Goal: Feedback & Contribution: Contribute content

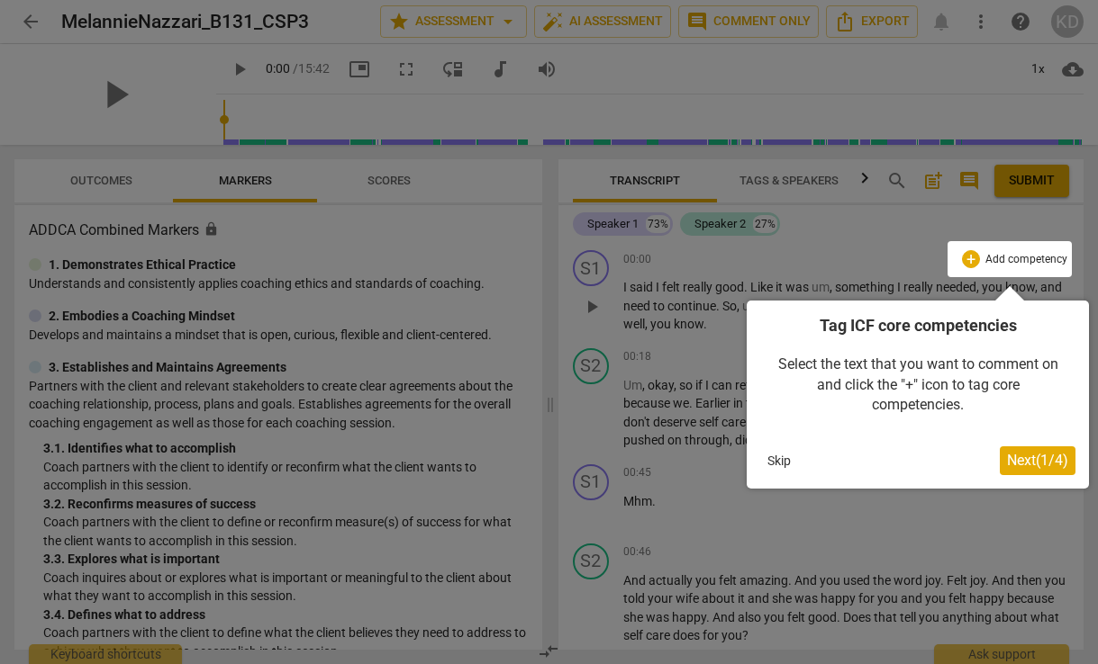
click at [1032, 463] on span "Next ( 1 / 4 )" at bounding box center [1037, 460] width 61 height 17
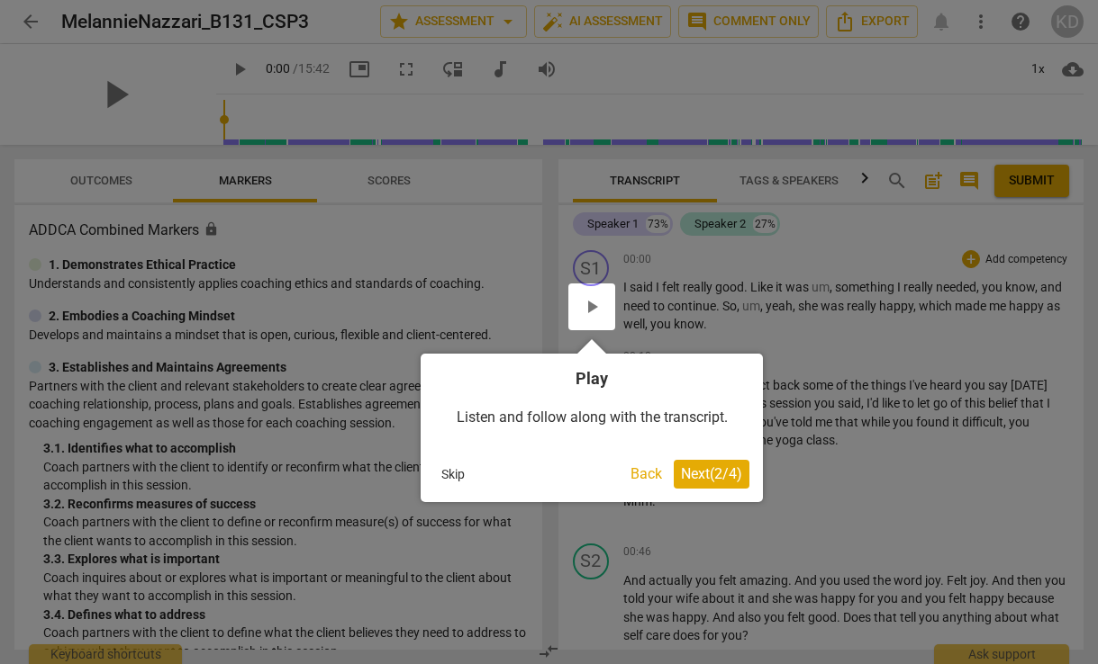
click at [709, 476] on span "Next ( 2 / 4 )" at bounding box center [711, 473] width 61 height 17
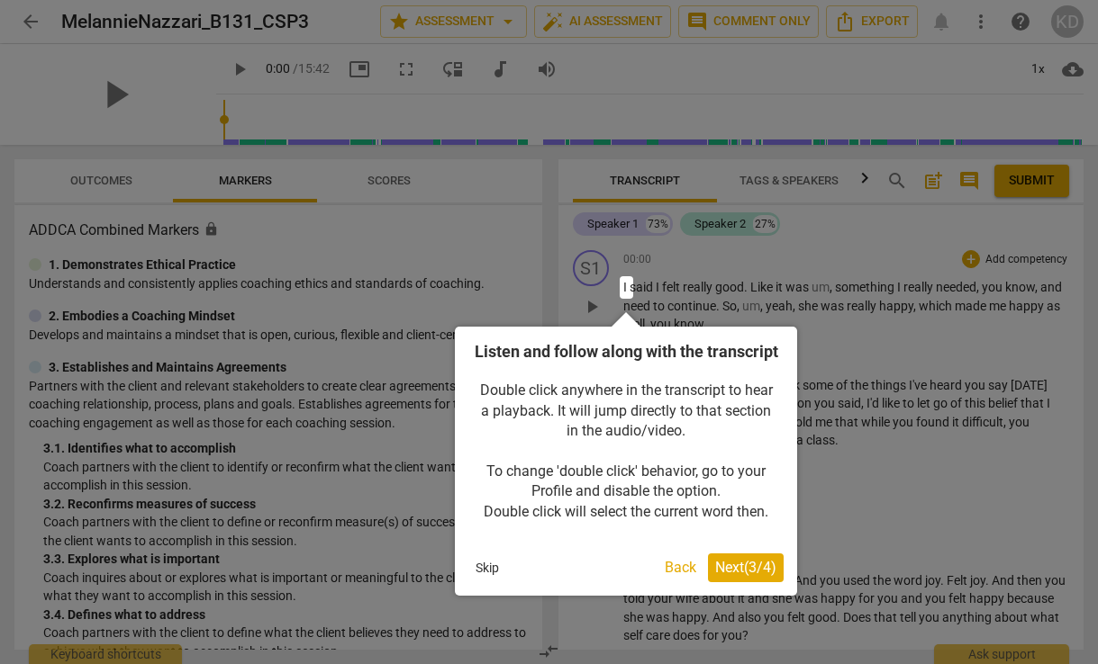
click at [751, 576] on span "Next ( 3 / 4 )" at bounding box center [745, 567] width 61 height 17
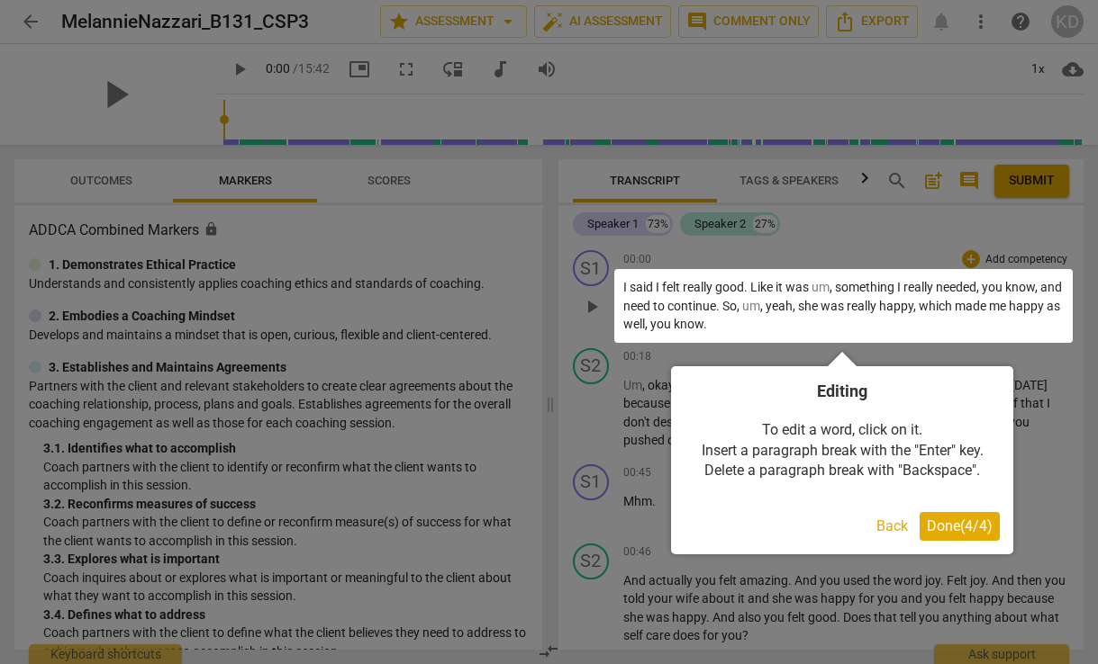
click at [963, 527] on span "Done ( 4 / 4 )" at bounding box center [959, 526] width 66 height 17
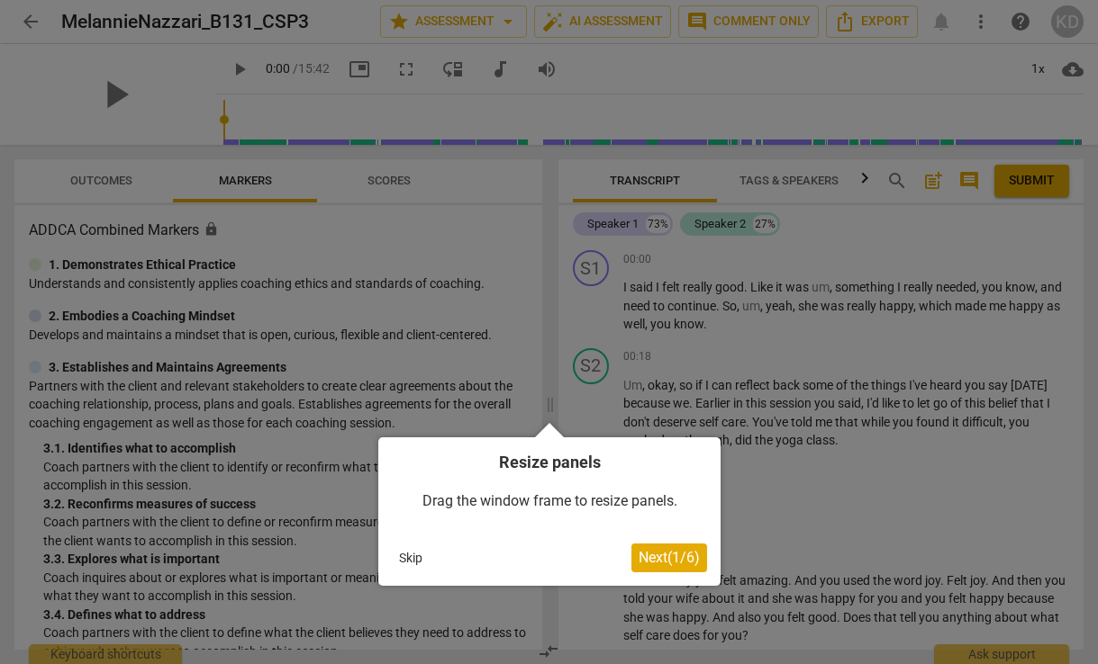
click at [670, 555] on span "Next ( 1 / 6 )" at bounding box center [668, 557] width 61 height 17
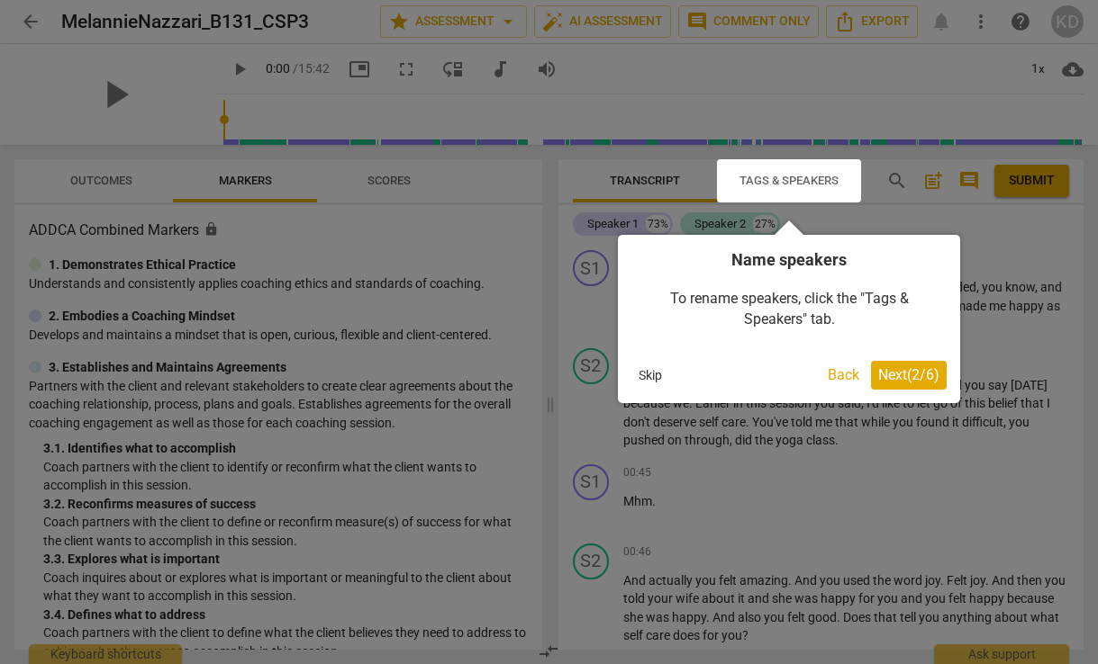
click at [912, 378] on span "Next ( 2 / 6 )" at bounding box center [908, 374] width 61 height 17
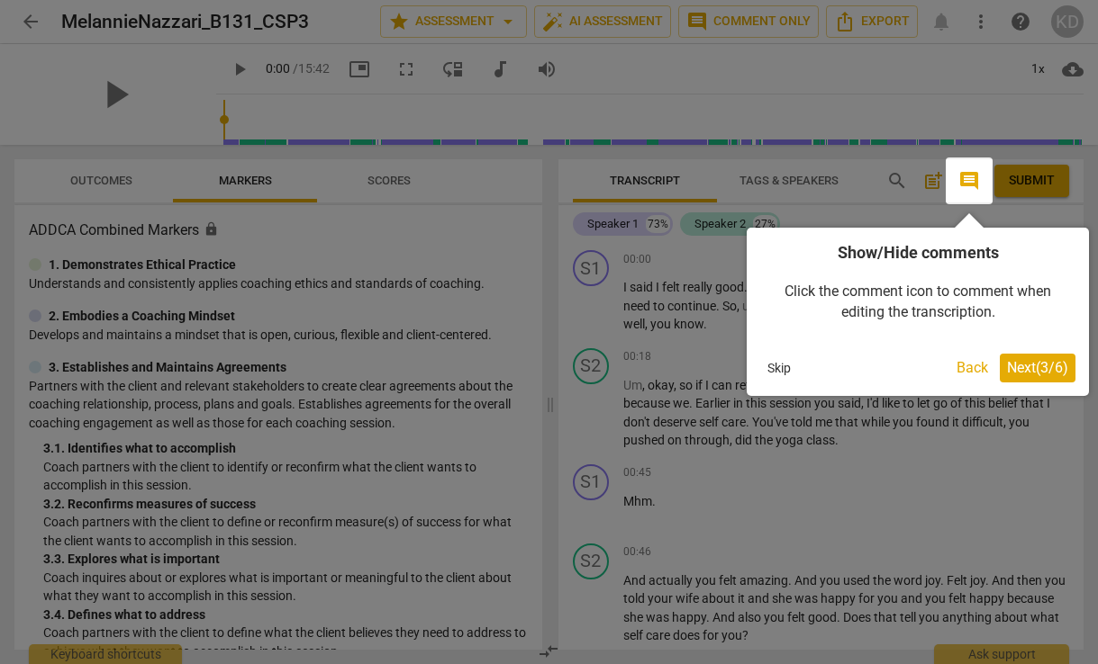
click at [1052, 369] on span "Next ( 3 / 6 )" at bounding box center [1037, 367] width 61 height 17
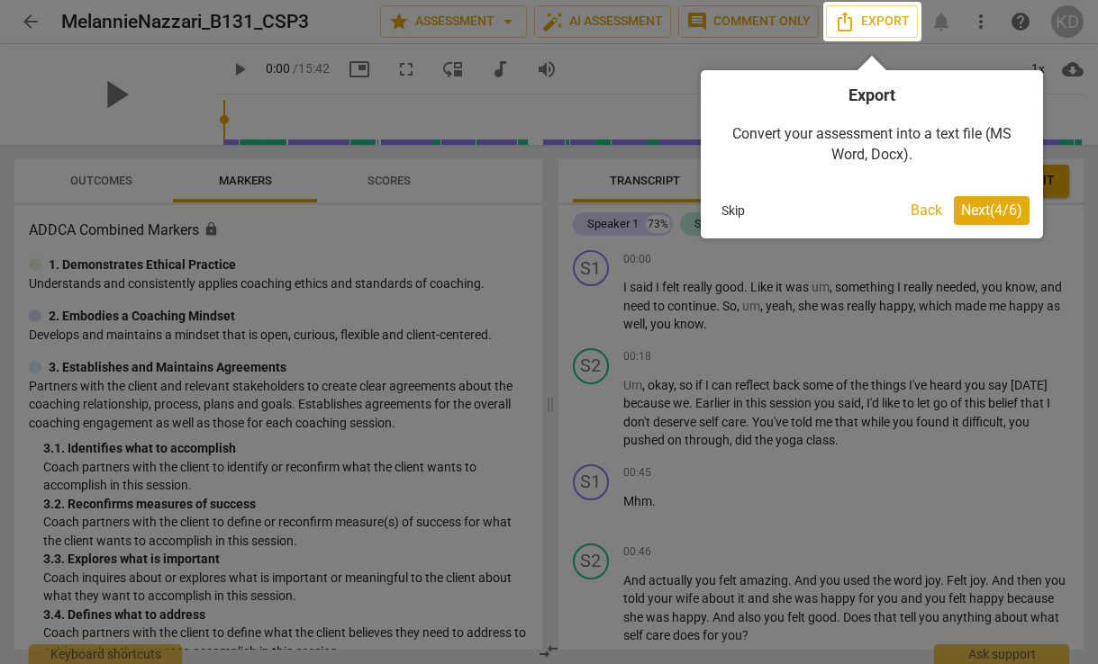
click at [997, 216] on span "Next ( 4 / 6 )" at bounding box center [991, 210] width 61 height 17
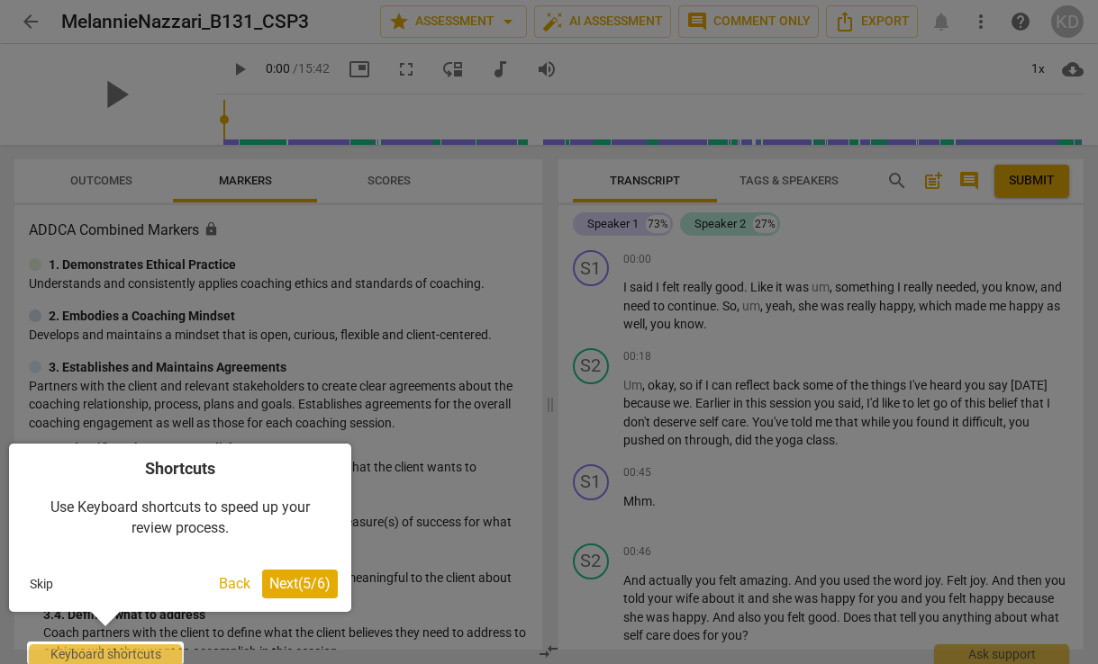
click at [304, 583] on span "Next ( 5 / 6 )" at bounding box center [299, 583] width 61 height 17
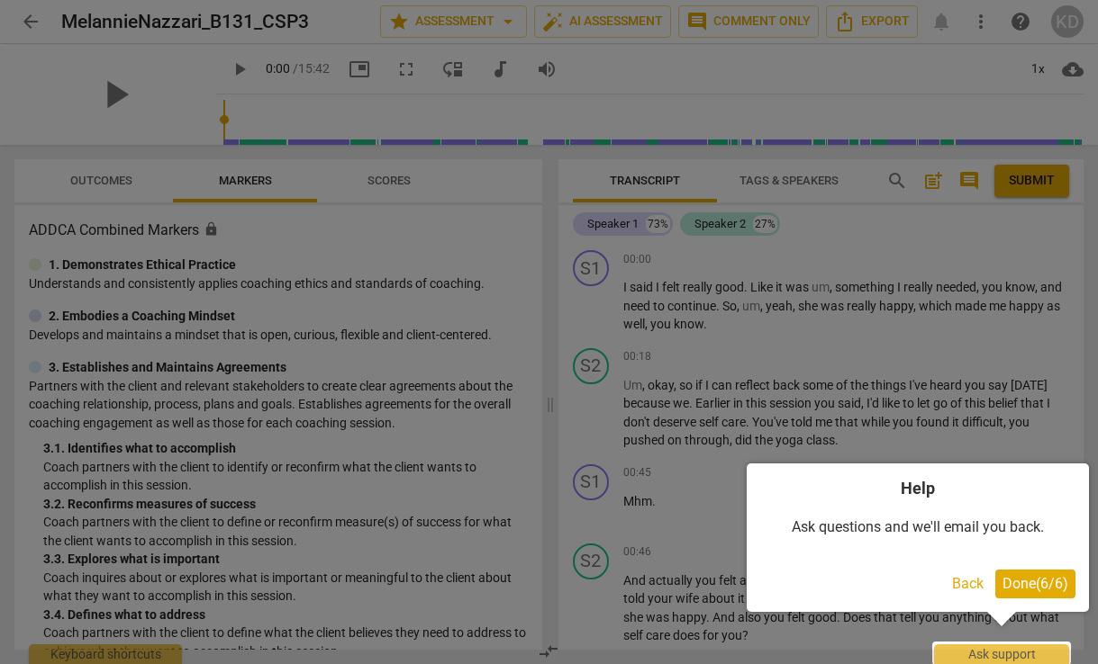
click at [1029, 577] on span "Done ( 6 / 6 )" at bounding box center [1035, 583] width 66 height 17
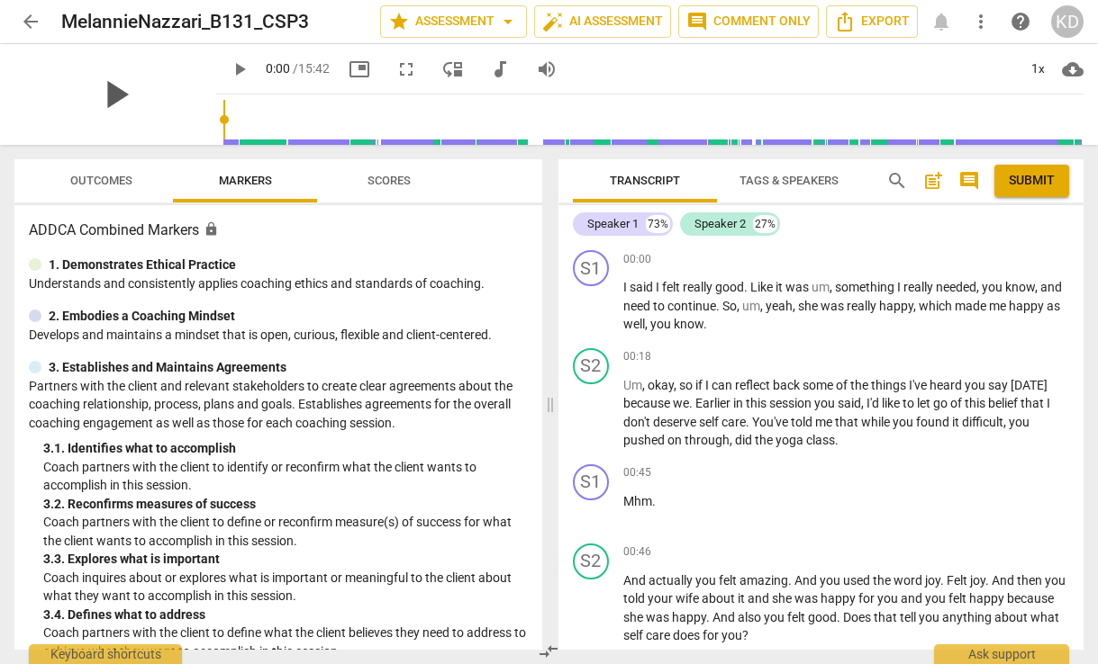
click at [103, 92] on span "play_arrow" at bounding box center [115, 94] width 47 height 47
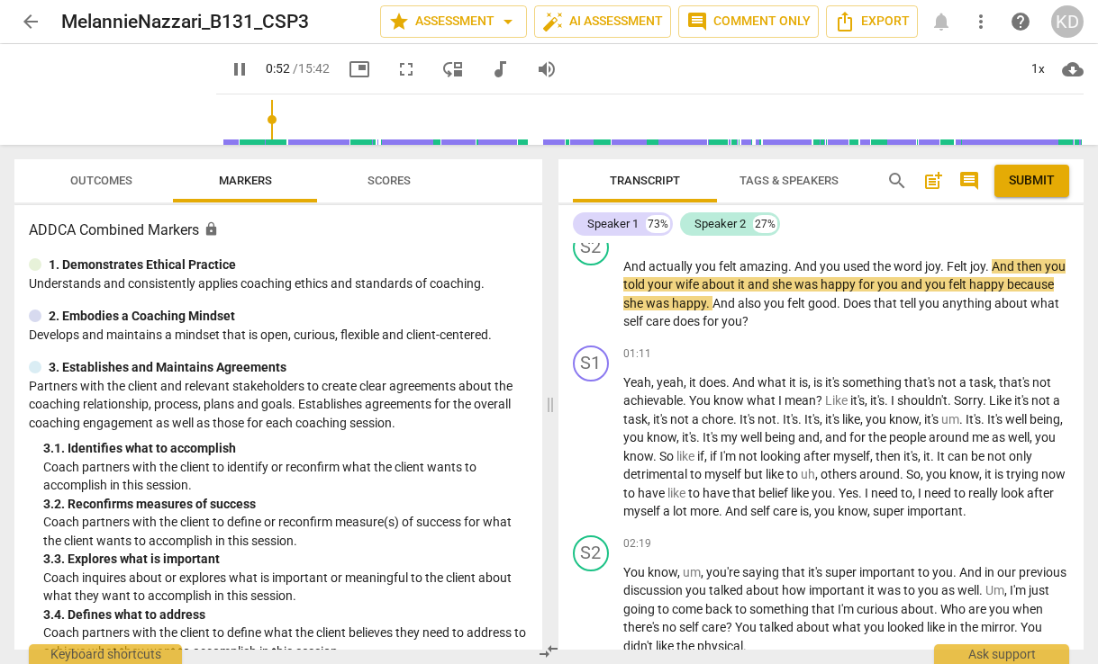
scroll to position [285, 0]
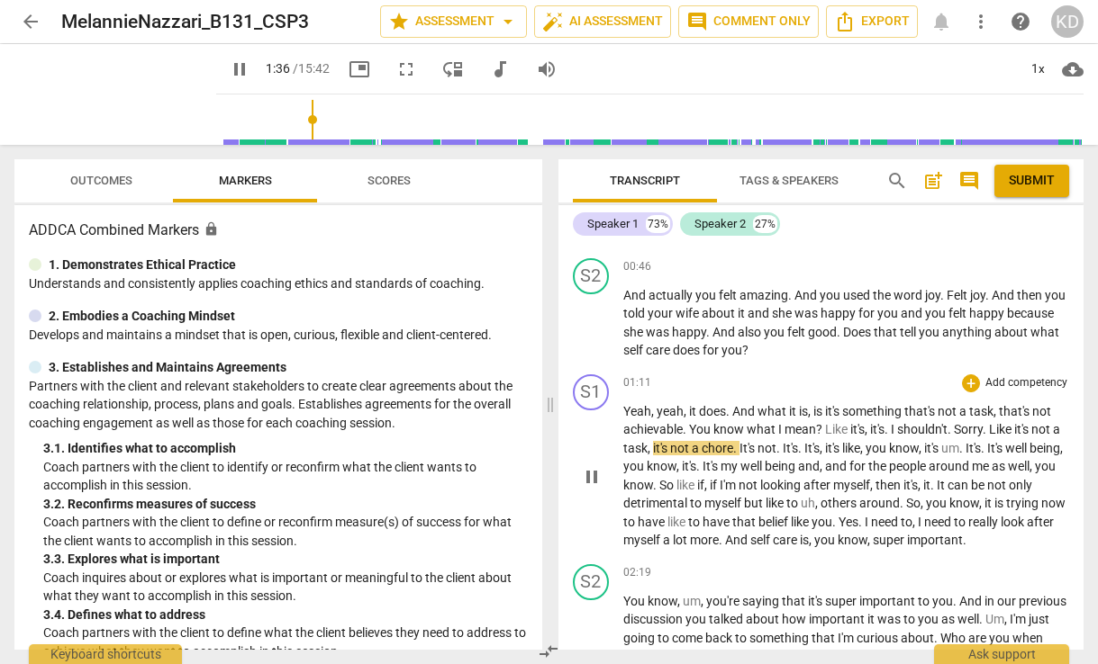
click at [594, 479] on span "pause" at bounding box center [592, 477] width 22 height 22
type input "97"
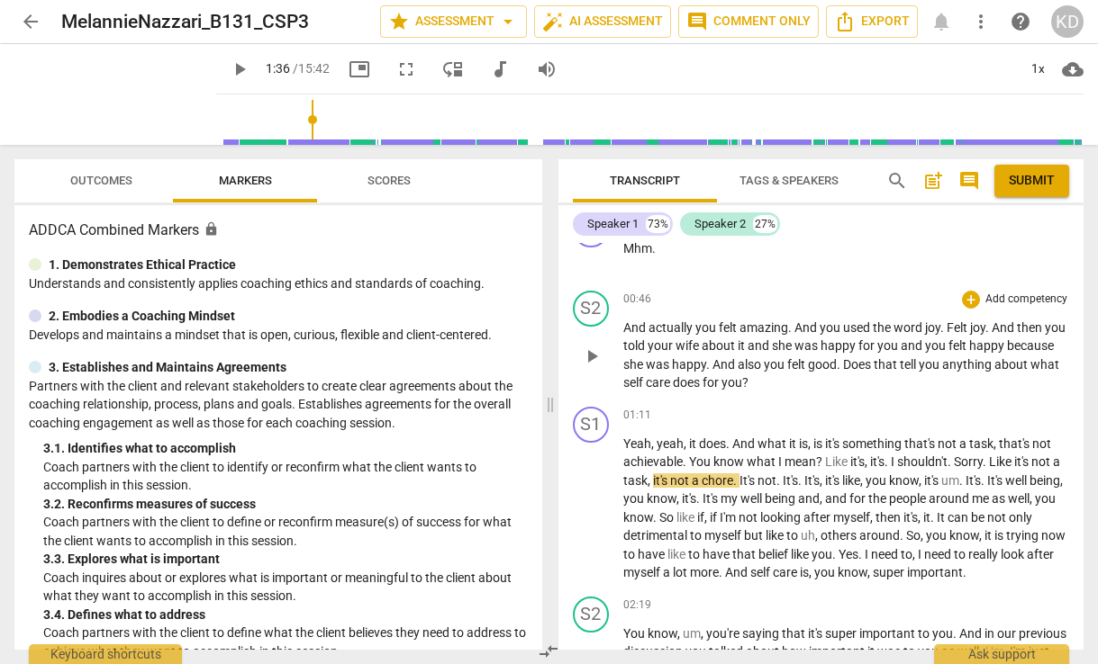
scroll to position [251, 0]
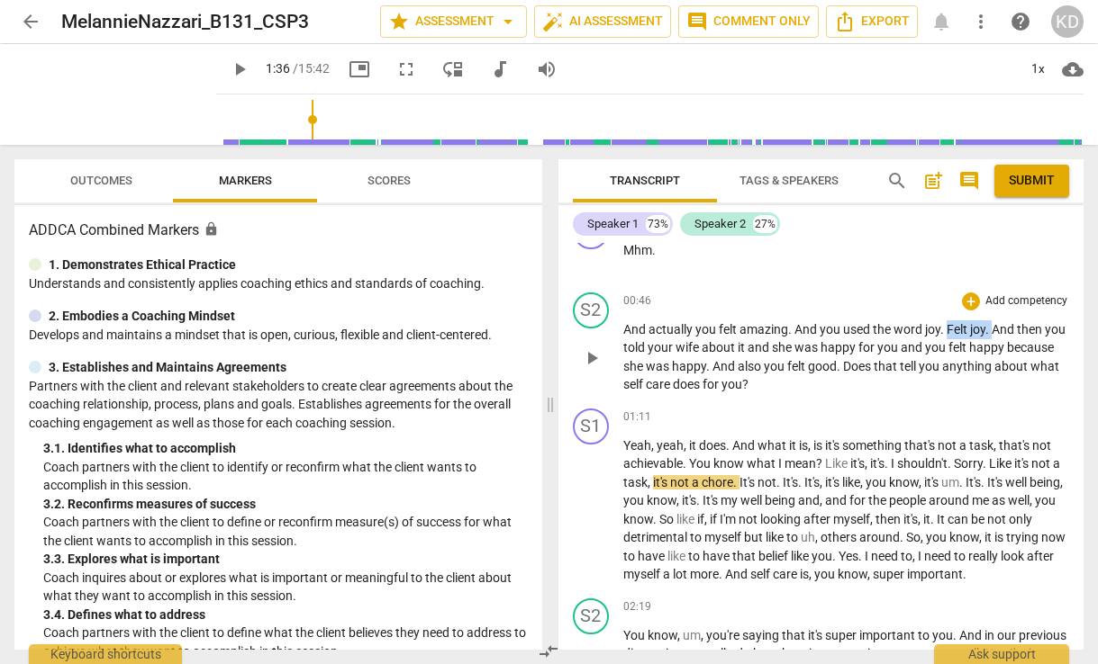
drag, startPoint x: 945, startPoint y: 332, endPoint x: 991, endPoint y: 330, distance: 46.0
click at [991, 330] on p "And actually you felt amazing . And you used the word joy . Felt joy . And then…" at bounding box center [846, 358] width 447 height 74
click at [967, 301] on div "+" at bounding box center [971, 302] width 18 height 18
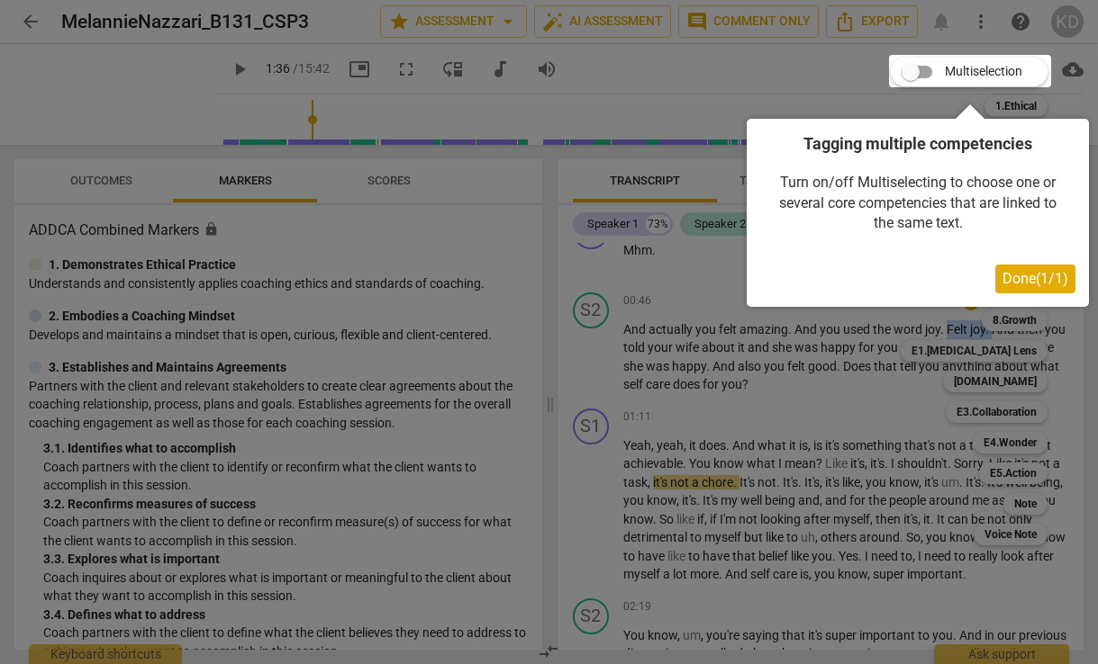
click at [1014, 279] on span "Done ( 1 / 1 )" at bounding box center [1035, 278] width 66 height 17
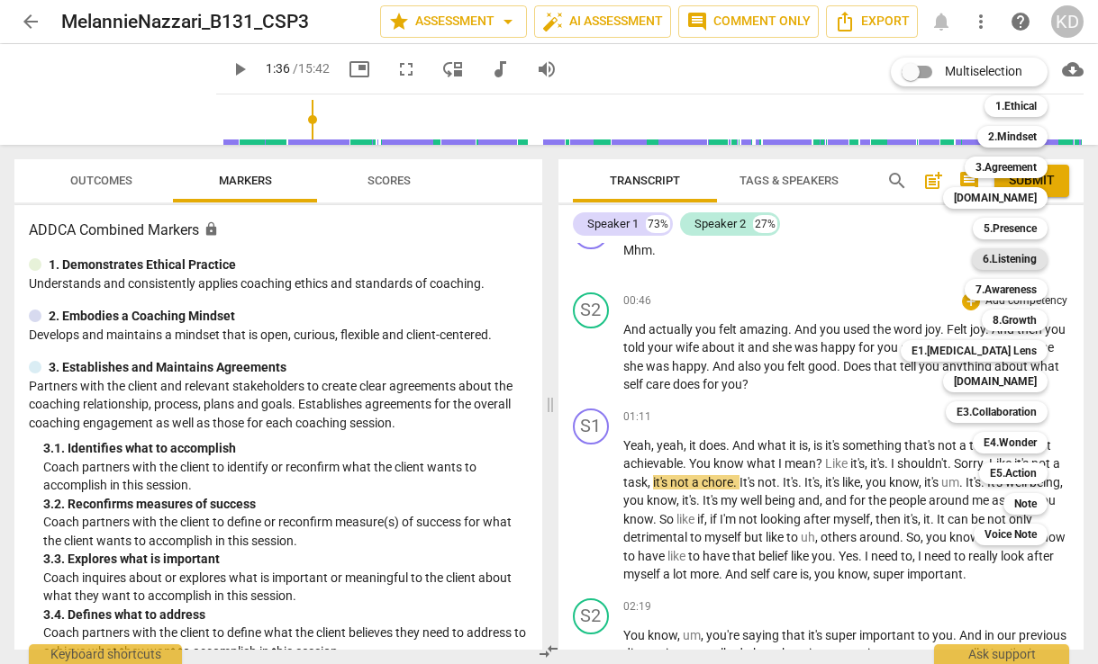
click at [1017, 255] on b "6.Listening" at bounding box center [1009, 260] width 54 height 22
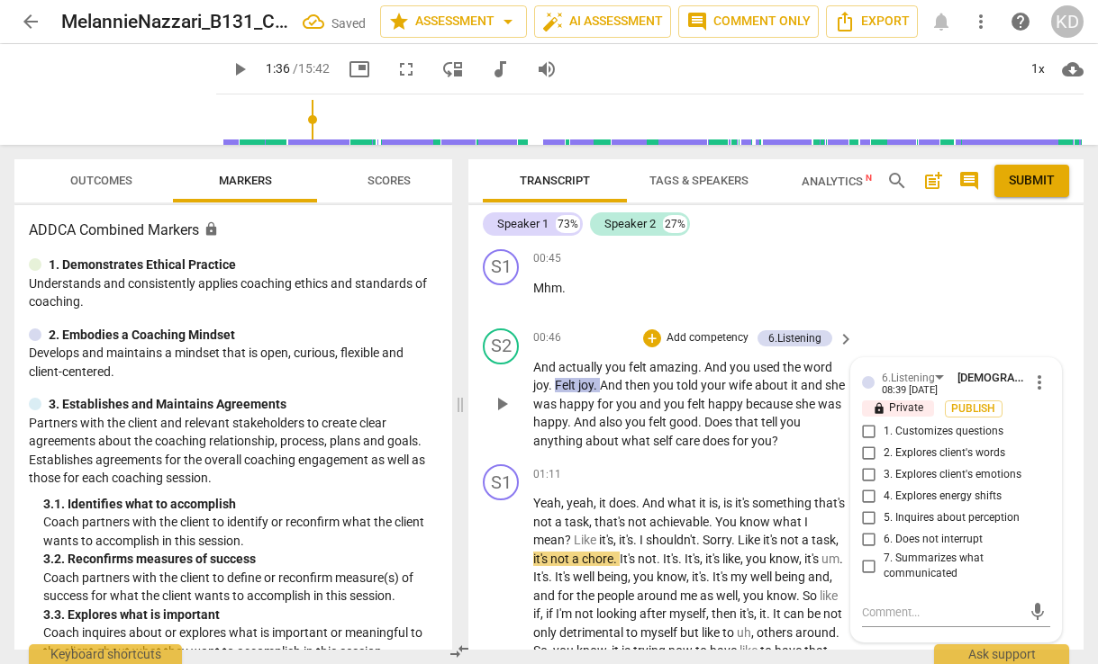
scroll to position [255, 0]
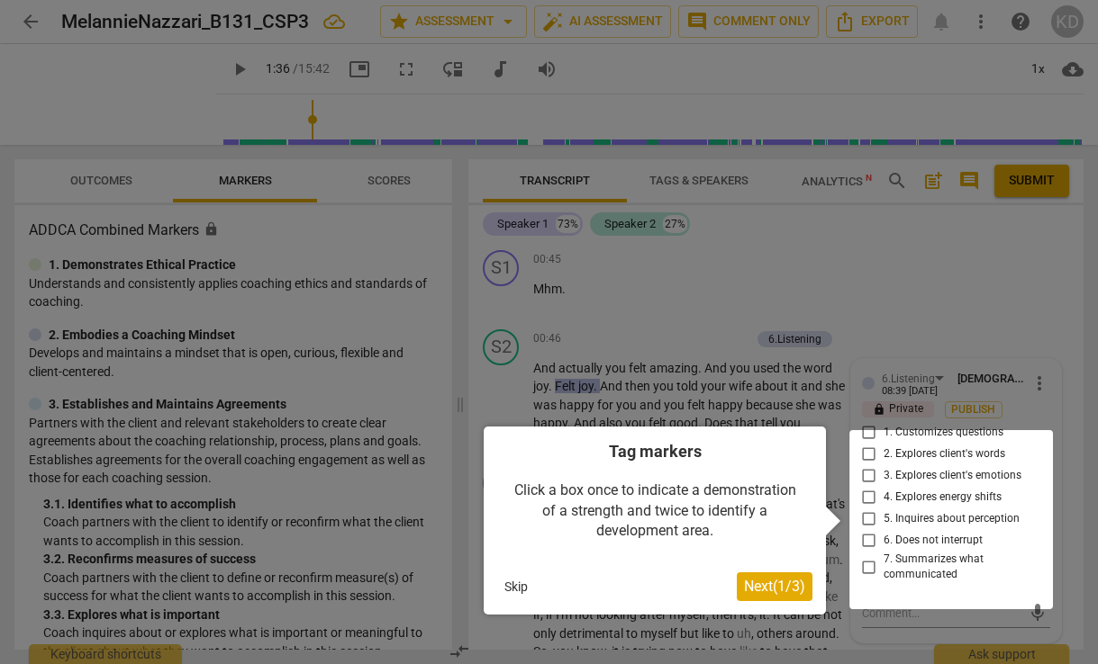
click at [867, 472] on div at bounding box center [950, 519] width 203 height 179
click at [789, 593] on span "Next ( 1 / 3 )" at bounding box center [774, 586] width 61 height 17
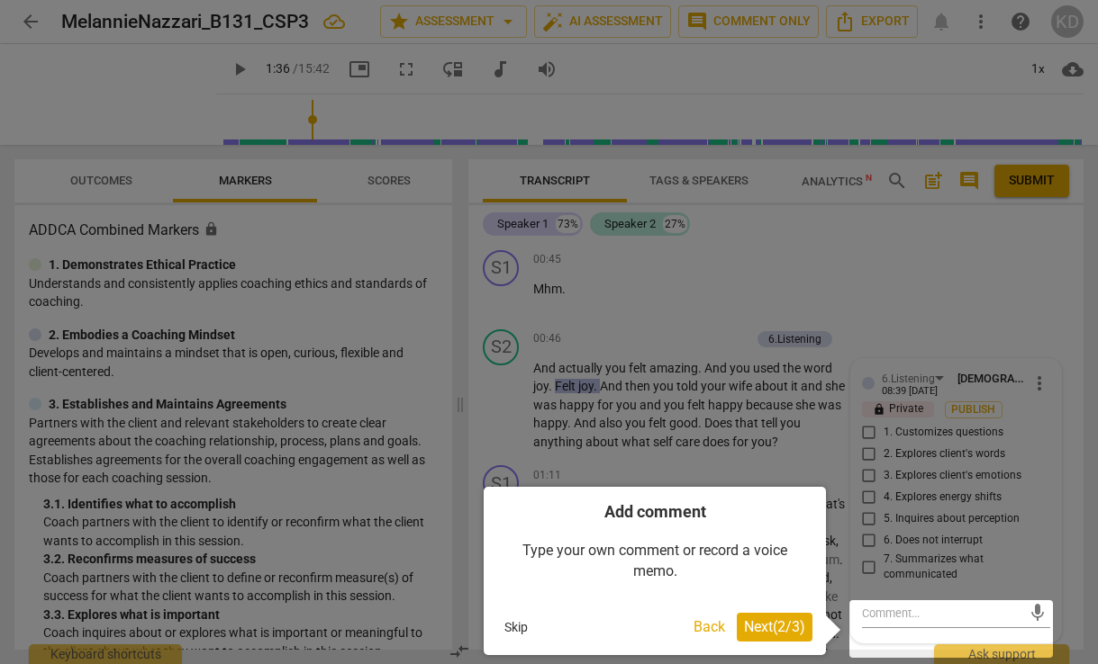
click at [764, 629] on span "Next ( 2 / 3 )" at bounding box center [774, 627] width 61 height 17
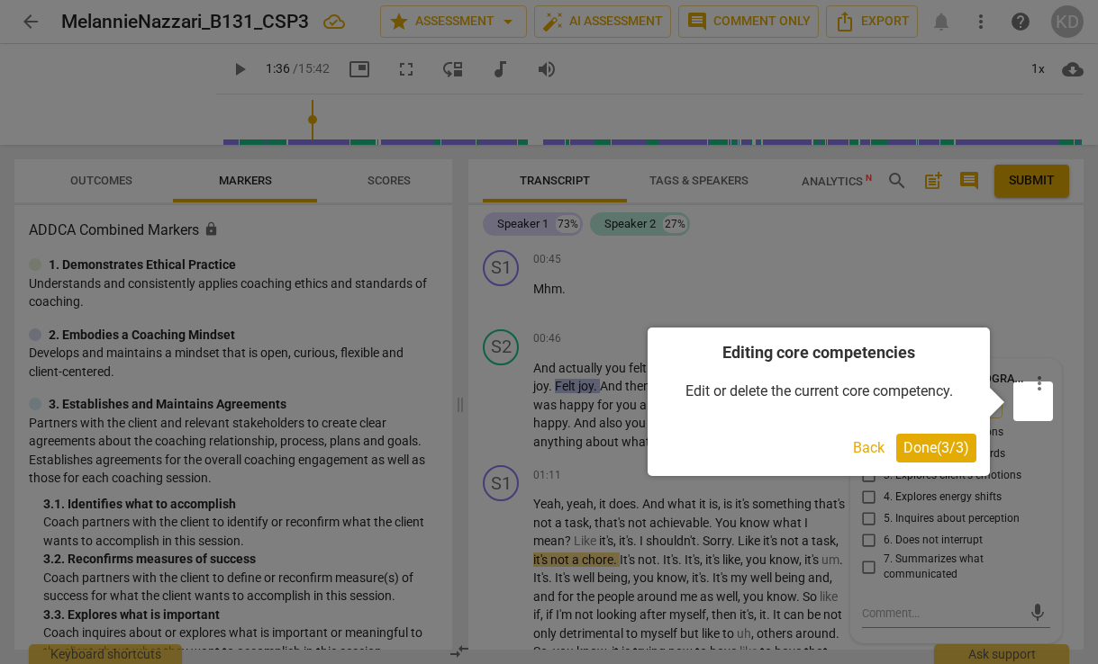
click at [932, 456] on button "Done ( 3 / 3 )" at bounding box center [936, 448] width 80 height 29
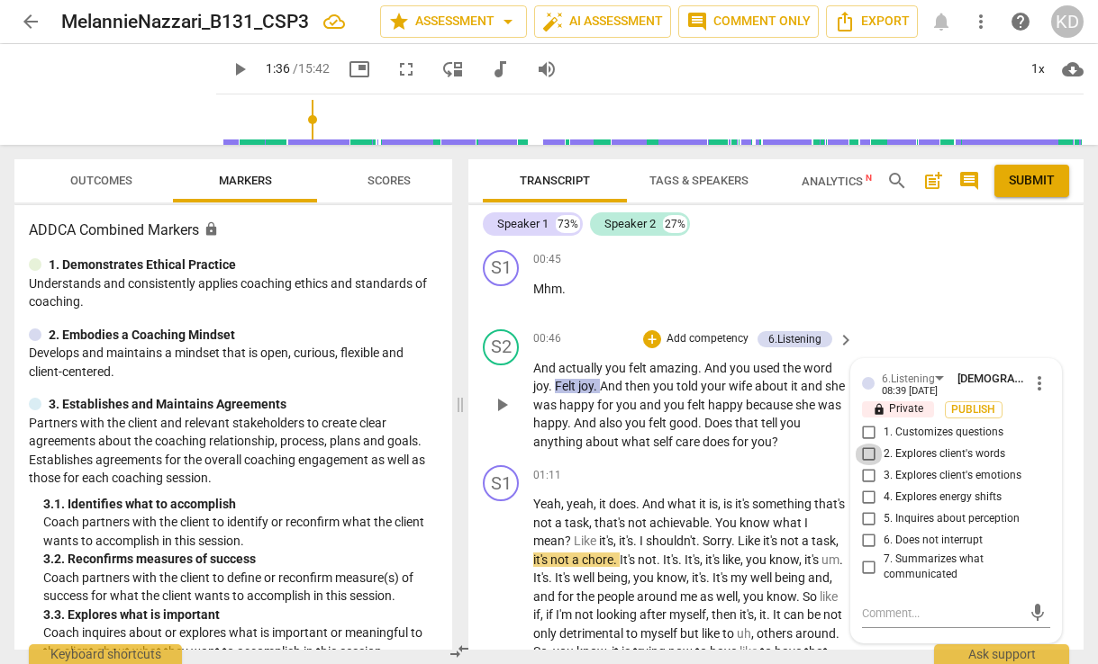
click at [868, 465] on input "2. Explores client's words" at bounding box center [868, 455] width 29 height 22
checkbox input "true"
click at [868, 487] on input "3. Explores client's emotions" at bounding box center [868, 476] width 29 height 22
checkbox input "true"
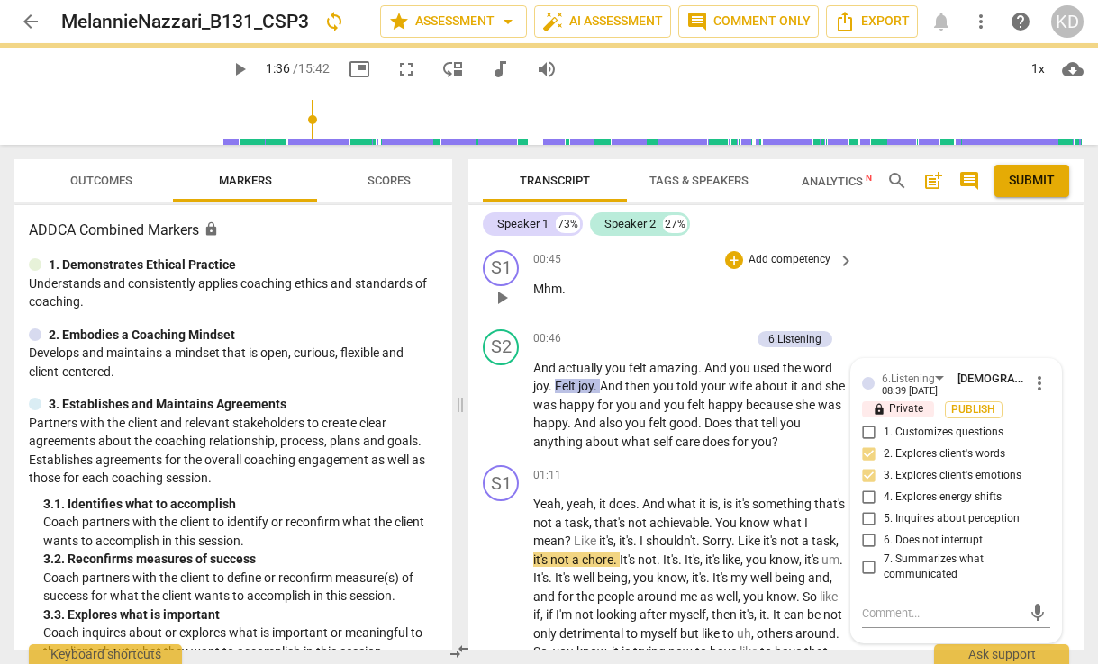
click at [1021, 289] on div "S1 play_arrow pause 00:45 + Add competency keyboard_arrow_right Mhm ." at bounding box center [775, 282] width 615 height 79
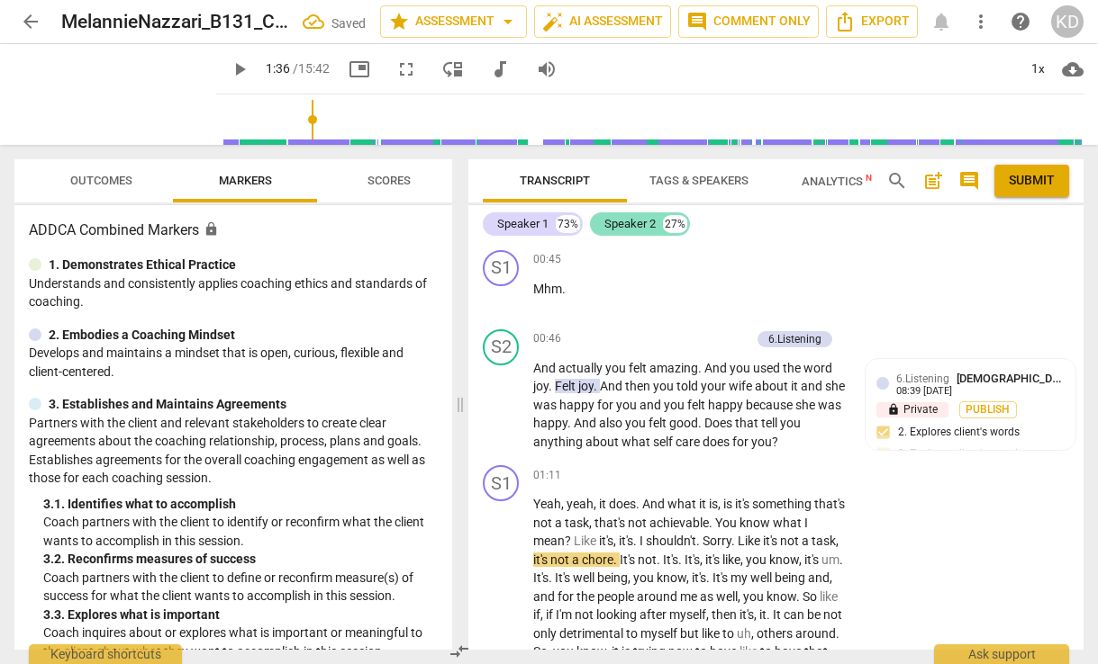
click at [622, 223] on div "Speaker 2" at bounding box center [629, 224] width 51 height 18
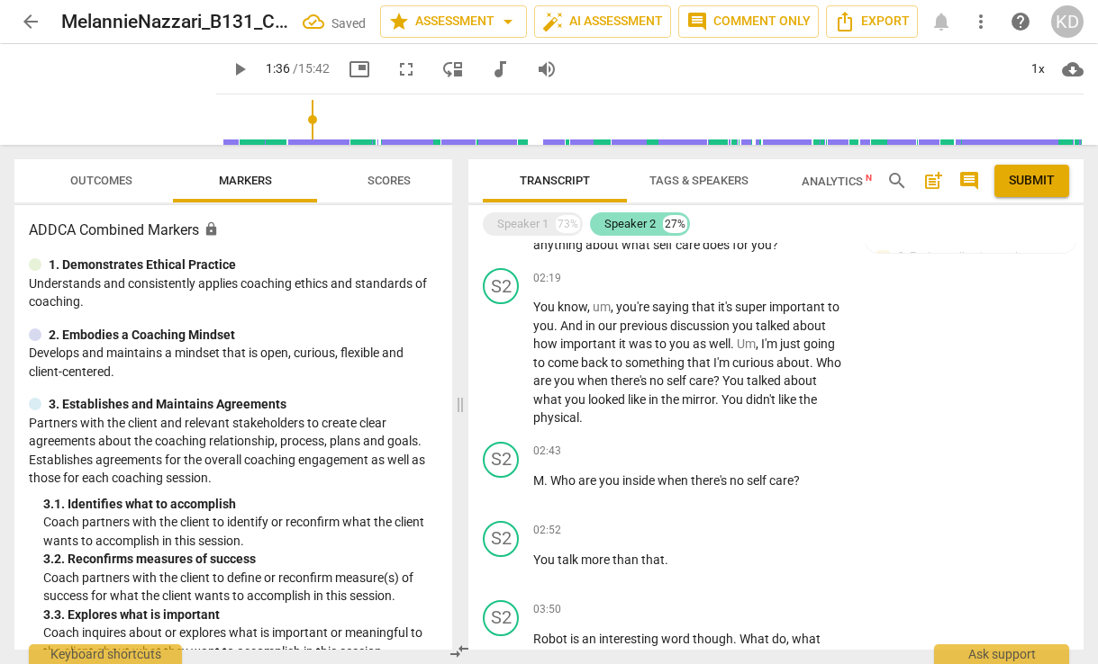
scroll to position [137, 0]
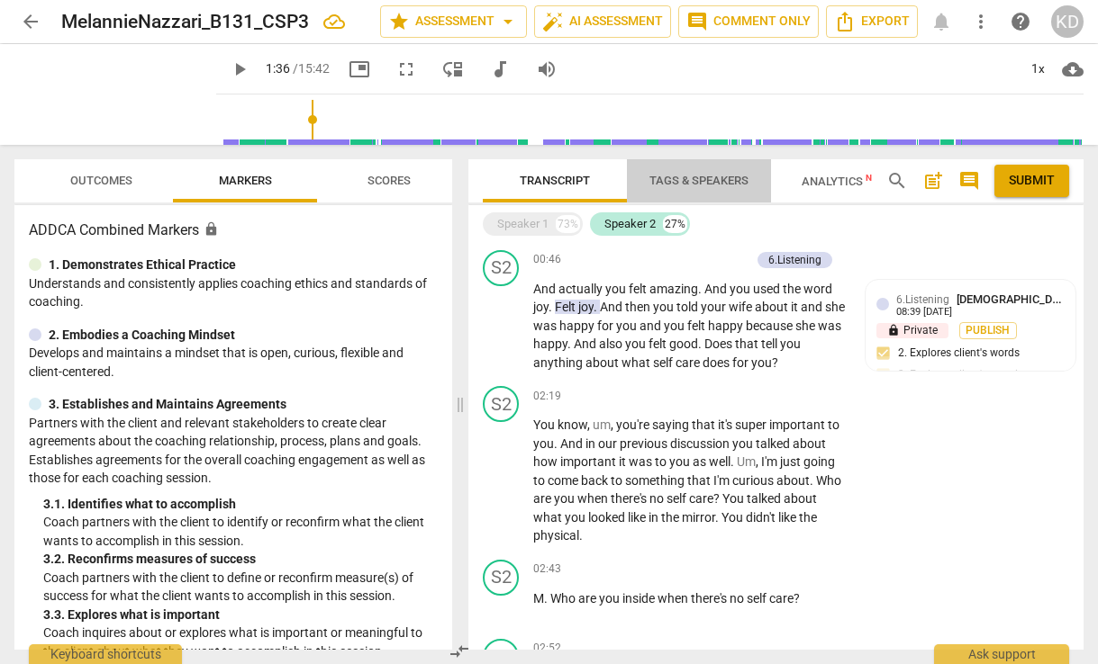
click at [689, 176] on span "Tags & Speakers" at bounding box center [698, 181] width 99 height 14
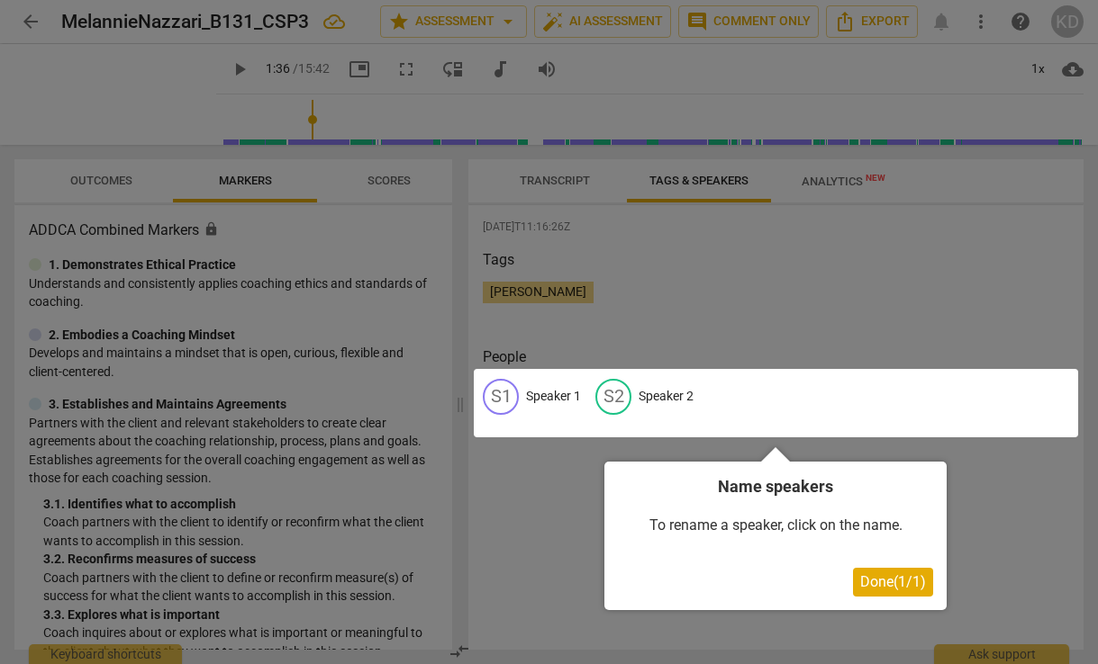
click at [874, 589] on span "Done ( 1 / 1 )" at bounding box center [893, 582] width 66 height 17
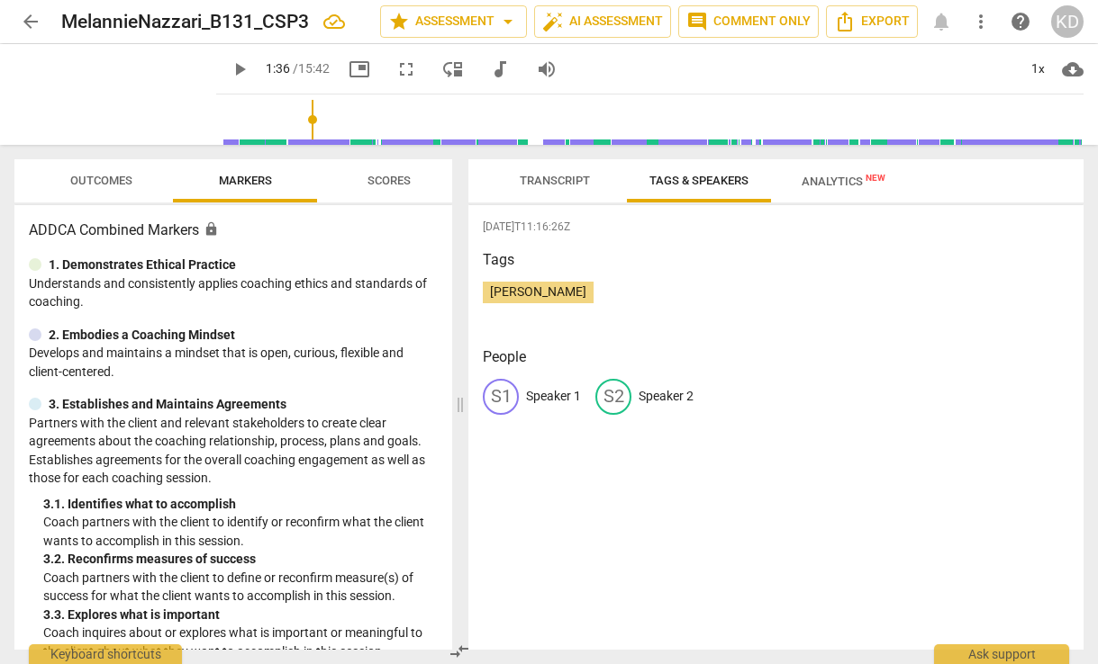
click at [677, 400] on p "Speaker 2" at bounding box center [665, 396] width 55 height 19
click at [619, 391] on div "S2" at bounding box center [613, 397] width 36 height 36
click at [696, 188] on span "Tags & Speakers" at bounding box center [699, 181] width 142 height 24
click at [616, 402] on div "S2" at bounding box center [613, 397] width 36 height 36
click at [613, 23] on span "auto_fix_high AI Assessment" at bounding box center [602, 22] width 121 height 22
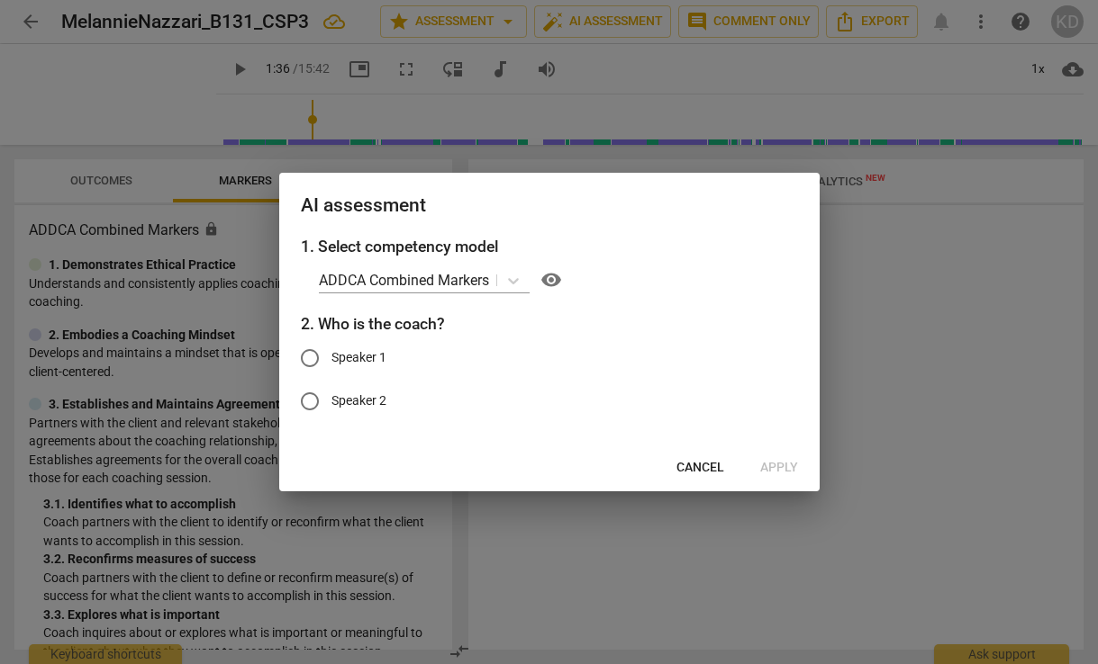
click at [311, 402] on input "Speaker 2" at bounding box center [309, 401] width 43 height 43
radio input "true"
click at [785, 469] on span "Apply" at bounding box center [779, 468] width 38 height 18
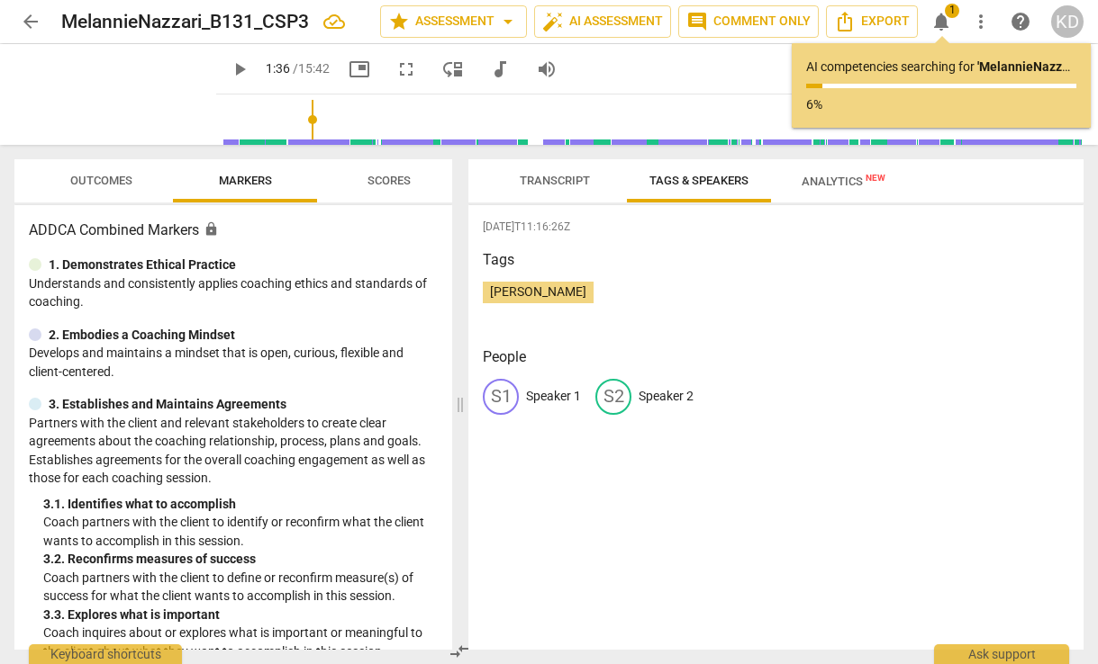
type input "97"
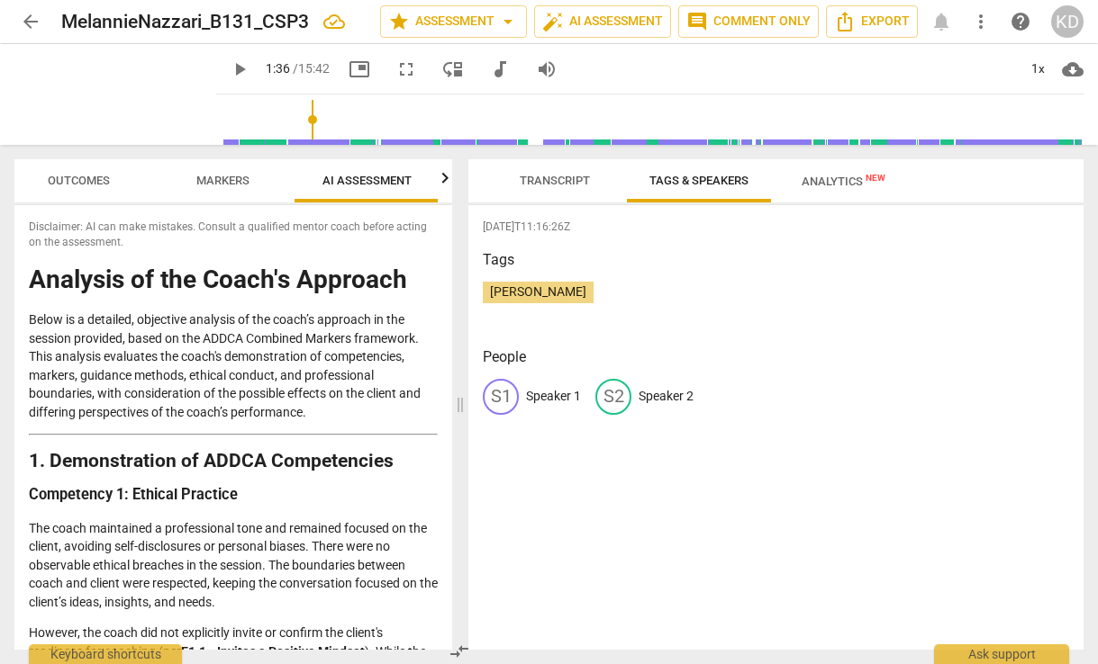
scroll to position [0, 23]
click at [559, 172] on span "Transcript" at bounding box center [554, 181] width 113 height 24
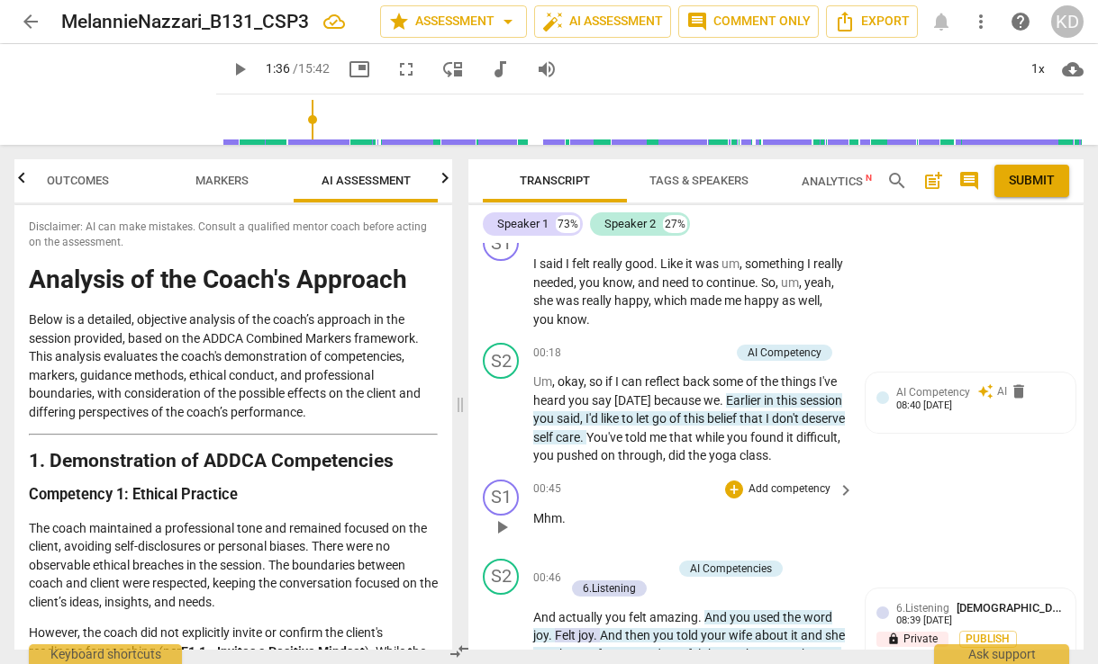
scroll to position [23, 0]
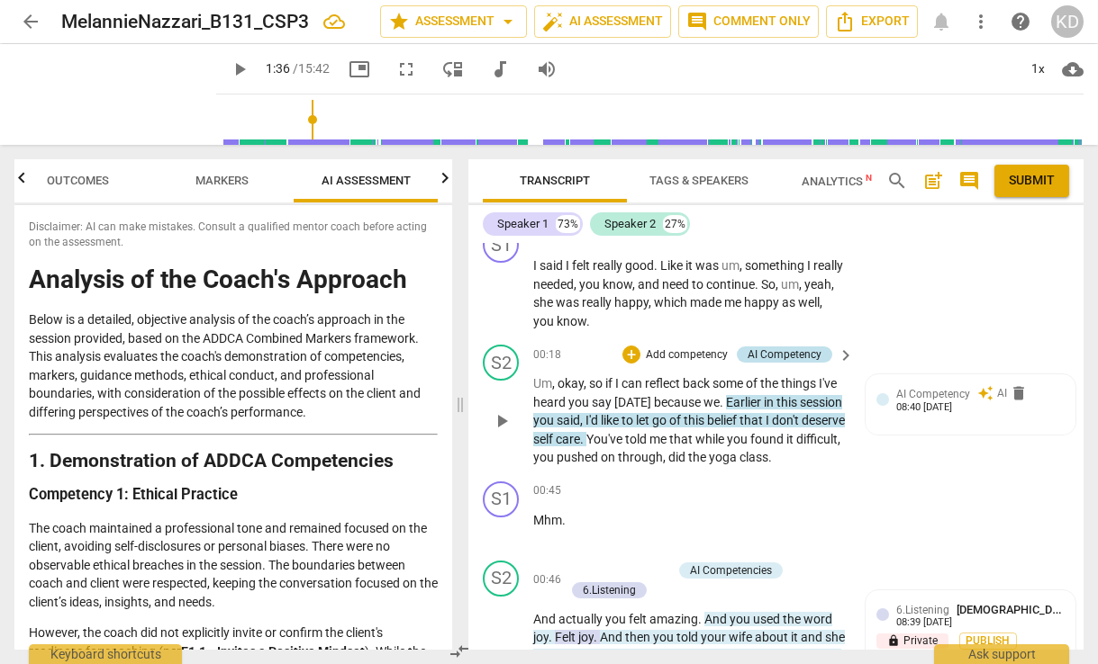
click at [767, 356] on div "AI Competency" at bounding box center [784, 355] width 74 height 16
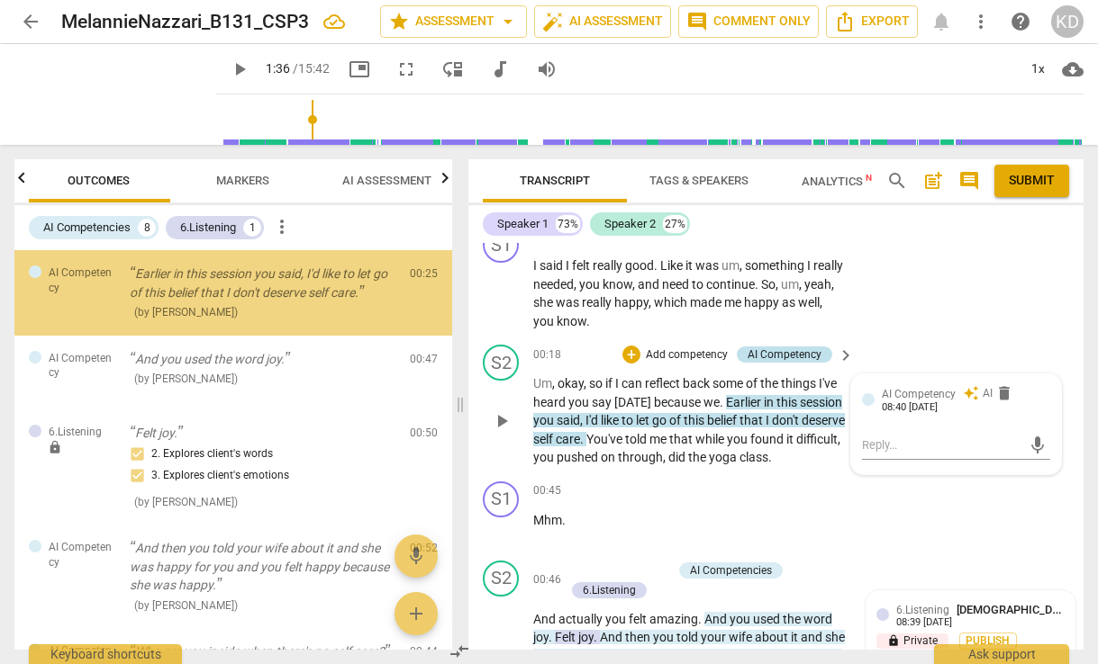
scroll to position [0, 0]
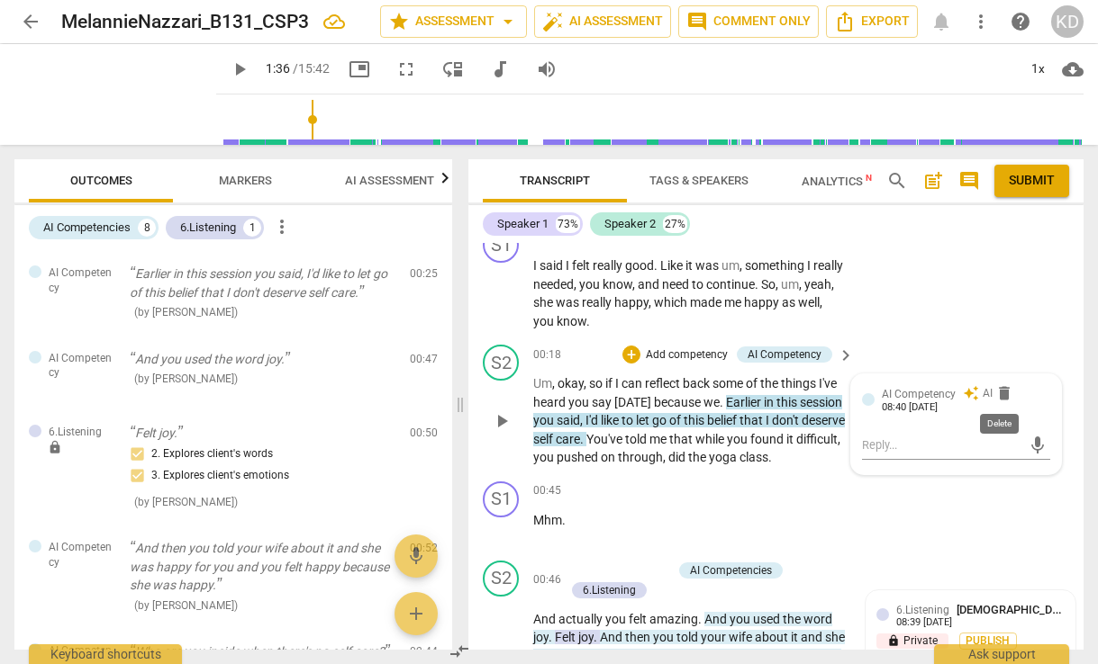
click at [1000, 396] on span "delete" at bounding box center [1004, 393] width 18 height 18
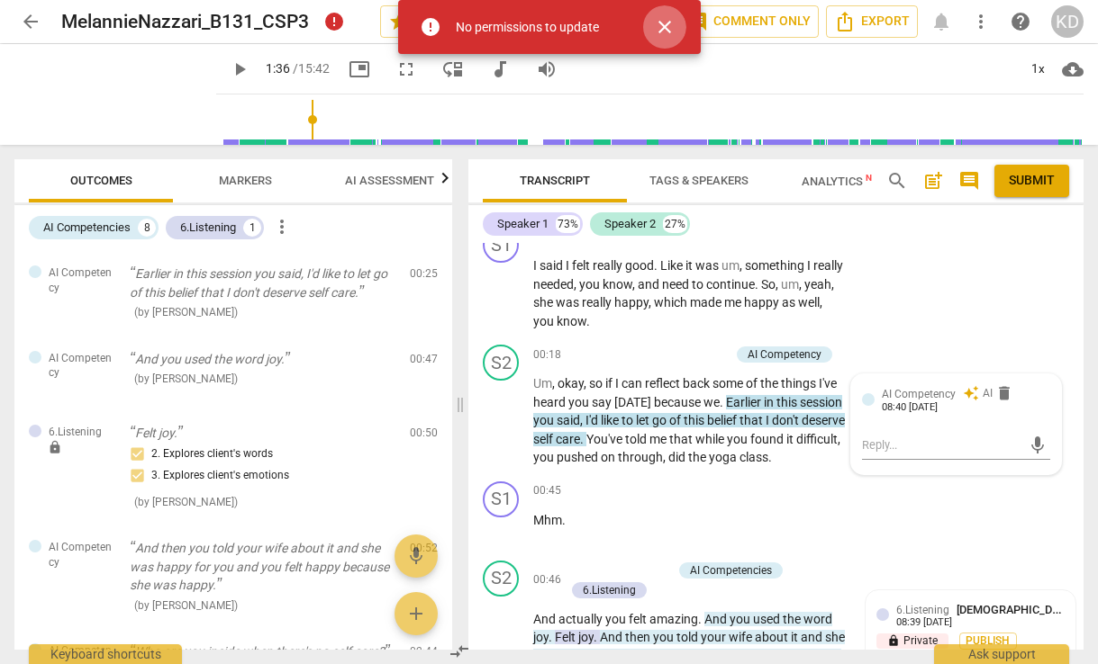
click at [664, 27] on span "close" at bounding box center [665, 27] width 22 height 22
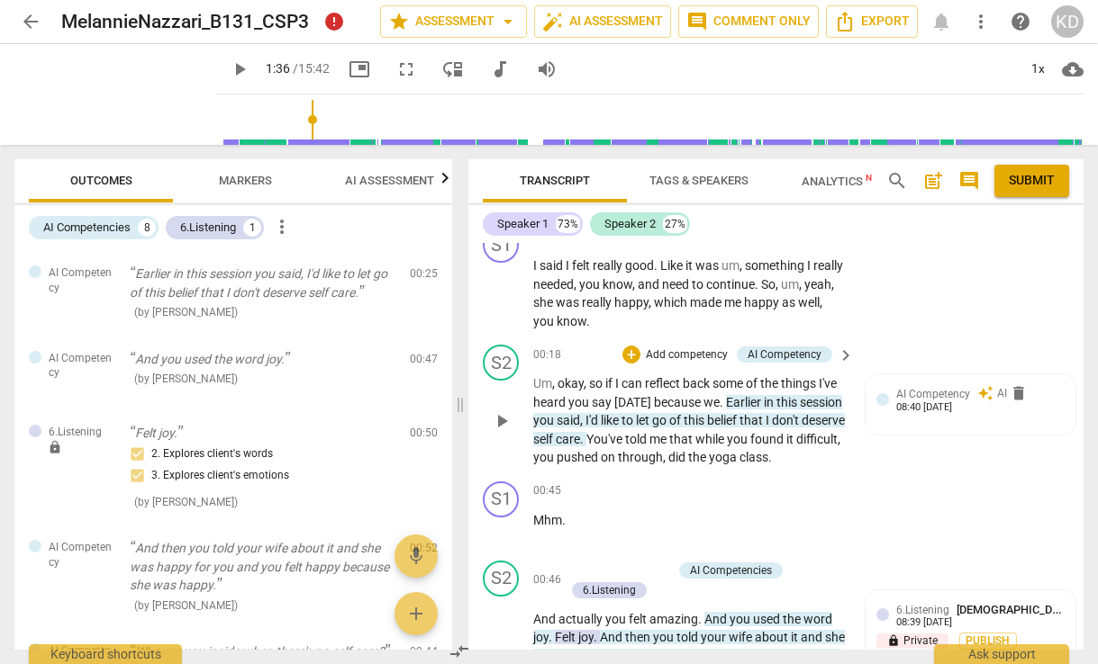
click at [697, 354] on p "Add competency" at bounding box center [687, 356] width 86 height 16
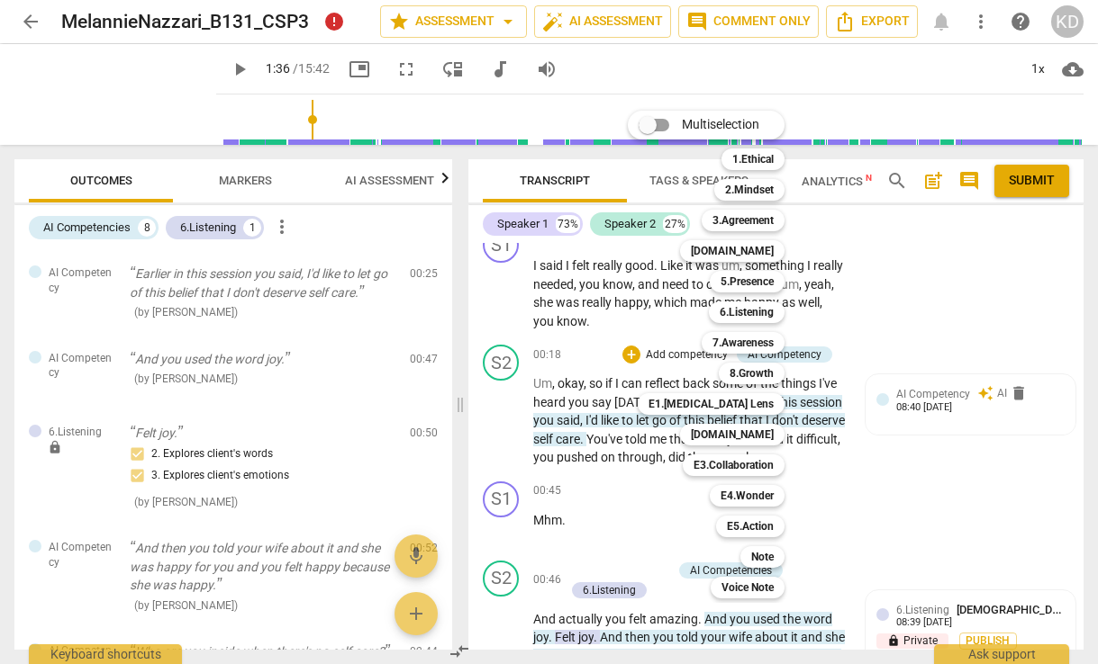
click at [873, 452] on div at bounding box center [549, 332] width 1098 height 664
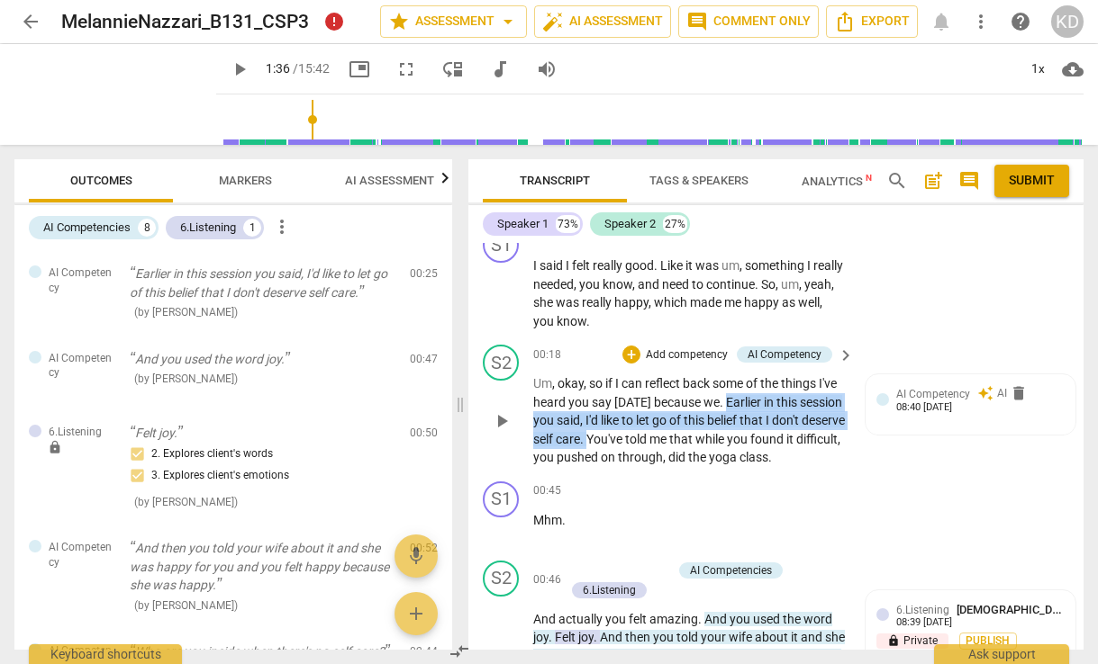
drag, startPoint x: 743, startPoint y: 403, endPoint x: 664, endPoint y: 441, distance: 87.8
click at [664, 441] on p "Um , okay , so if I can reflect back some of the things I've heard you say [DAT…" at bounding box center [689, 421] width 312 height 93
click at [689, 354] on p "Add competency" at bounding box center [687, 356] width 86 height 16
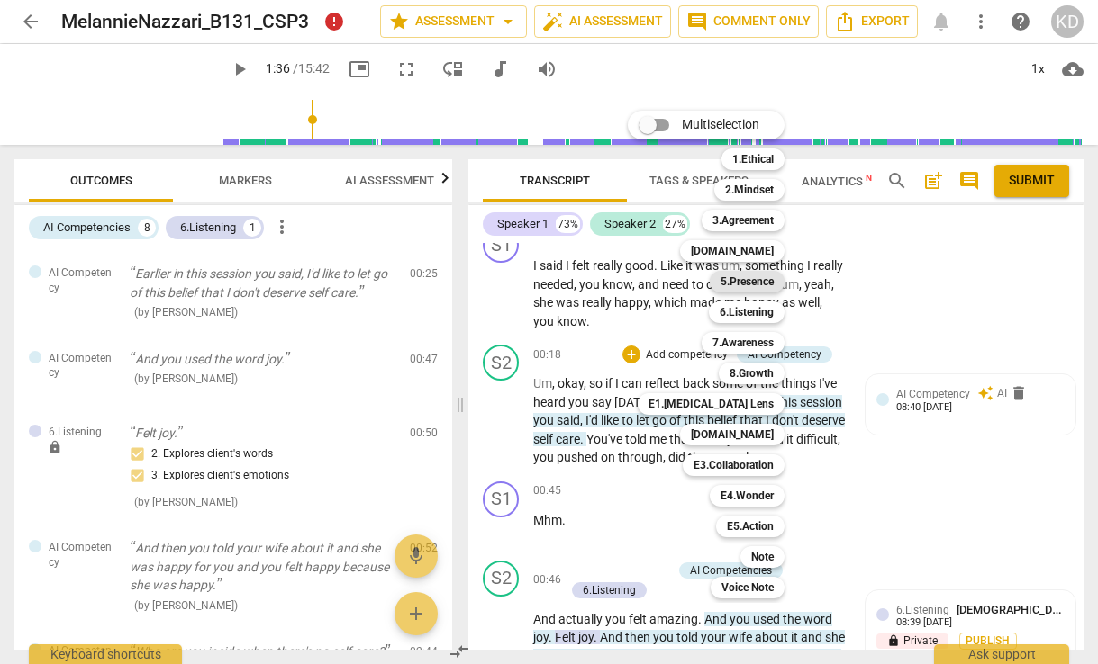
click at [756, 279] on b "5.Presence" at bounding box center [746, 282] width 53 height 22
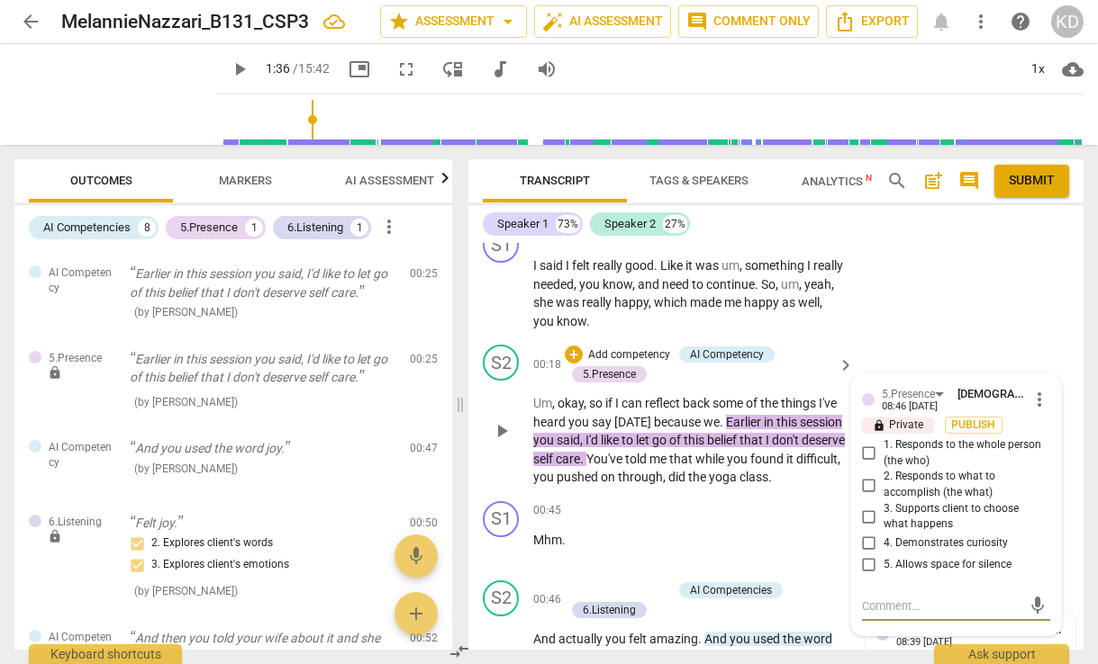
click at [864, 512] on input "3. Supports client to choose what happens" at bounding box center [868, 517] width 29 height 22
checkbox input "true"
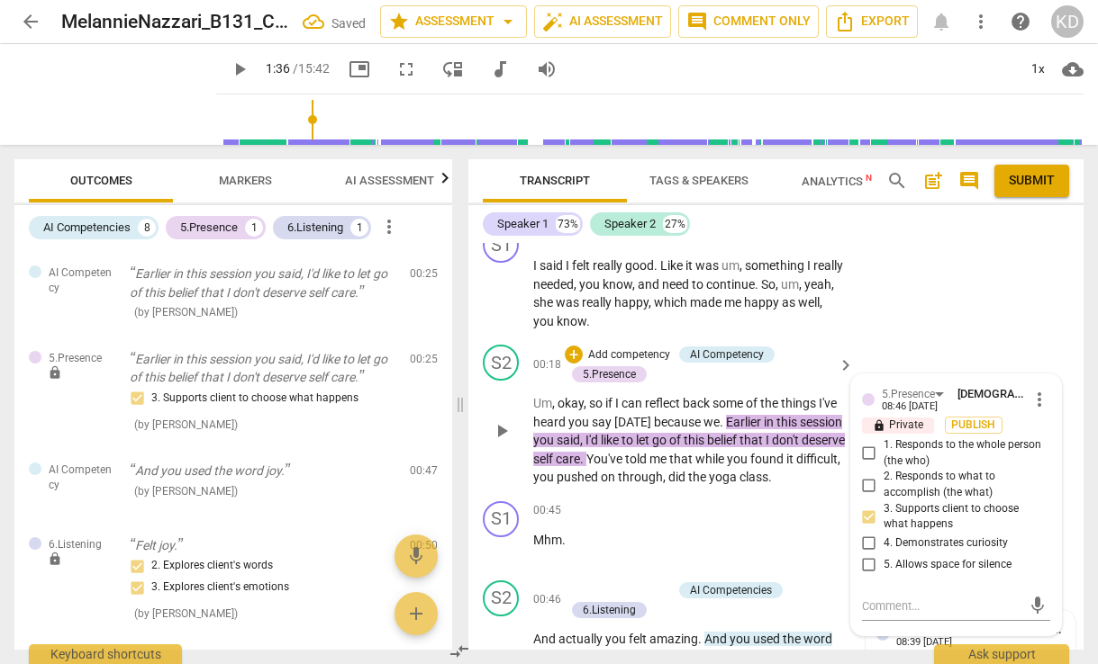
click at [866, 455] on input "1. Responds to the whole person (the who)" at bounding box center [868, 454] width 29 height 22
checkbox input "true"
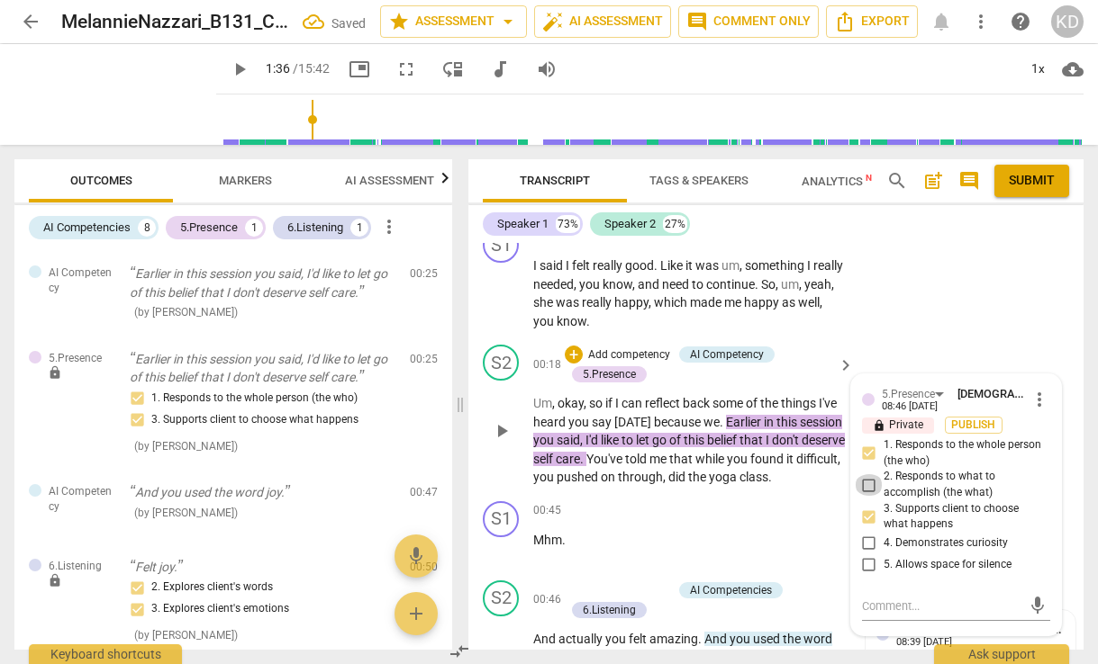
click at [869, 482] on input "2. Responds to what to accomplish (the what)" at bounding box center [868, 486] width 29 height 22
checkbox input "true"
click at [882, 340] on div "S2 play_arrow pause 00:18 + Add competency AI Competency 5.Presence keyboard_ar…" at bounding box center [775, 416] width 615 height 157
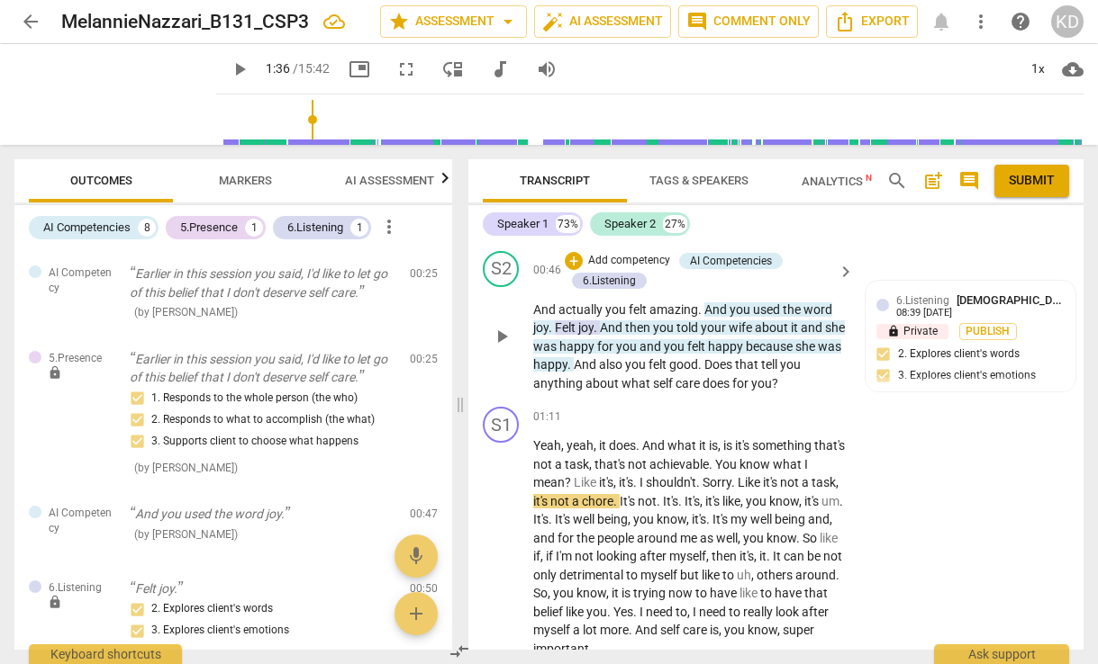
scroll to position [352, 0]
drag, startPoint x: 731, startPoint y: 385, endPoint x: 778, endPoint y: 399, distance: 48.7
click at [778, 394] on p "And actually you felt amazing . And you used the word joy . Felt joy . And then…" at bounding box center [689, 348] width 312 height 93
click at [650, 270] on p "Add competency" at bounding box center [629, 262] width 86 height 16
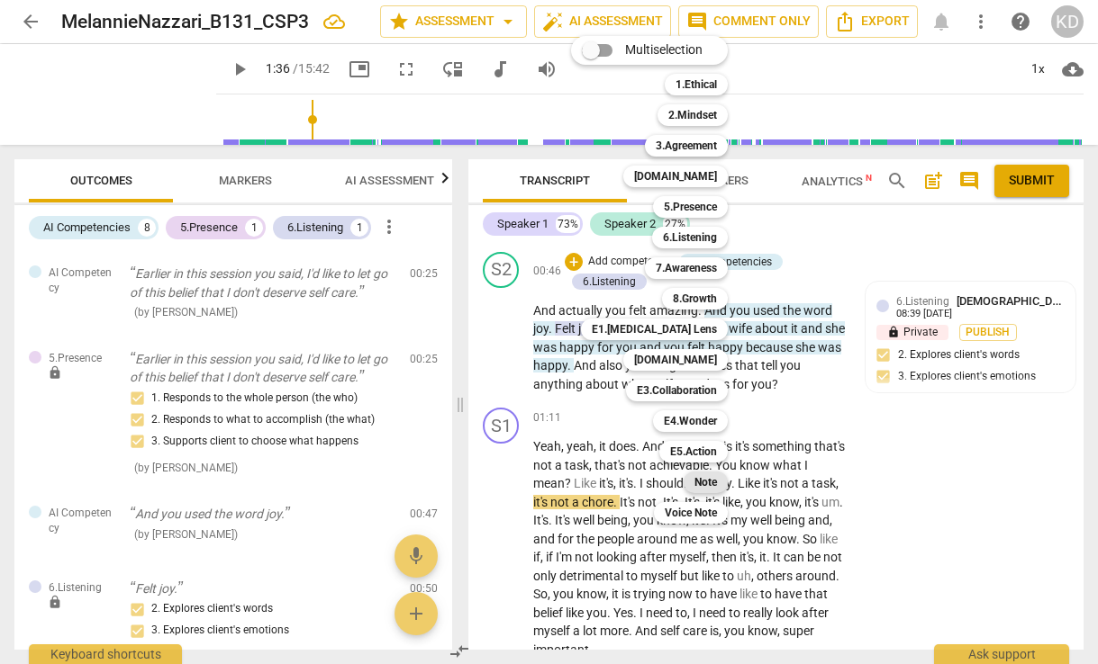
click at [713, 478] on b "Note" at bounding box center [705, 483] width 23 height 22
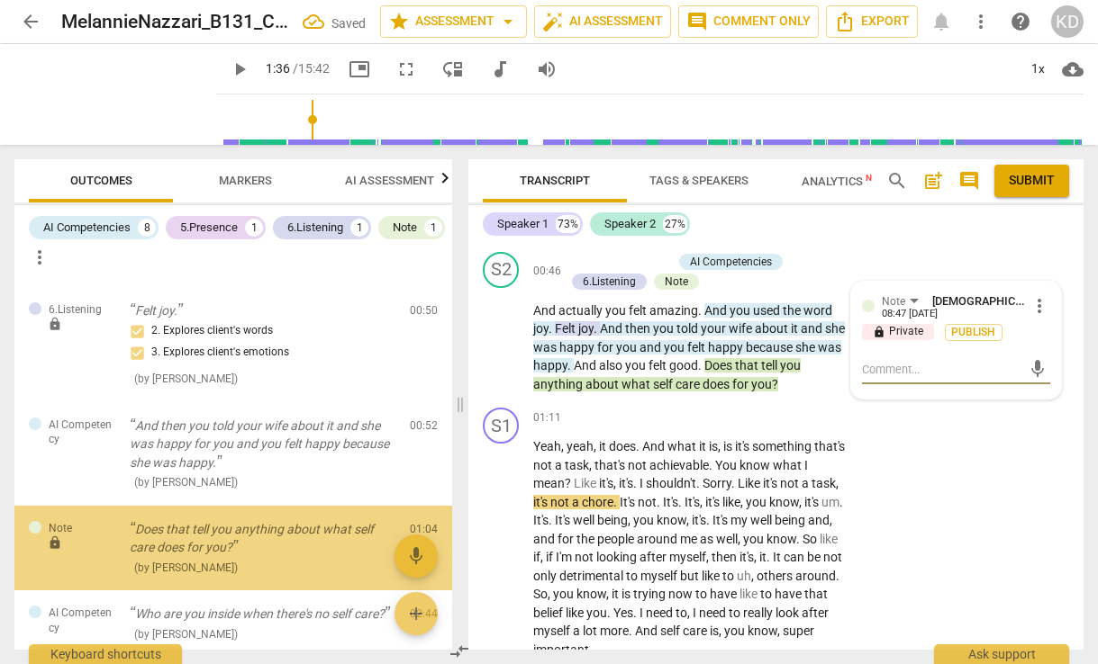
scroll to position [392, 0]
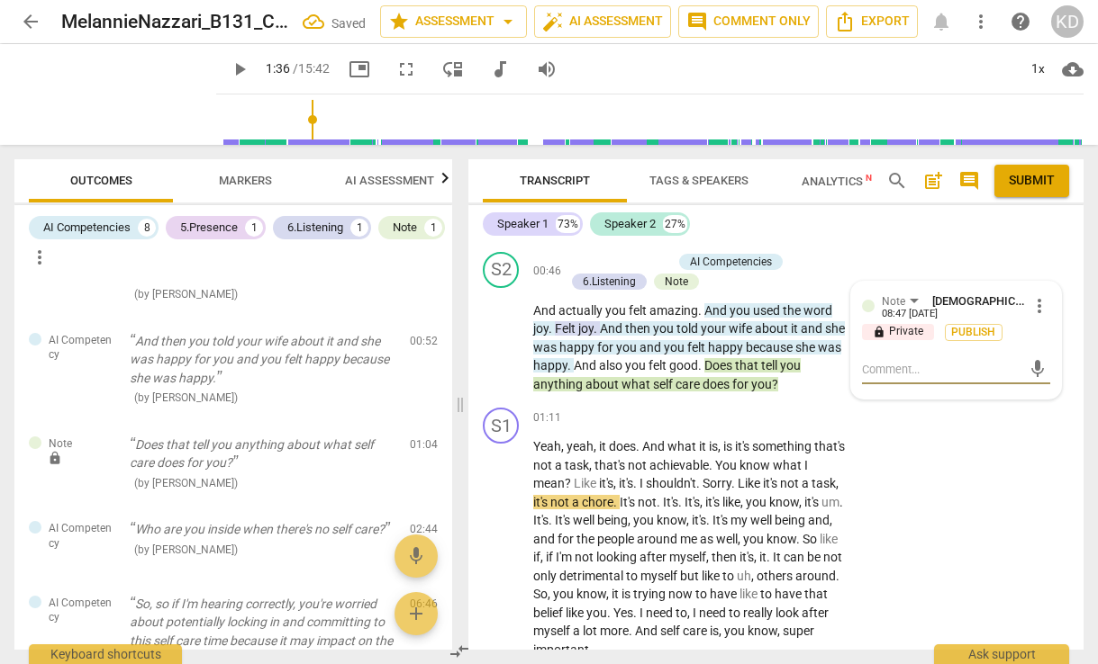
type textarea "W"
type textarea "Wh"
type textarea "Wha"
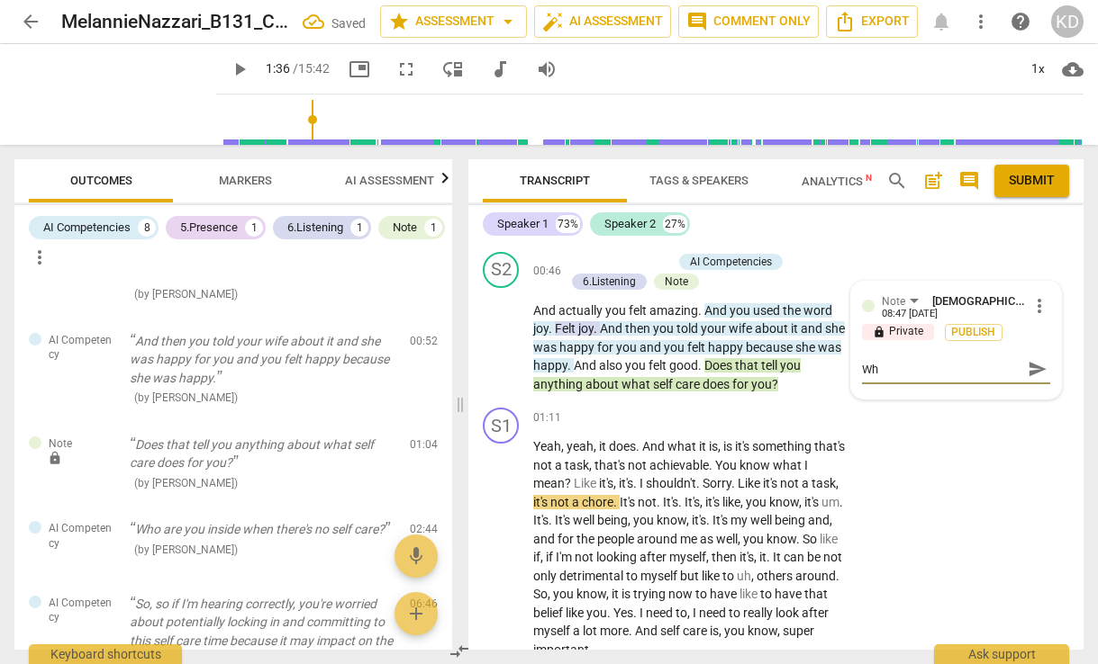
type textarea "Wha"
type textarea "What"
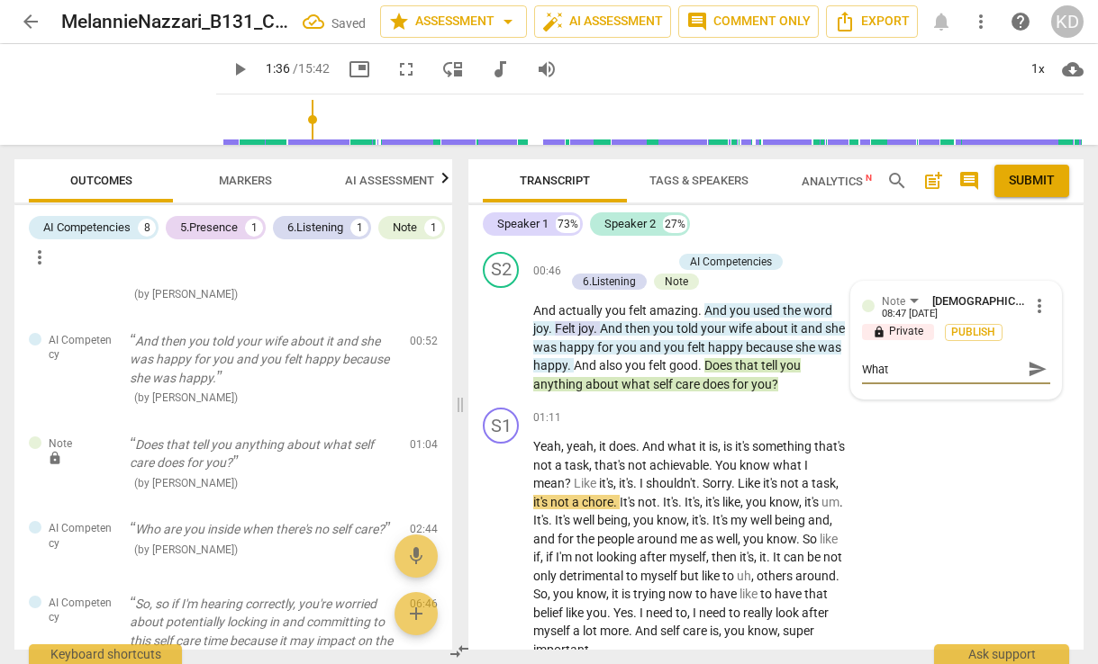
type textarea "What i"
type textarea "What if"
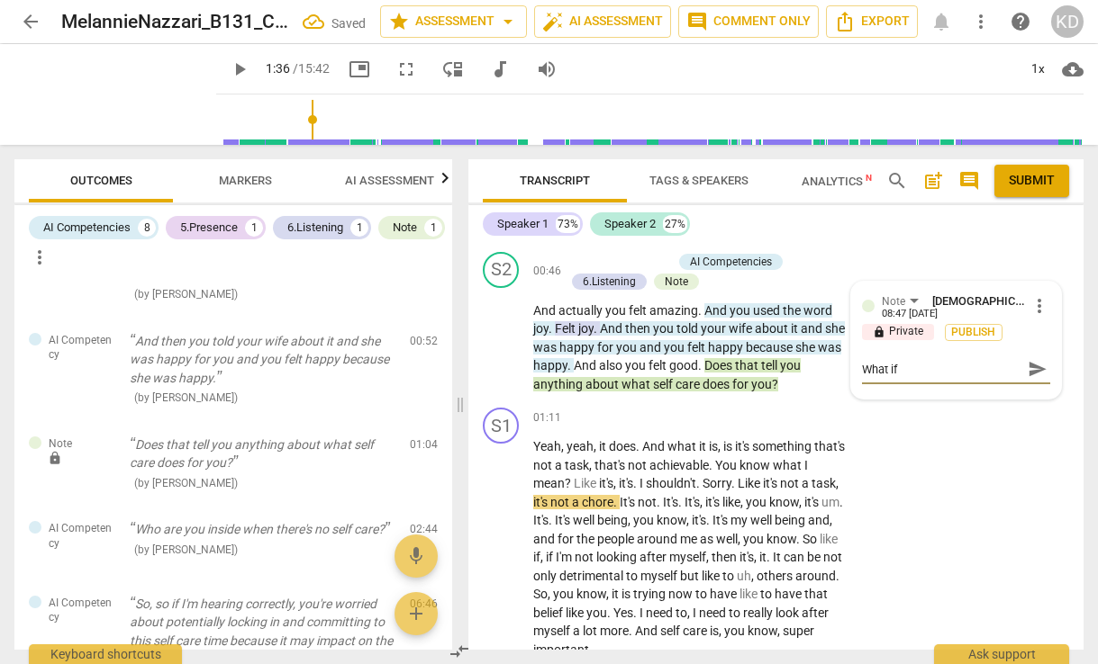
type textarea "What if"
type textarea "What if y"
type textarea "What if yo"
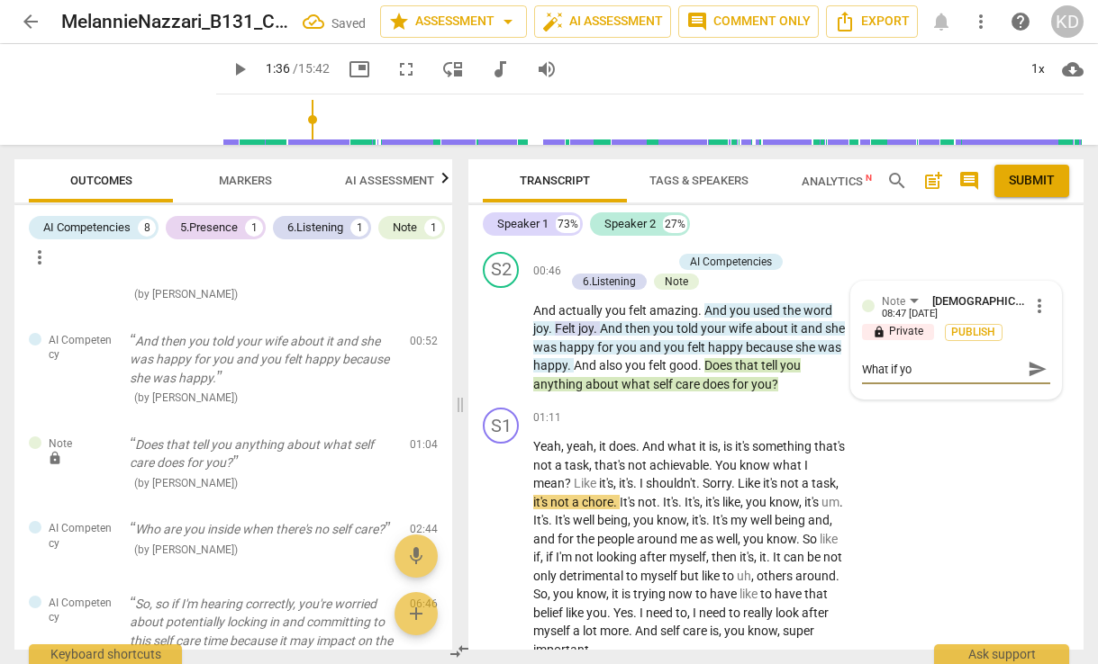
type textarea "What if you"
type textarea "What if you a"
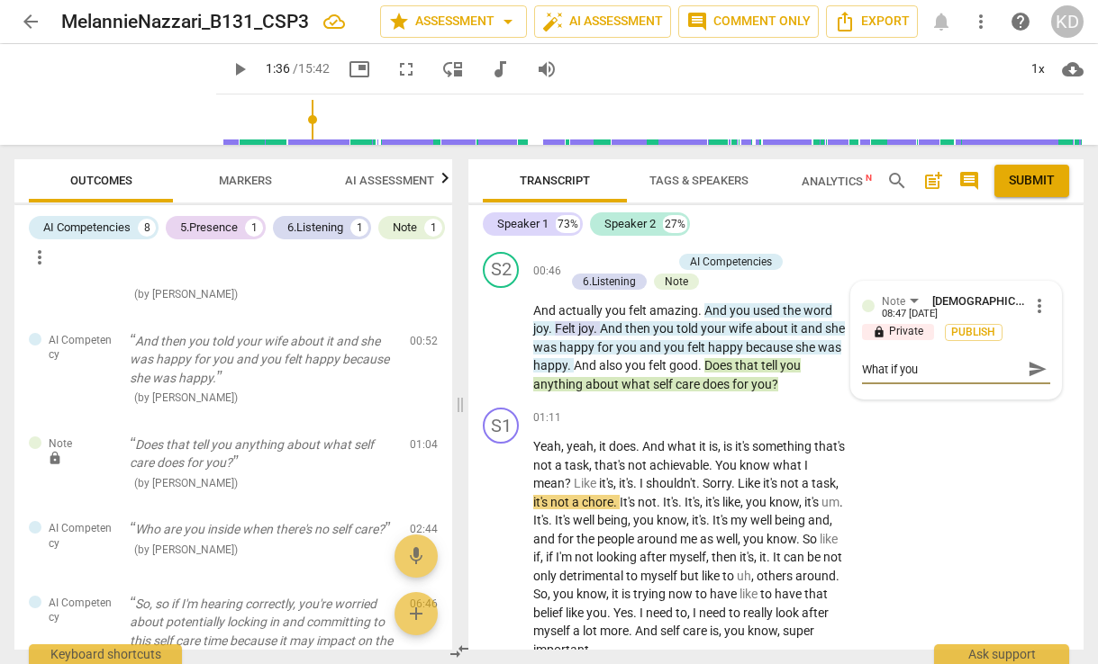
type textarea "What if you a"
type textarea "What if you as"
type textarea "What if you ask"
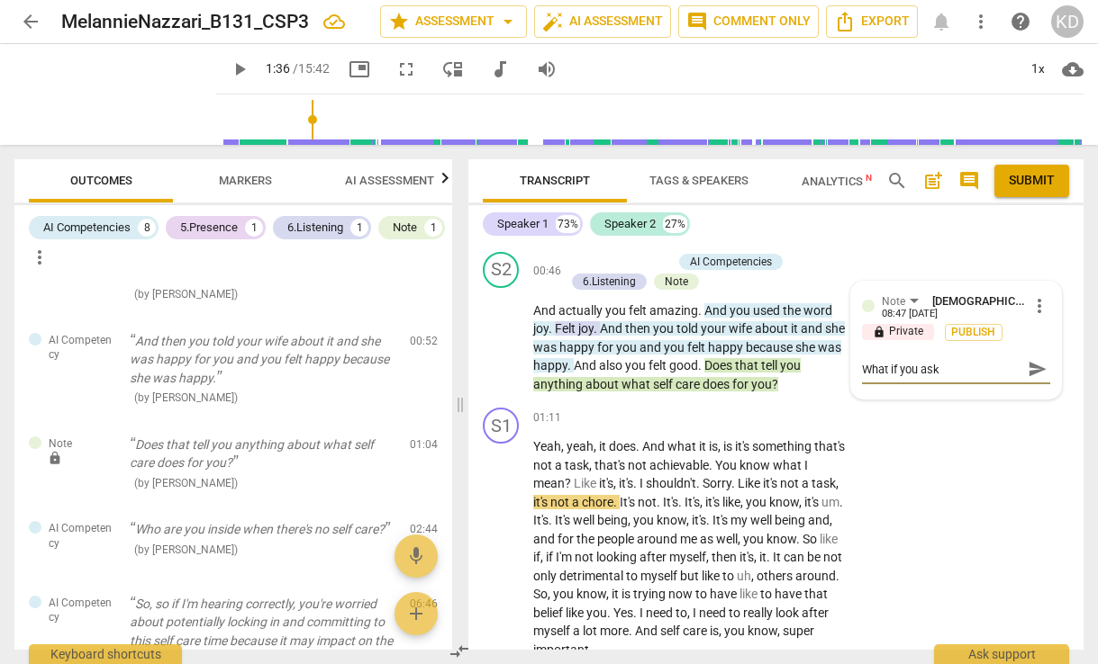
type textarea "What if you aske"
type textarea "What if you asked"
type textarea "What if you aske"
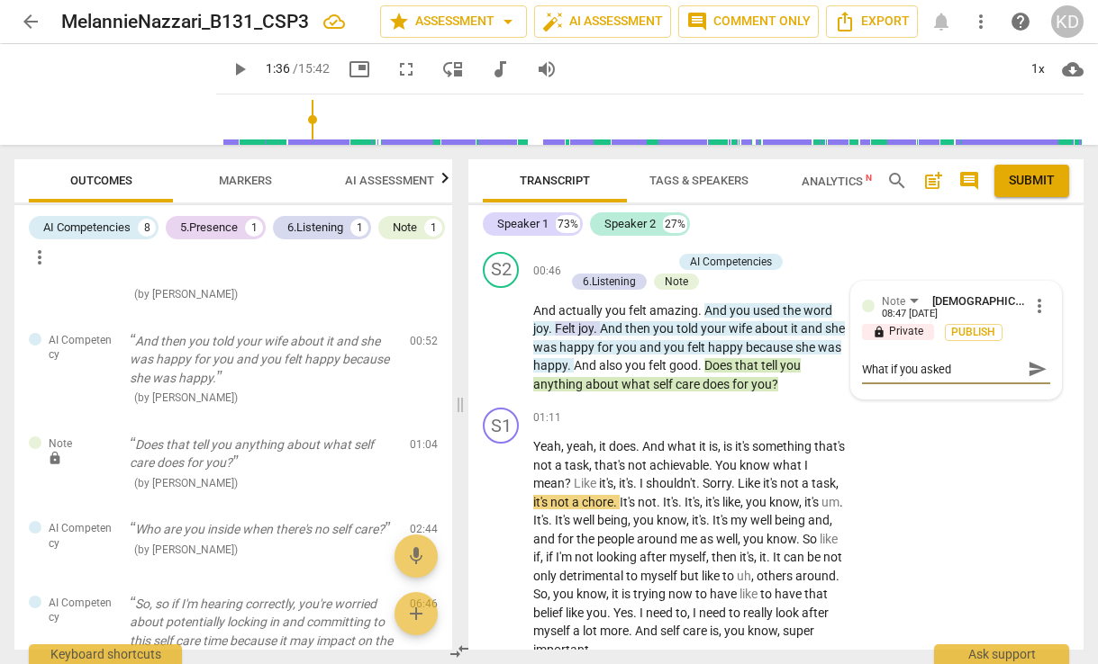
type textarea "What if you aske"
type textarea "What if you ask"
type textarea "What if you as"
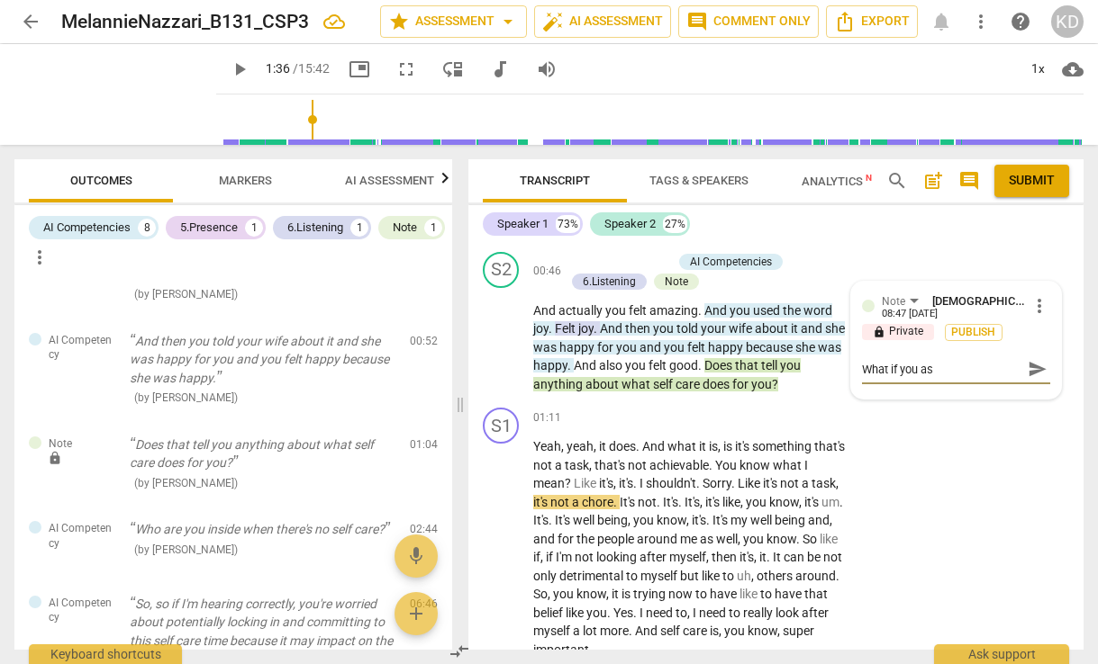
type textarea "What if you a"
type textarea "What if you"
type textarea "What if you r"
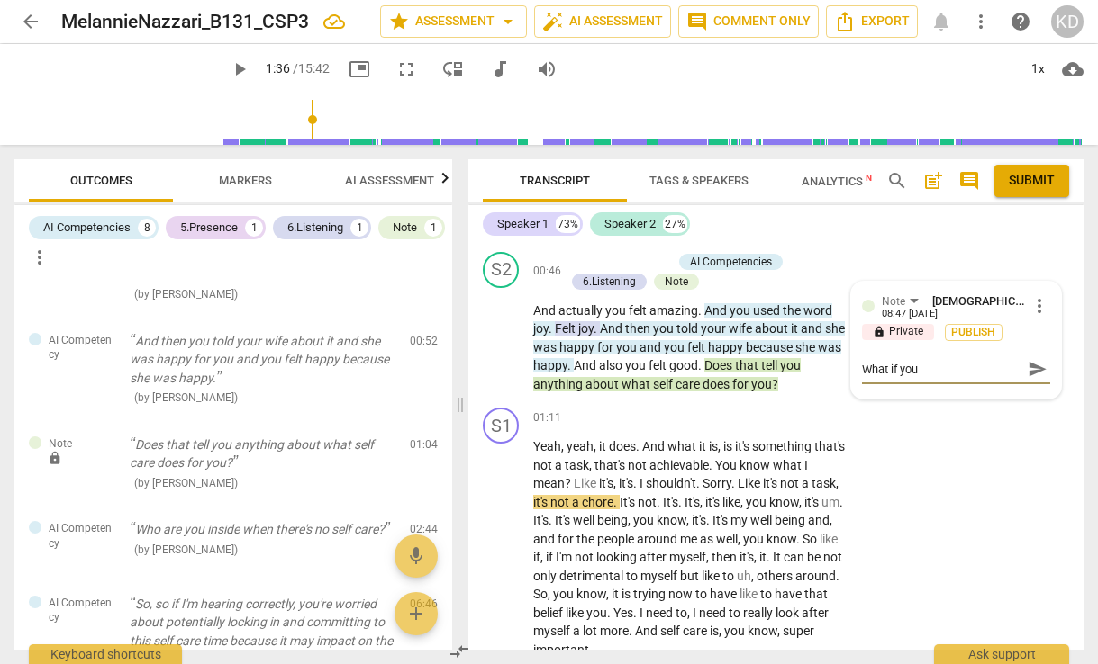
type textarea "What if you r"
type textarea "What if you ru"
type textarea "What if you r"
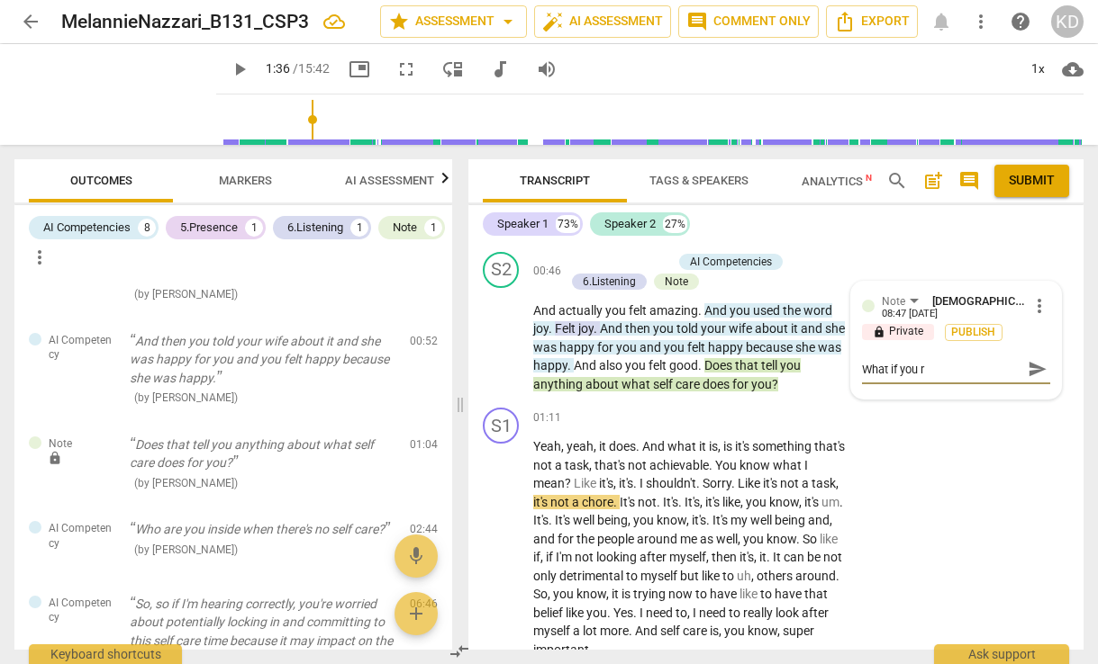
type textarea "What if you"
type textarea "What if you t"
type textarea "What if you tu"
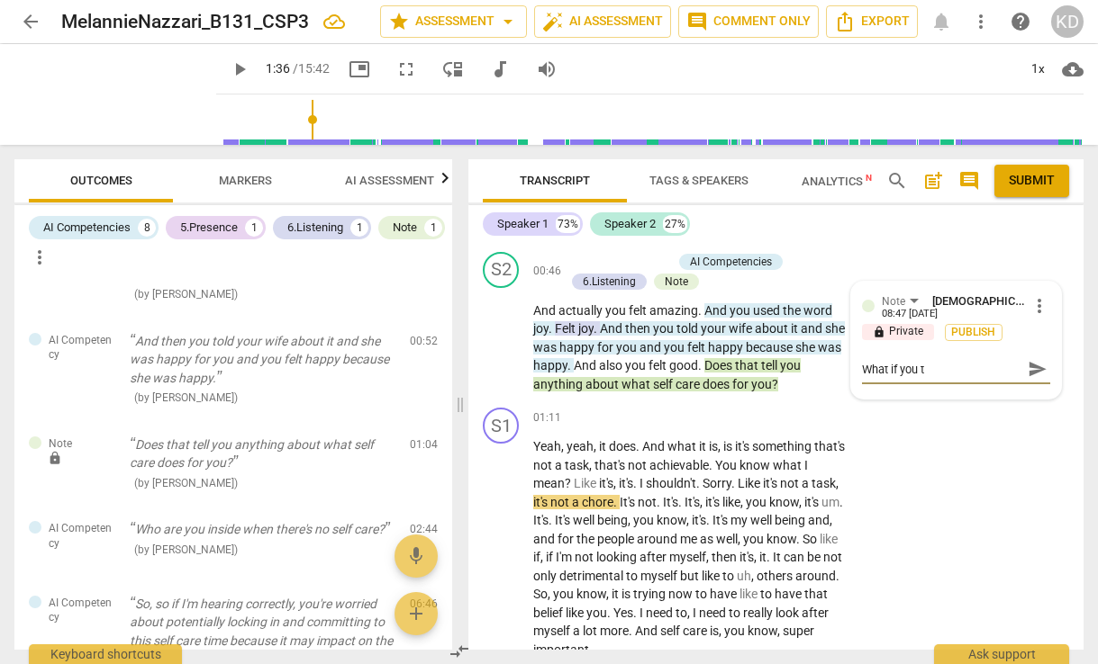
type textarea "What if you tu"
type textarea "What if you tur"
type textarea "What if you turn"
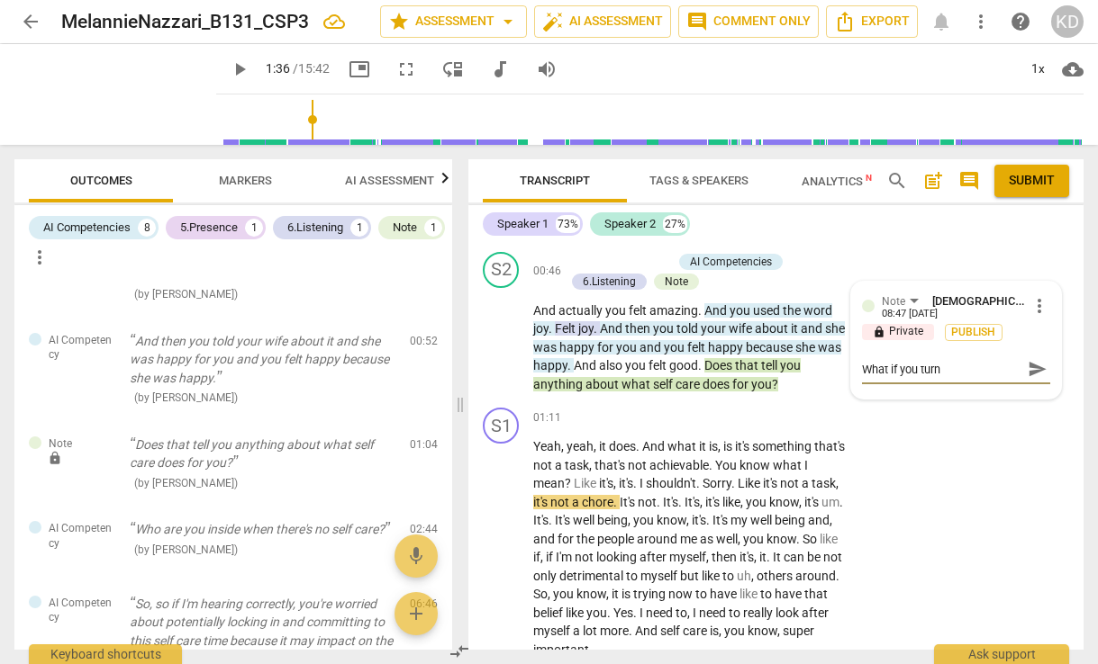
type textarea "What if you turne"
type textarea "What if you turned"
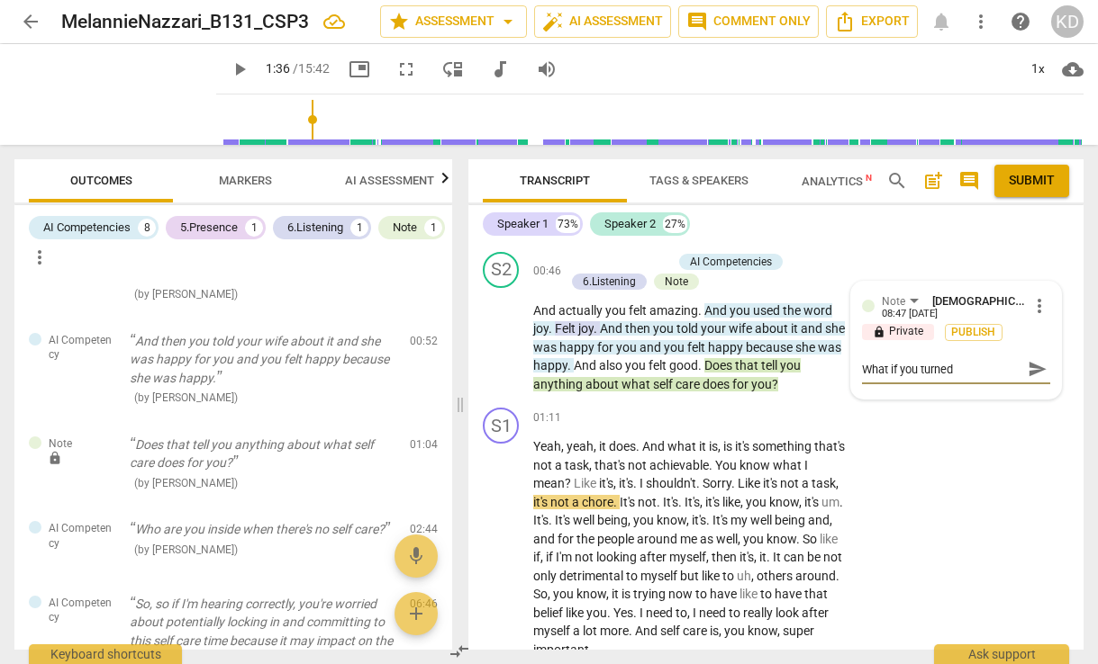
type textarea "What if you turned"
type textarea "What if you turned t"
type textarea "What if you turned th"
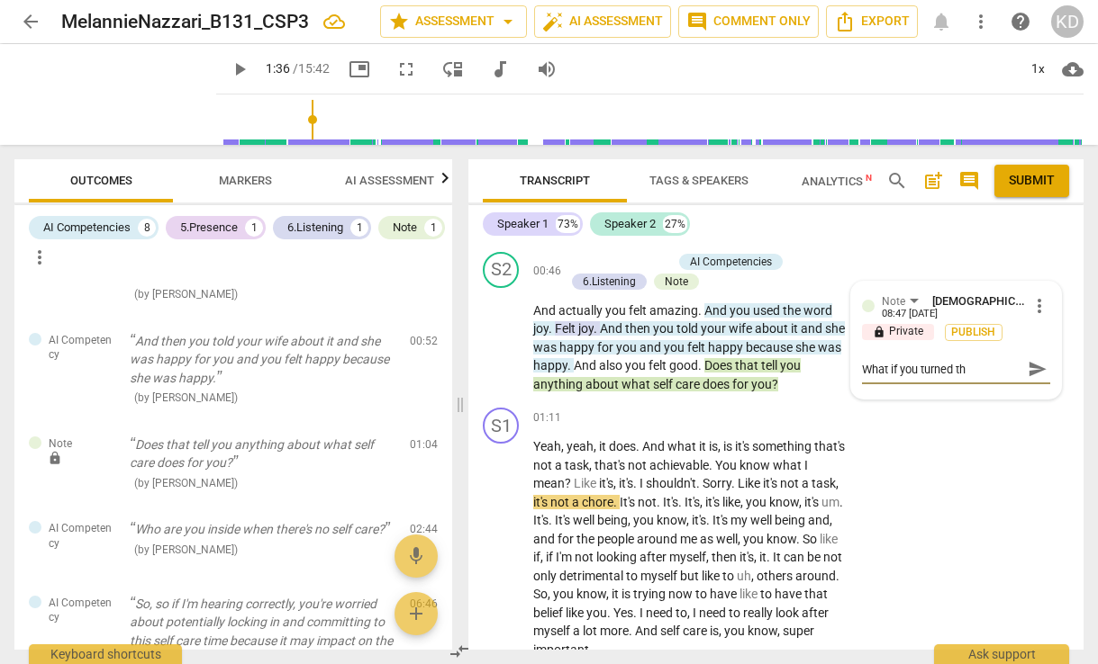
type textarea "What if you turned thi"
type textarea "What if you turned this"
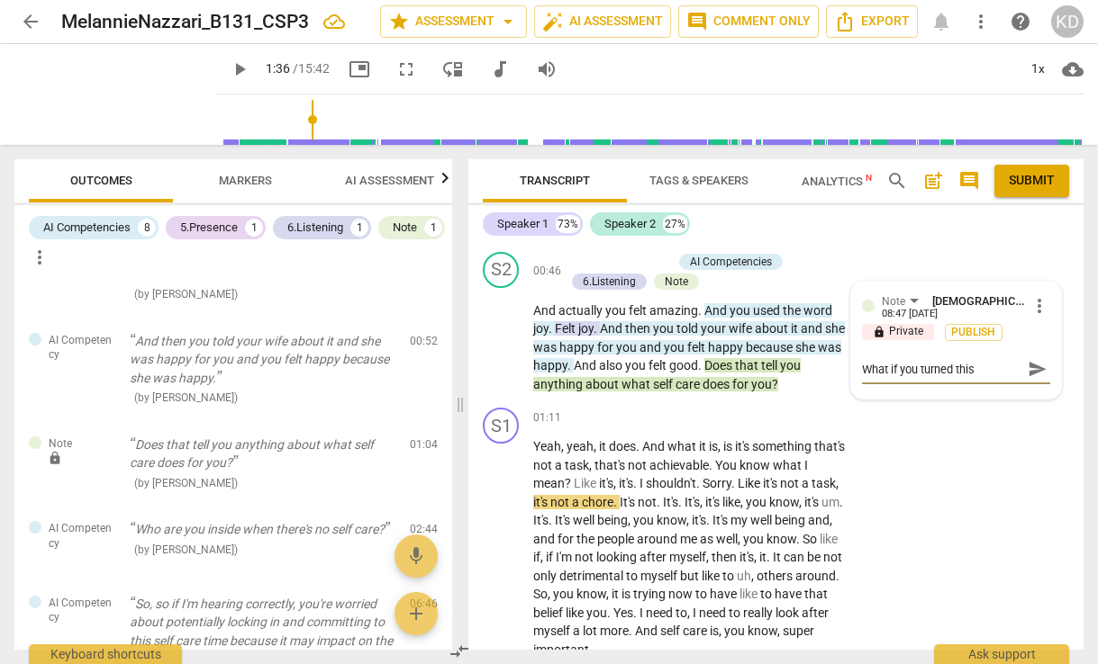
type textarea "What if you turned this"
type textarea "What if you turned this i"
type textarea "What if you turned this in"
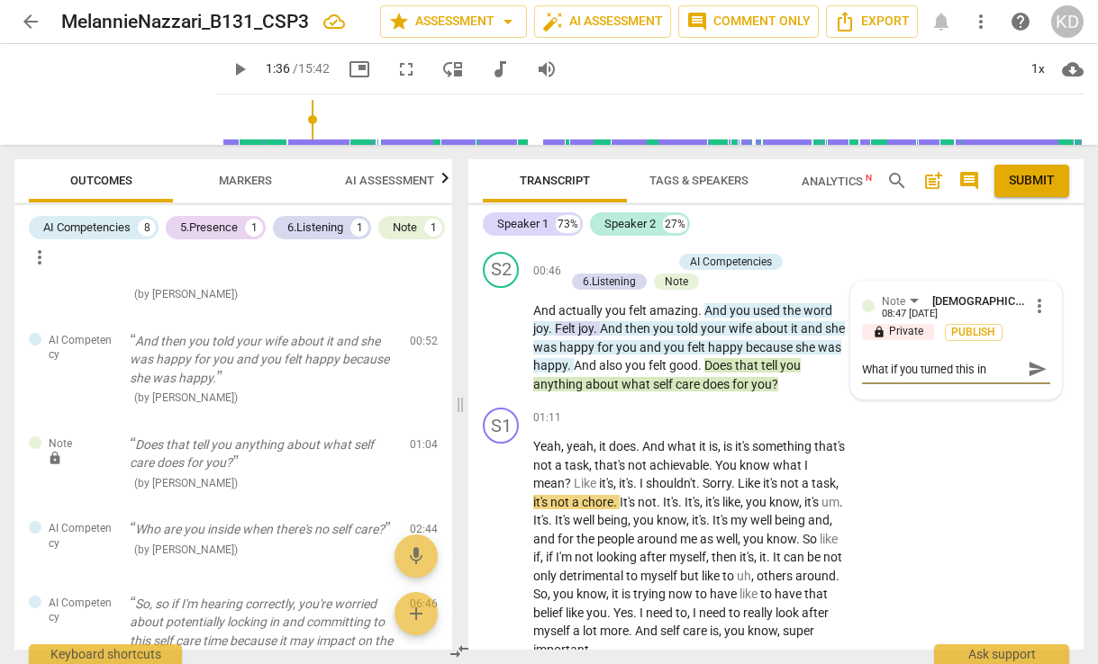
type textarea "What if you turned this in t"
type textarea "What if you turned this in to"
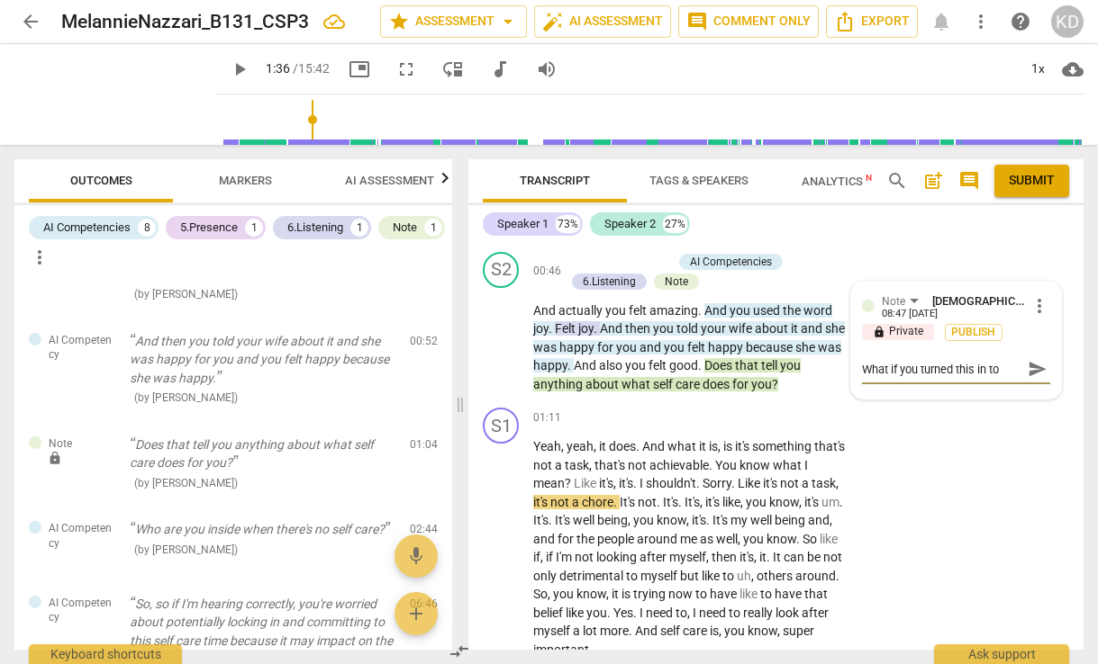
type textarea "What if you turned this in to"
type textarea "What if you turned this in to a"
type textarea "What if you turned this in to an"
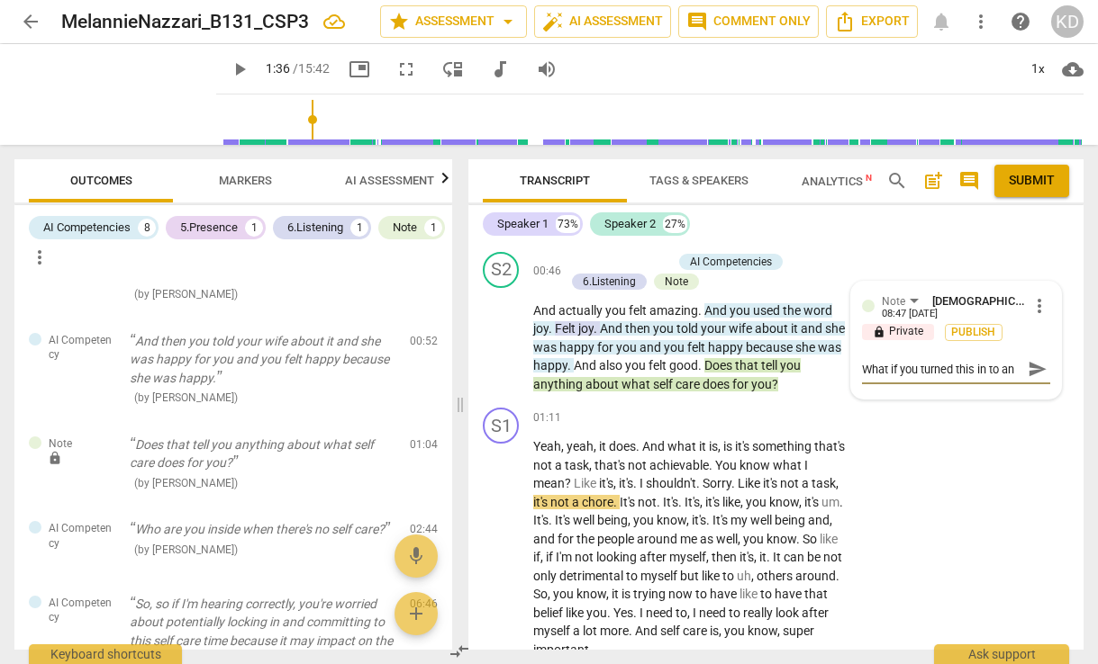
type textarea "What if you turned this in to an"
type textarea "What if you turned this in to an o"
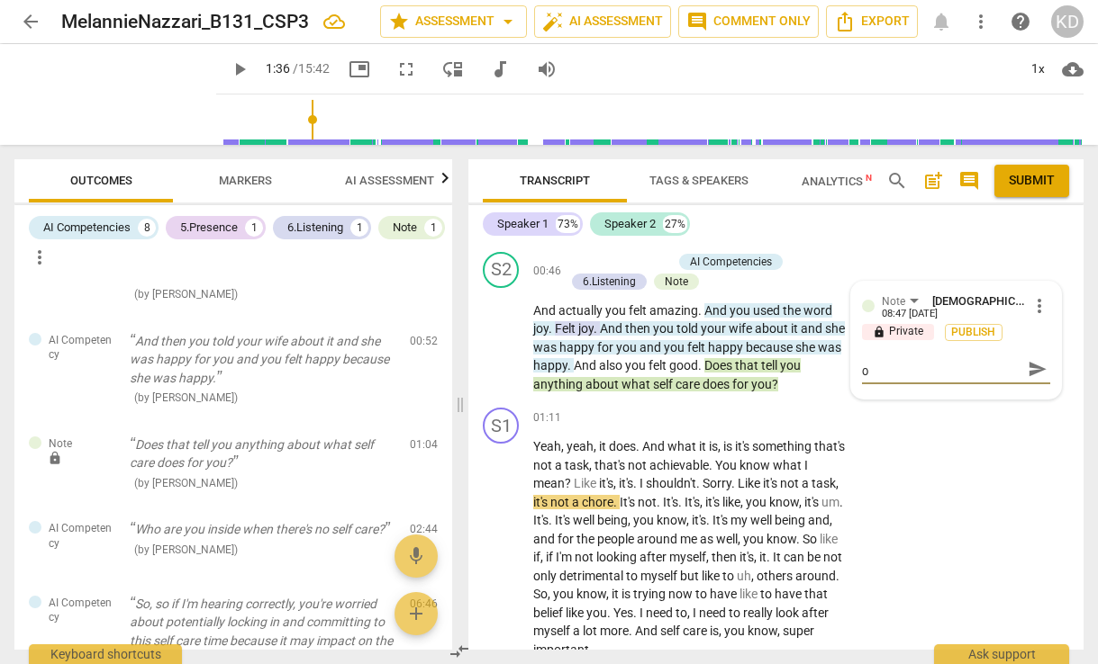
type textarea "What if you turned this in to an op"
type textarea "What if you turned this in to an ope"
type textarea "What if you turned this in to an open"
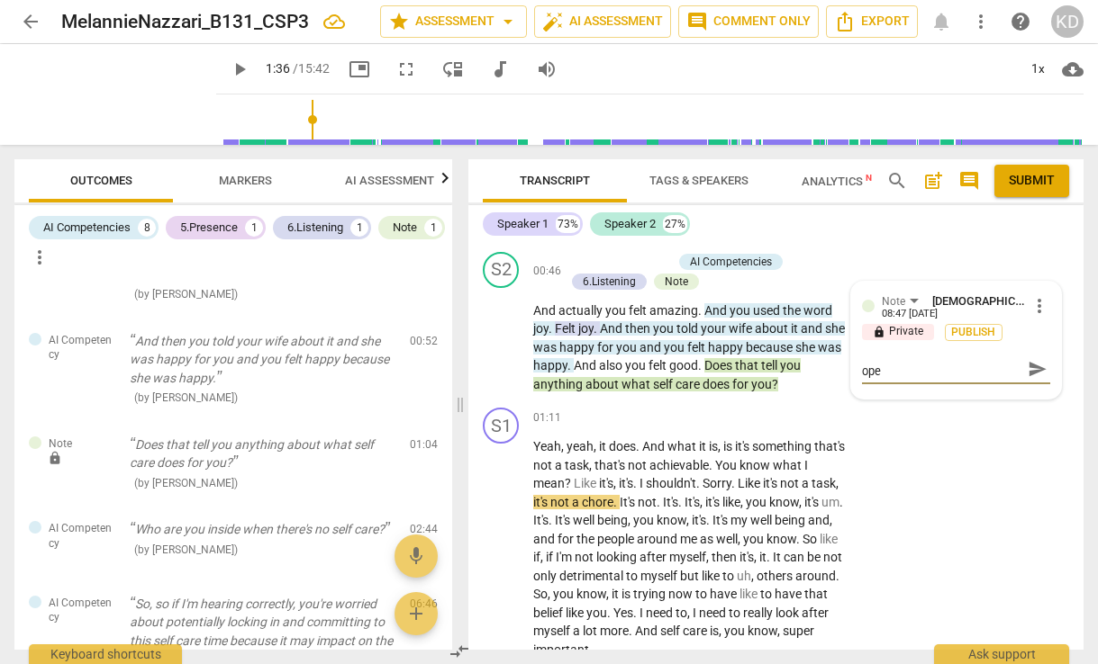
type textarea "What if you turned this in to an open"
type textarea "What if you turned this in to an open-"
type textarea "What if you turned this in to an open-e"
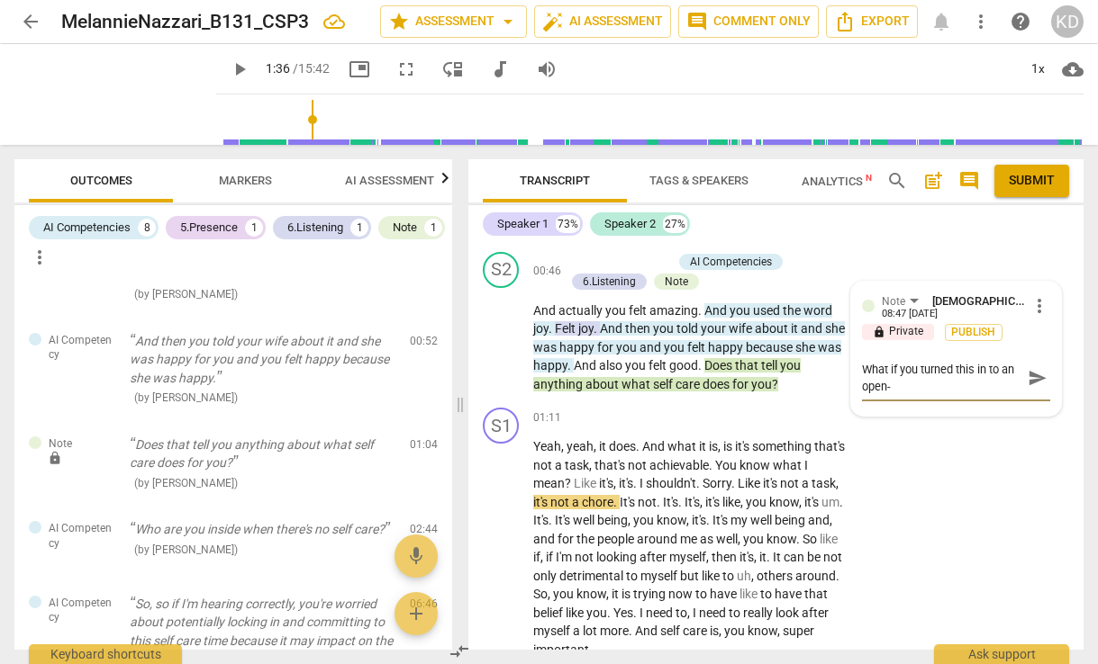
type textarea "What if you turned this in to an open-e"
type textarea "What if you turned this in to an open-en"
type textarea "What if you turned this in to an open-end"
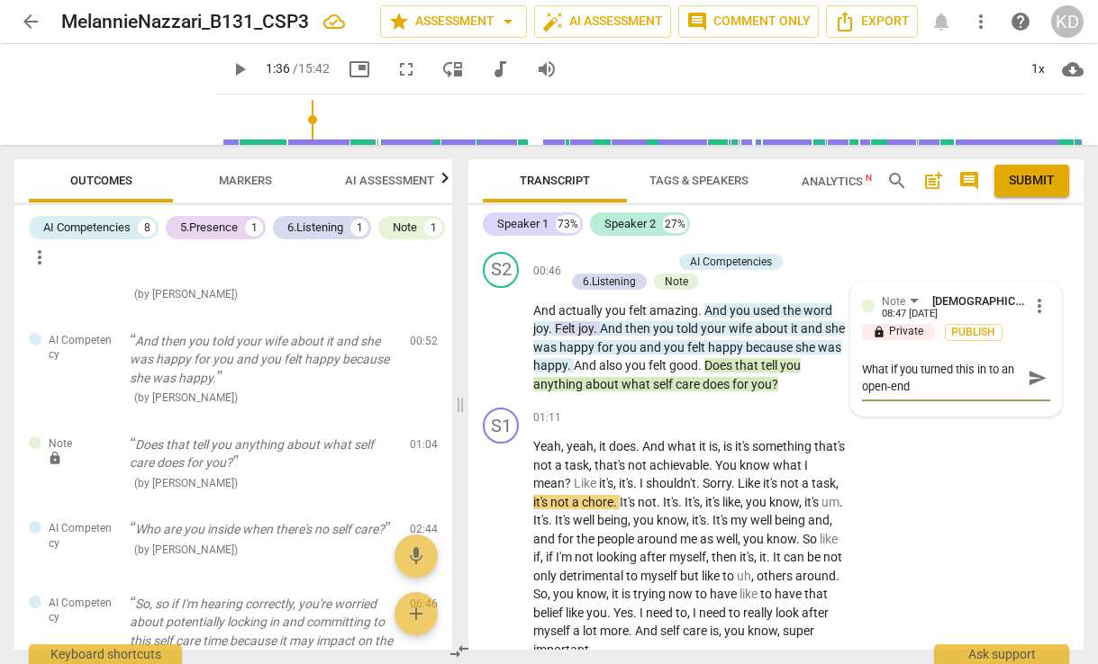
type textarea "What if you turned this in to an open-ende"
type textarea "What if you turned this in to an open-ended"
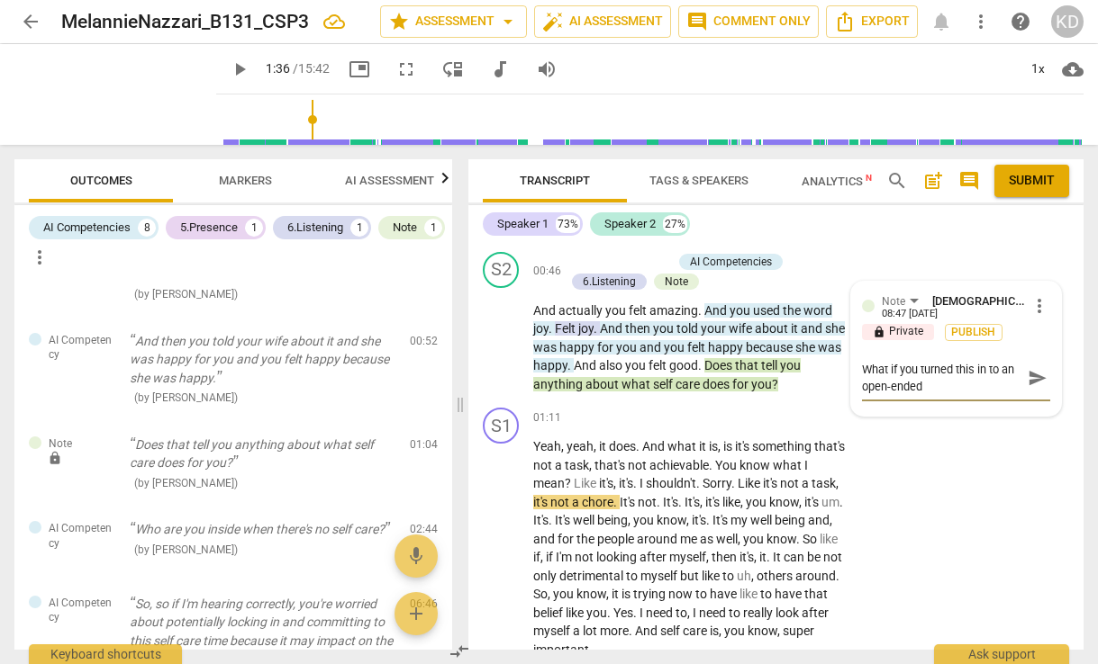
type textarea "What if you turned this in to an open-ended"
type textarea "What if you turned this in to an open-ended q"
type textarea "What if you turned this in to an open-ended qu"
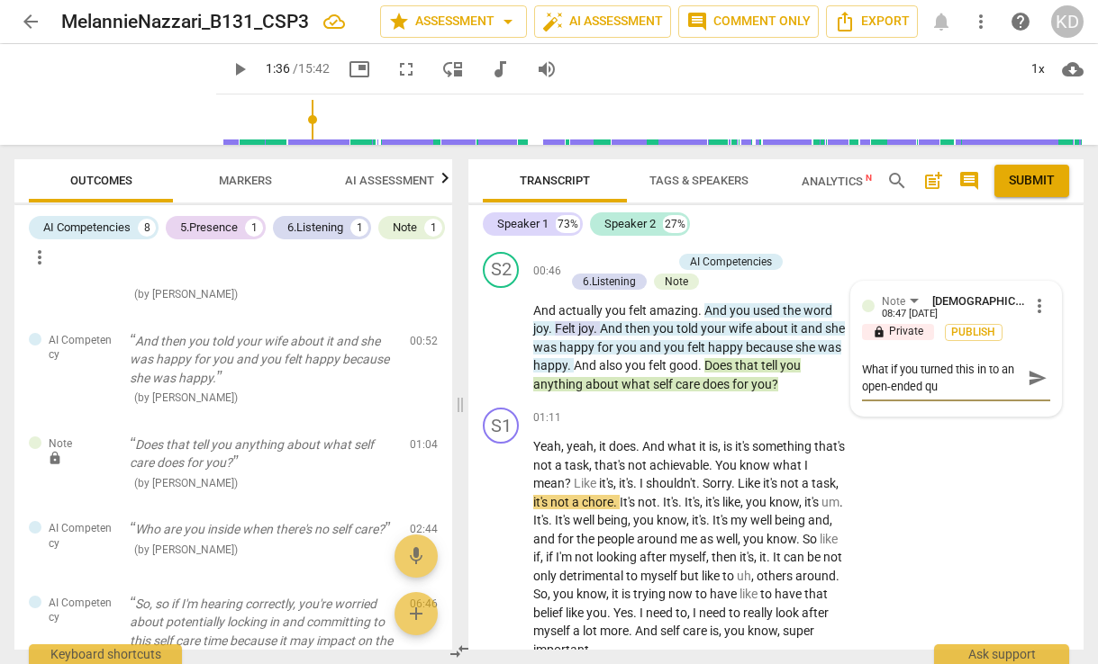
type textarea "What if you turned this in to an open-ended que"
type textarea "What if you turned this in to an open-ended ques"
type textarea "What if you turned this in to an open-ended quest"
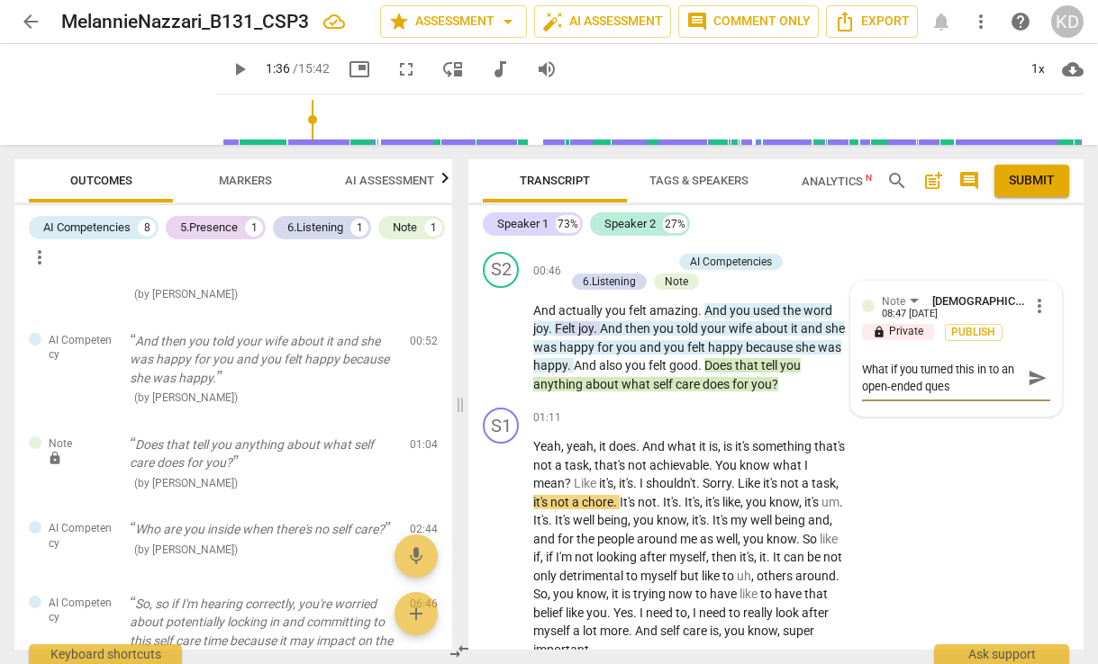
type textarea "What if you turned this in to an open-ended quest"
type textarea "What if you turned this in to an open-ended questi"
type textarea "What if you turned this in to an open-ended questio"
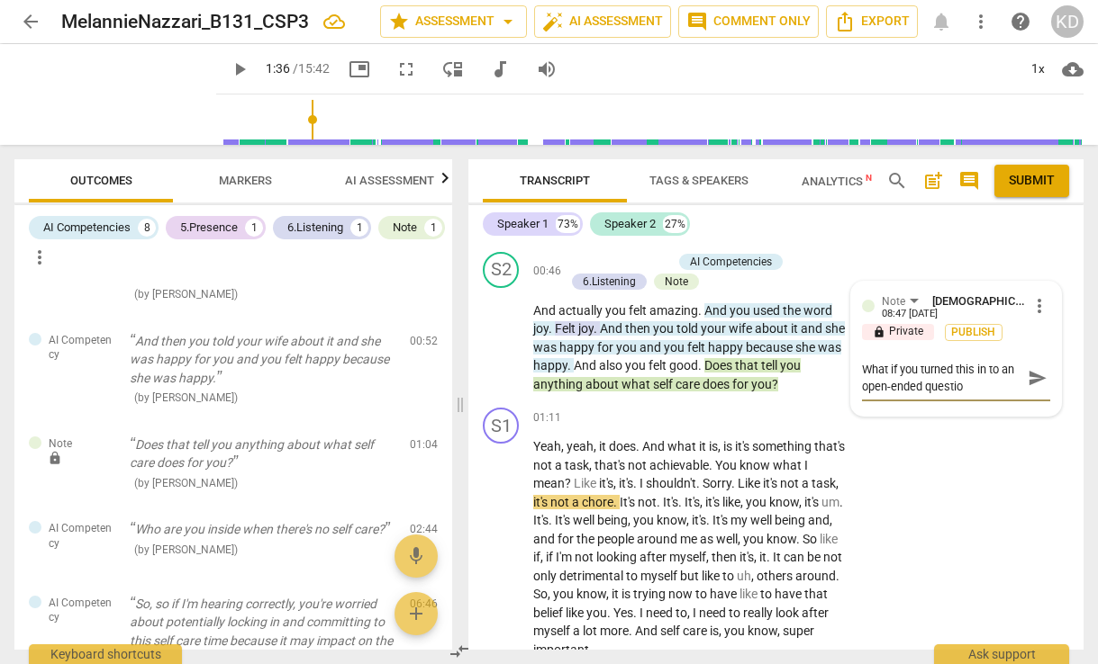
type textarea "What if you turned this in to an open-ended question"
type textarea "What if you turned this in to an open-ended question?"
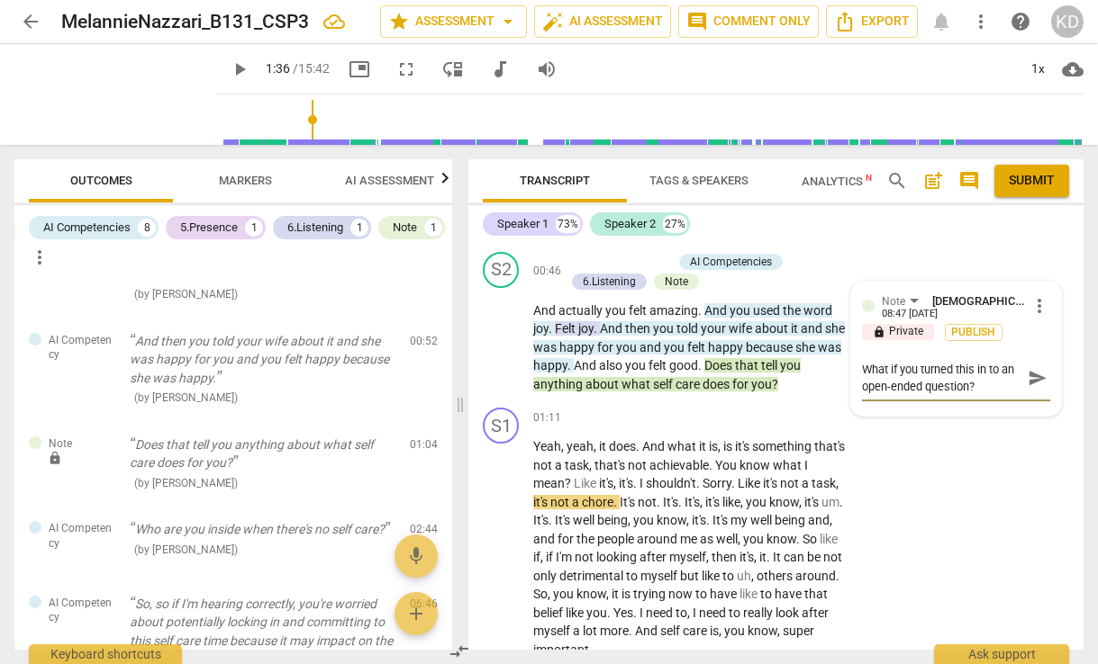
type textarea "What if you turned this in to an open-ended question?"
type textarea "What if you turned this in to an open-ended question"
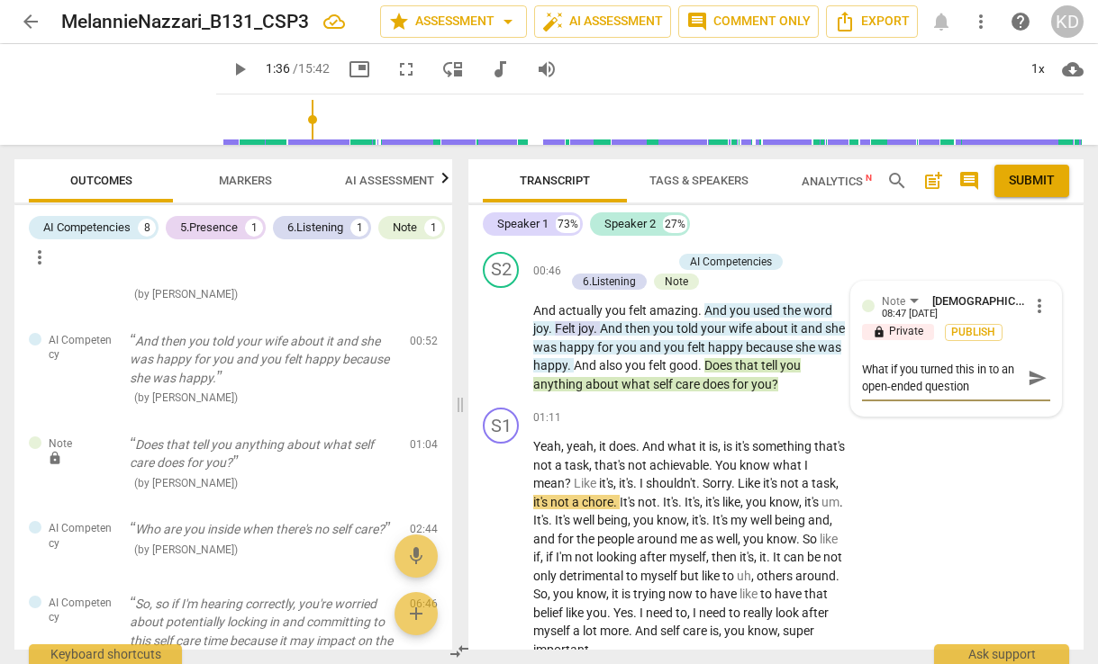
type textarea "What if you turned this in to an open-ended question"
type textarea "What if you turned this in to an open-ended question s"
type textarea "What if you turned this in to an open-ended question su"
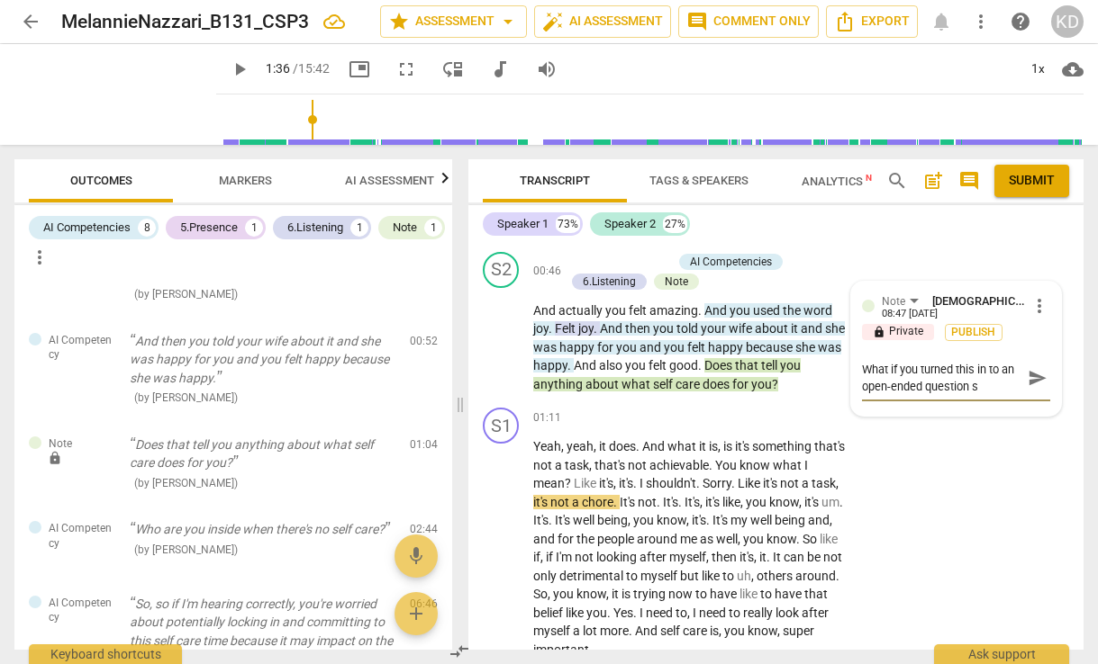
type textarea "What if you turned this in to an open-ended question su"
type textarea "What if you turned this in to an open-ended question suc"
type textarea "What if you turned this in to an open-ended question such"
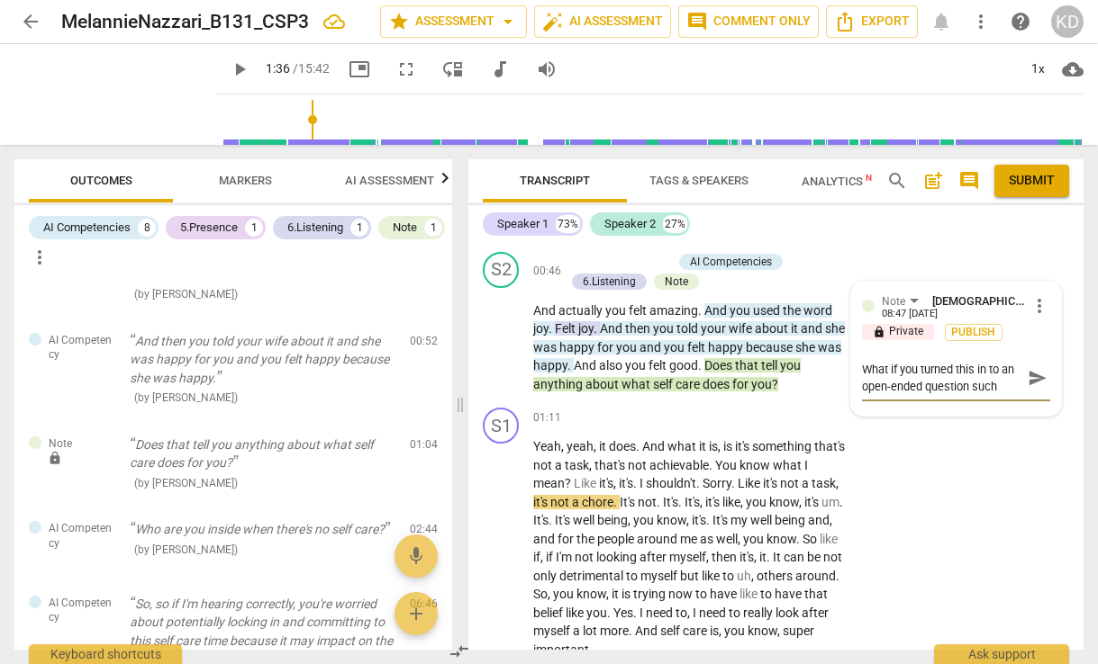
type textarea "What if you turned this in to an open-ended question such"
type textarea "What if you turned this in to an open-ended question such a"
type textarea "What if you turned this in to an open-ended question such as"
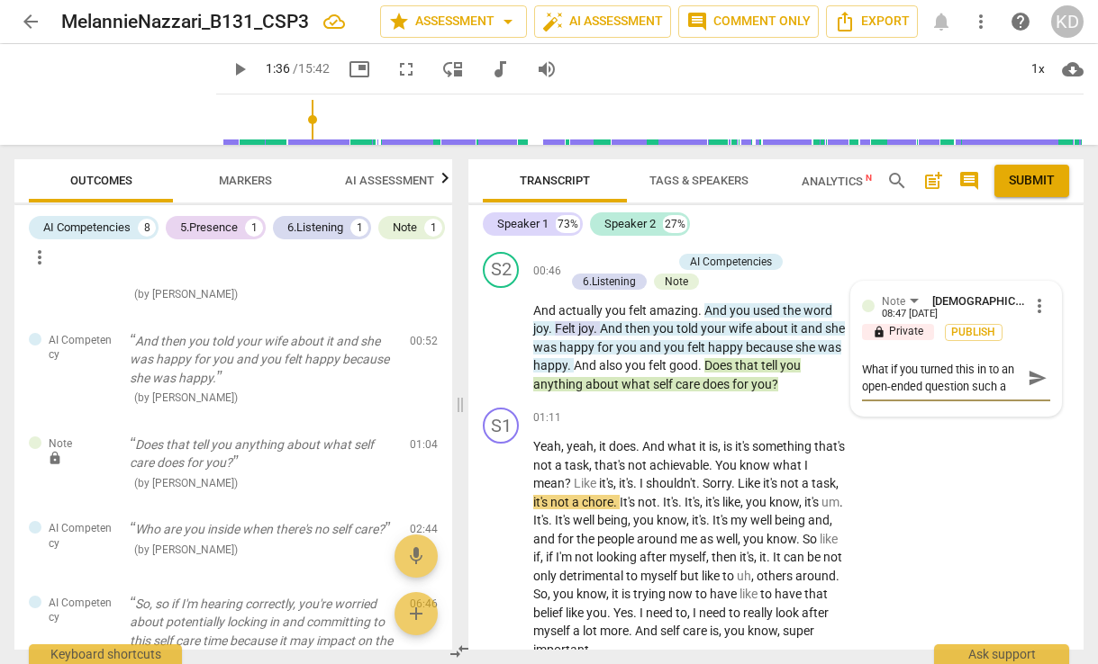
type textarea "What if you turned this in to an open-ended question such as"
type textarea "What if you turned this in to an open-ended question such as:"
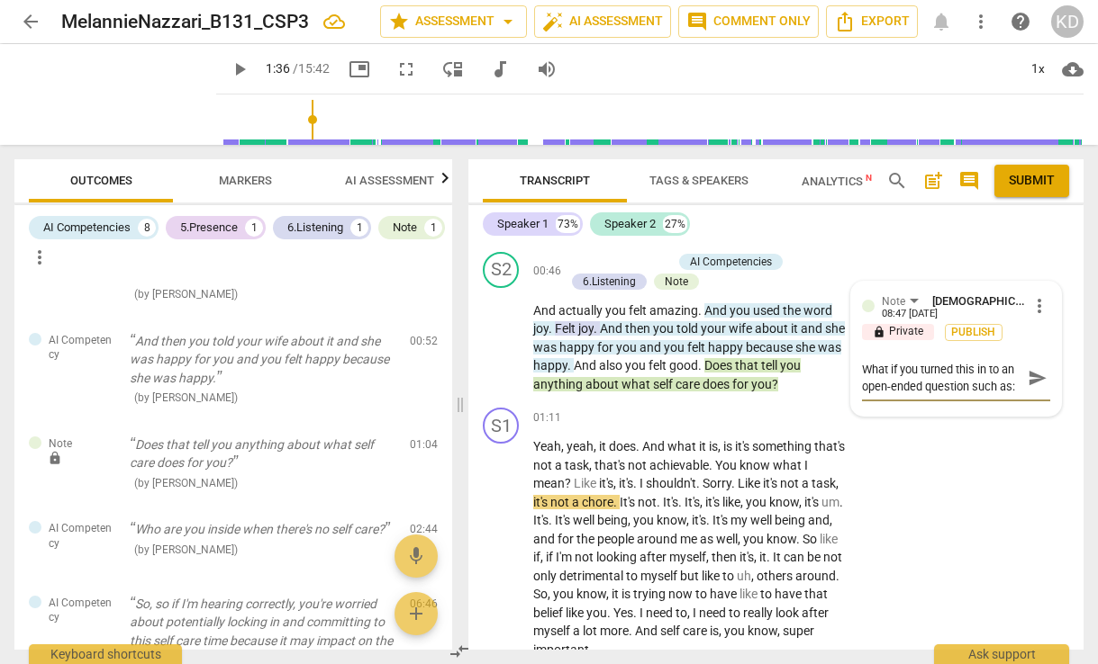
type textarea "What if you turned this in to an open-ended question such as: ""
type textarea "What if you turned this in to an open-ended question such as: "W"
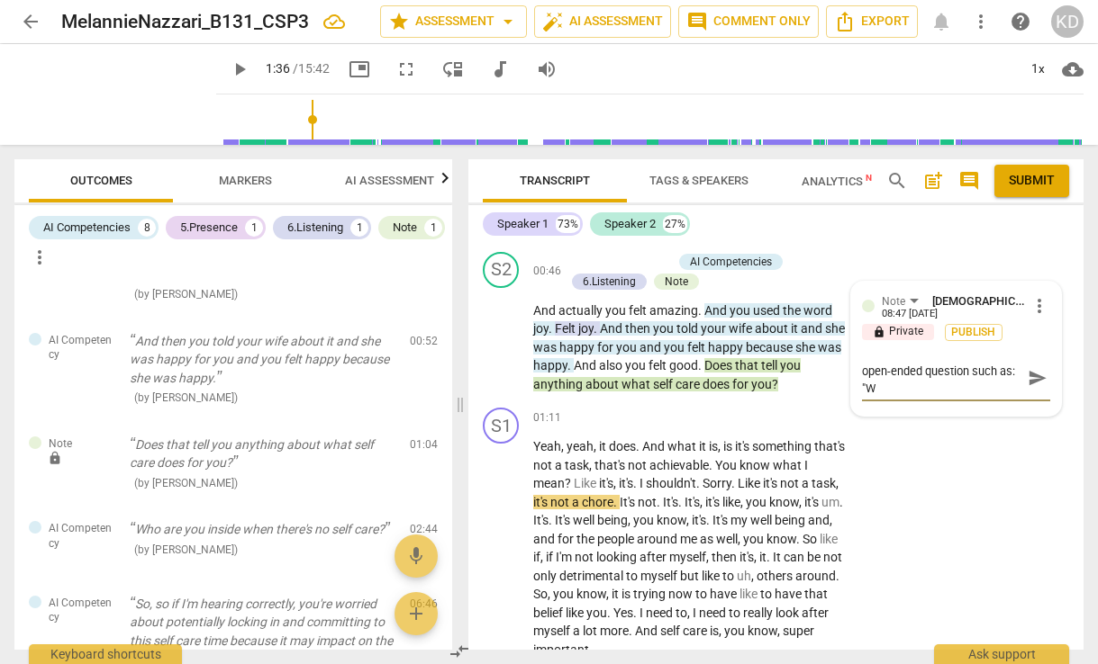
type textarea "What if you turned this in to an open-ended question such as: "Wh"
type textarea "What if you turned this in to an open-ended question such as: "Wha"
type textarea "What if you turned this in to an open-ended question such as: "What"
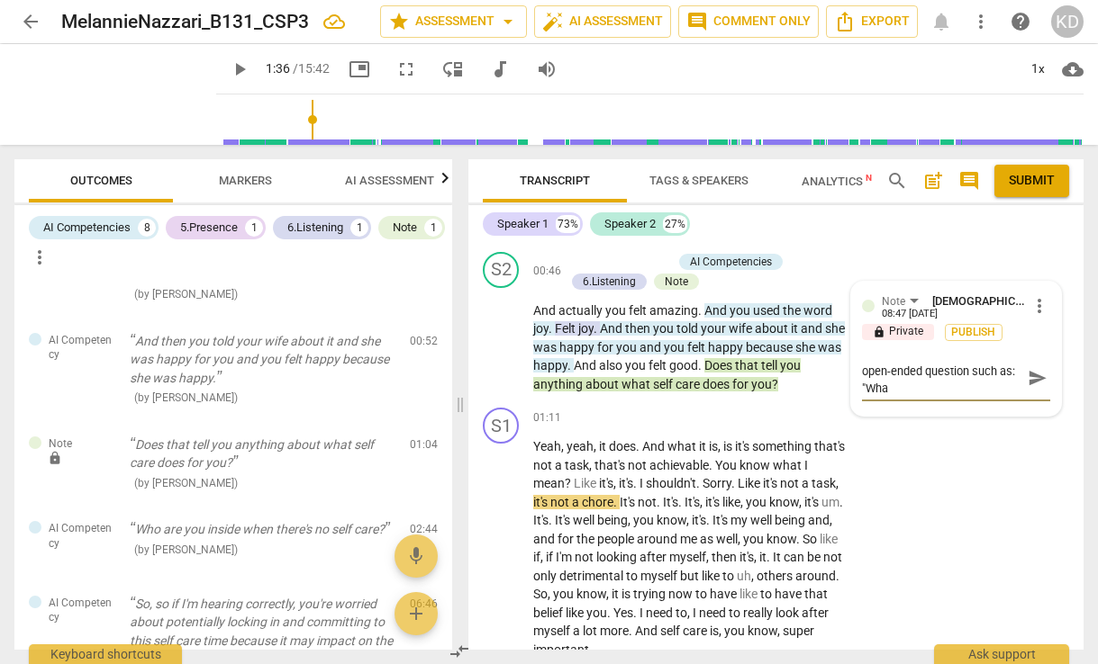
type textarea "What if you turned this in to an open-ended question such as: "What"
type textarea "What if you turned this in to an open-ended question such as: "What d"
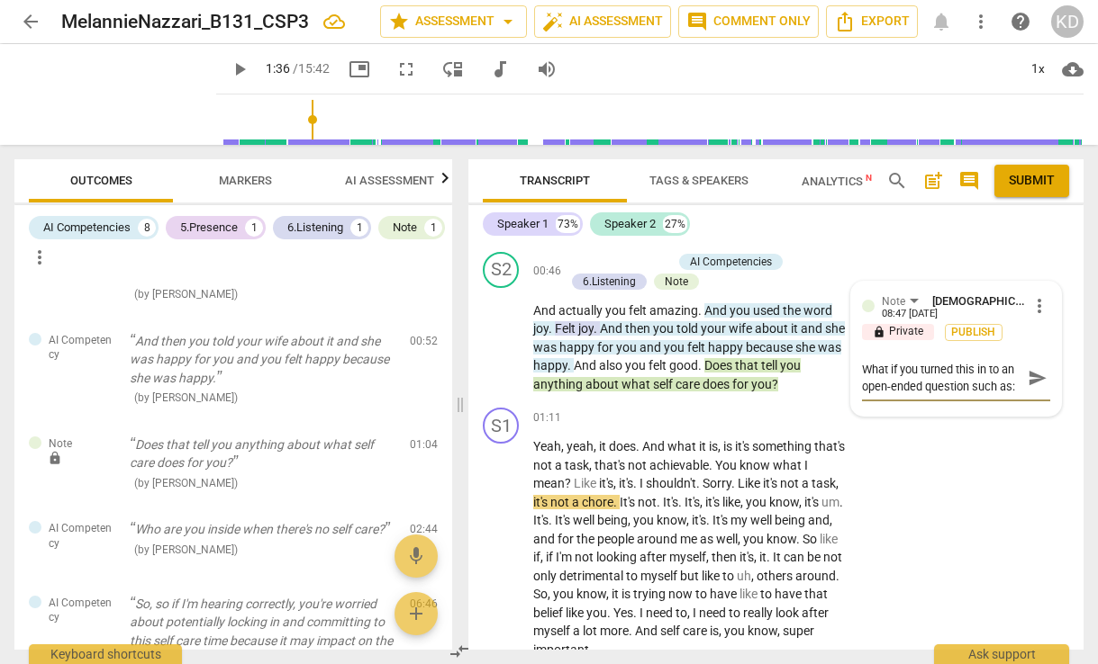
type textarea "What if you turned this in to an open-ended question such as: "What d"
type textarea "What if you turned this in to an open-ended question such as: "What"
type textarea "What if you turned this in to an open-ended question such as: "What c"
type textarea "What if you turned this in to an open-ended question such as: "What co"
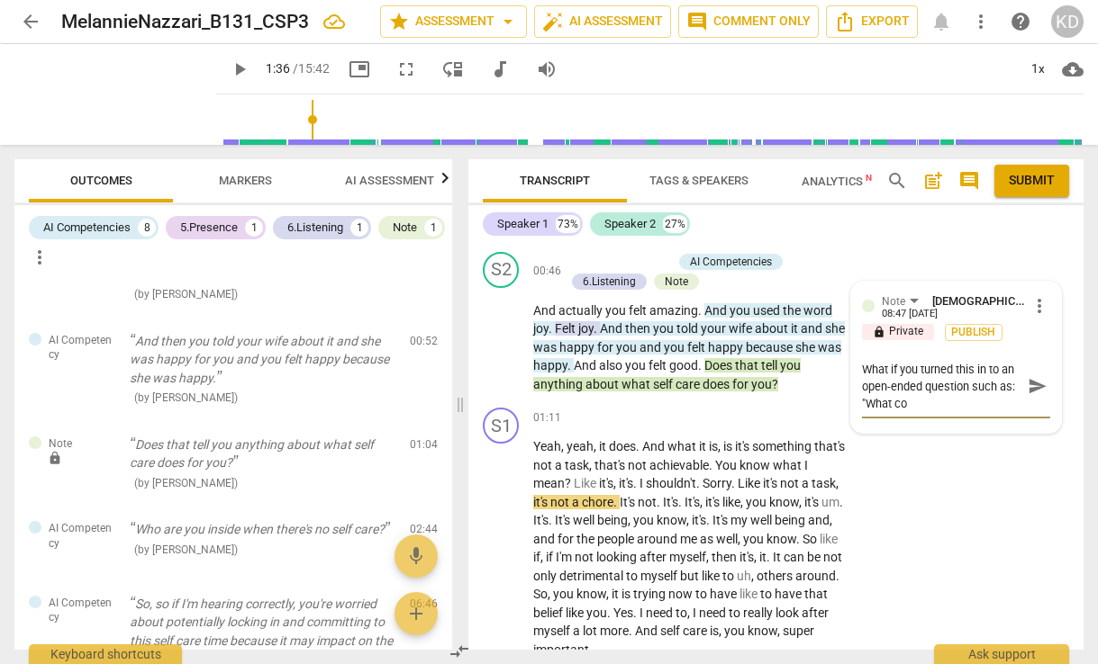
type textarea "What if you turned this in to an open-ended question such as: "What com"
type textarea "What if you turned this in to an open-ended question such as: "What come"
type textarea "What if you turned this in to an open-ended question such as: "What comes"
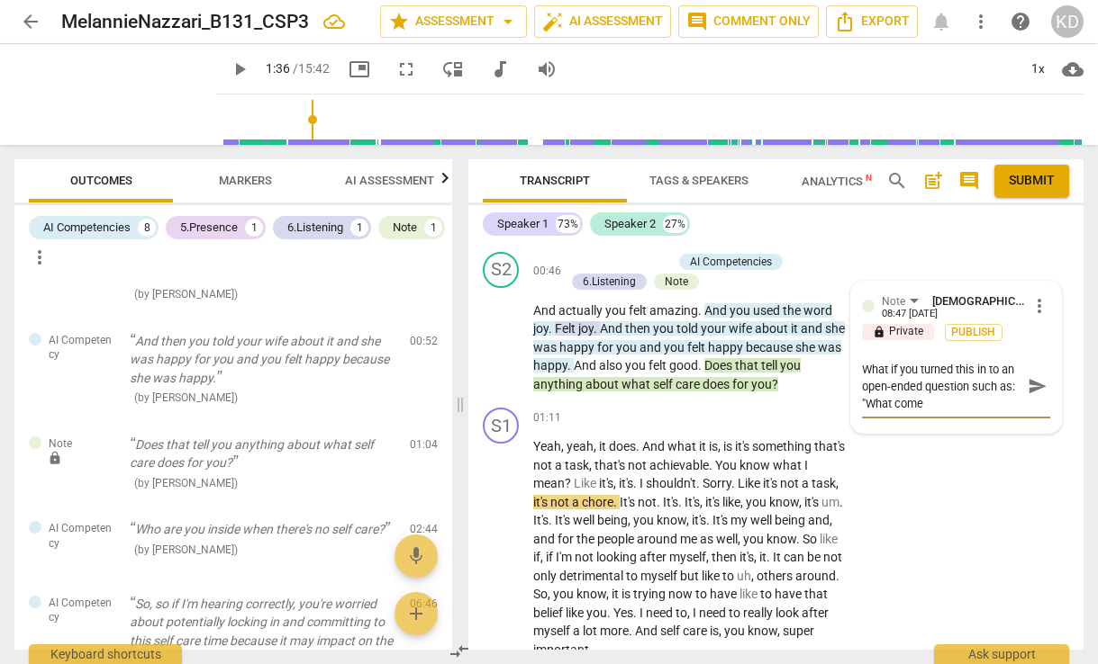
type textarea "What if you turned this in to an open-ended question such as: "What comes"
type textarea "What if you turned this in to an open-ended question such as: "What comes u"
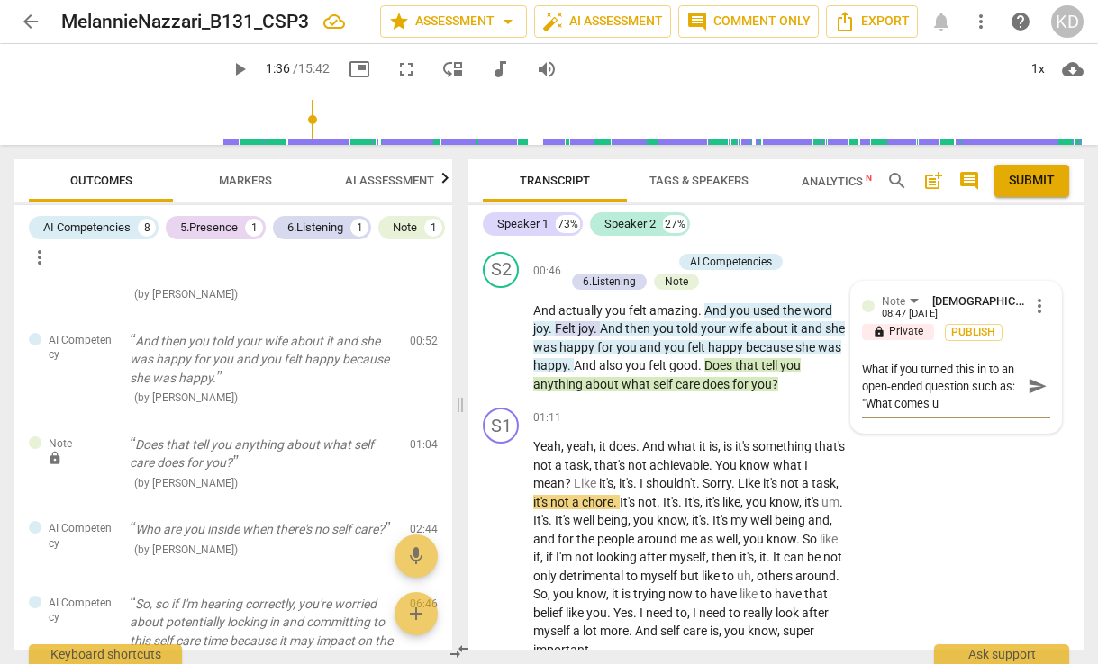
type textarea "What if you turned this in to an open-ended question such as: "What comes up"
type textarea "What if you turned this in to an open-ended question such as: "What comes up f"
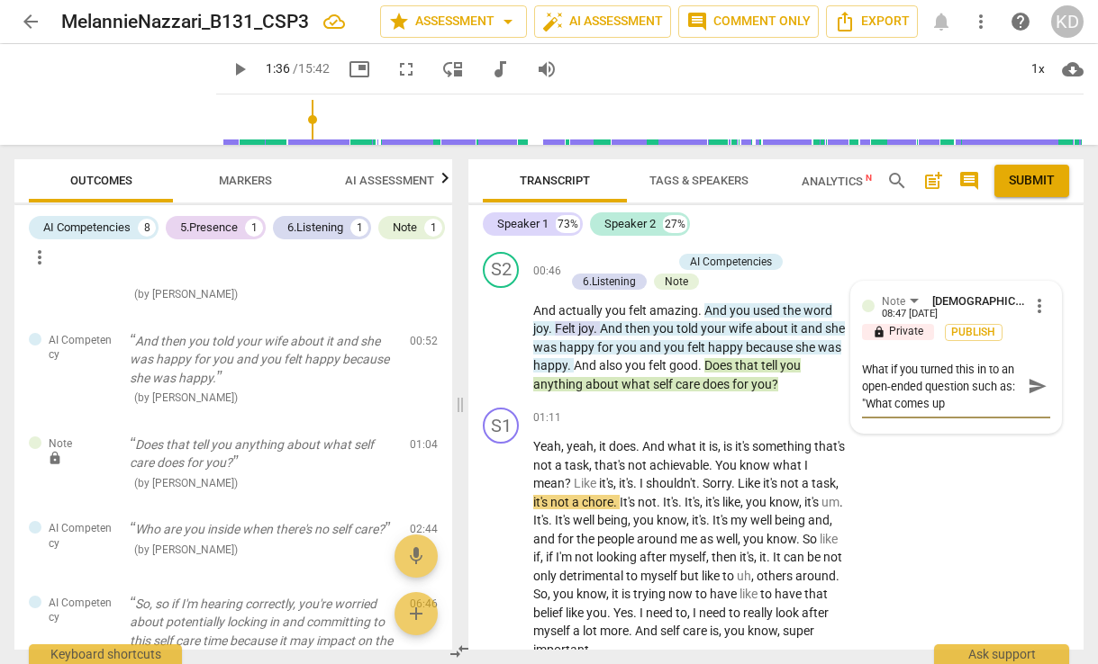
type textarea "What if you turned this in to an open-ended question such as: "What comes up f"
click at [633, 428] on div "01:11 + Add competency keyboard_arrow_right" at bounding box center [694, 418] width 322 height 20
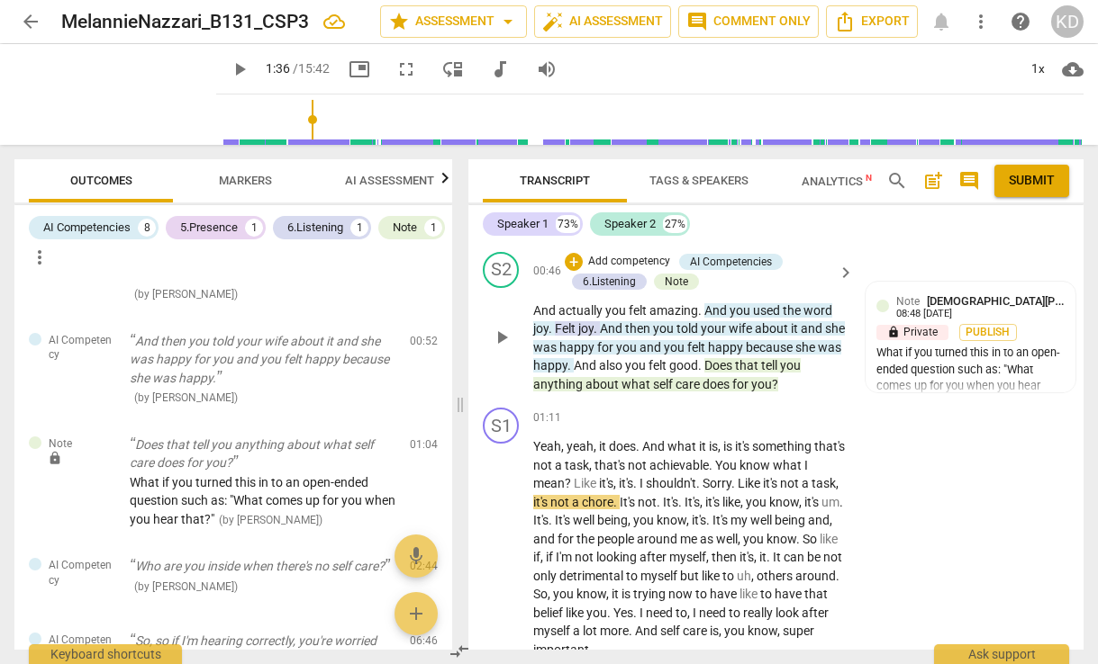
click at [710, 292] on div "+ Add competency AI Competencies 6.Listening Note" at bounding box center [698, 272] width 267 height 40
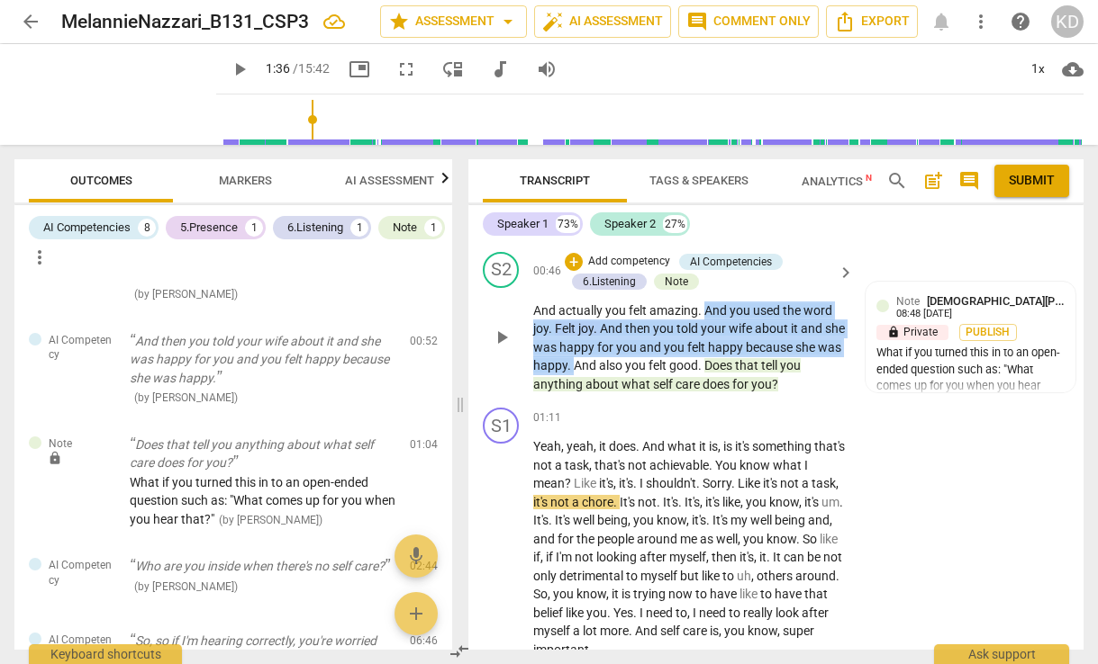
drag, startPoint x: 705, startPoint y: 324, endPoint x: 599, endPoint y: 387, distance: 123.5
click at [599, 387] on p "And actually you felt amazing . And you used the word joy . Felt joy . And then…" at bounding box center [689, 348] width 312 height 93
click at [613, 290] on div "6.Listening" at bounding box center [609, 282] width 53 height 16
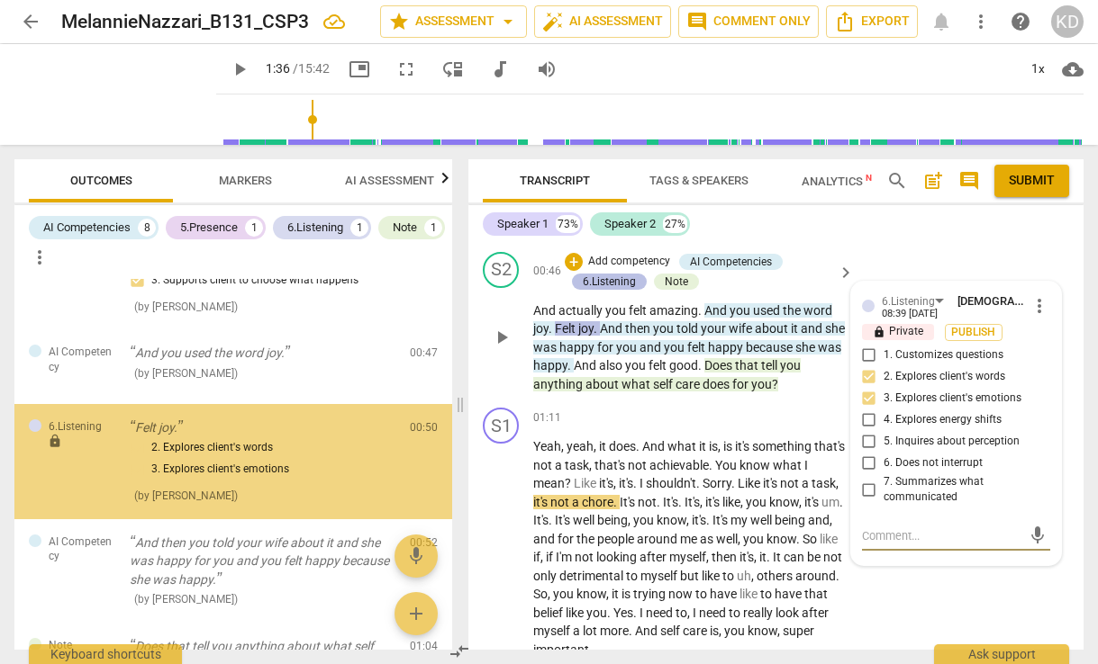
scroll to position [187, 0]
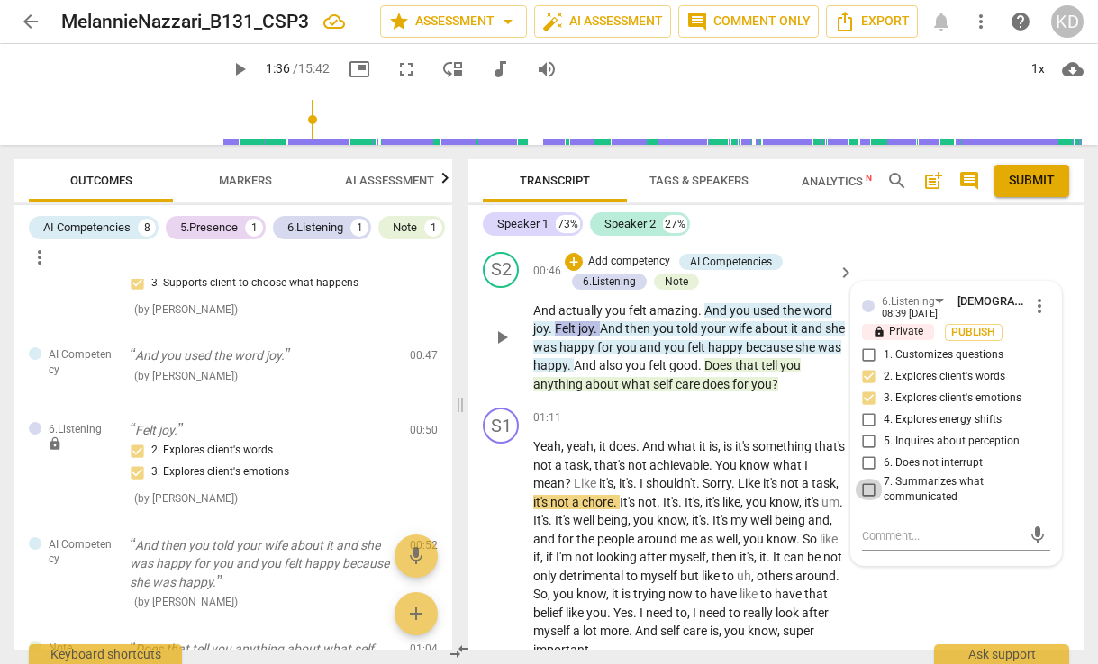
click at [867, 501] on input "7. Summarizes what communicated" at bounding box center [868, 490] width 29 height 22
click at [838, 240] on div "Speaker 1 73% Speaker 2 27% S1 play_arrow pause 00:00 + Add competency keyboard…" at bounding box center [775, 427] width 615 height 445
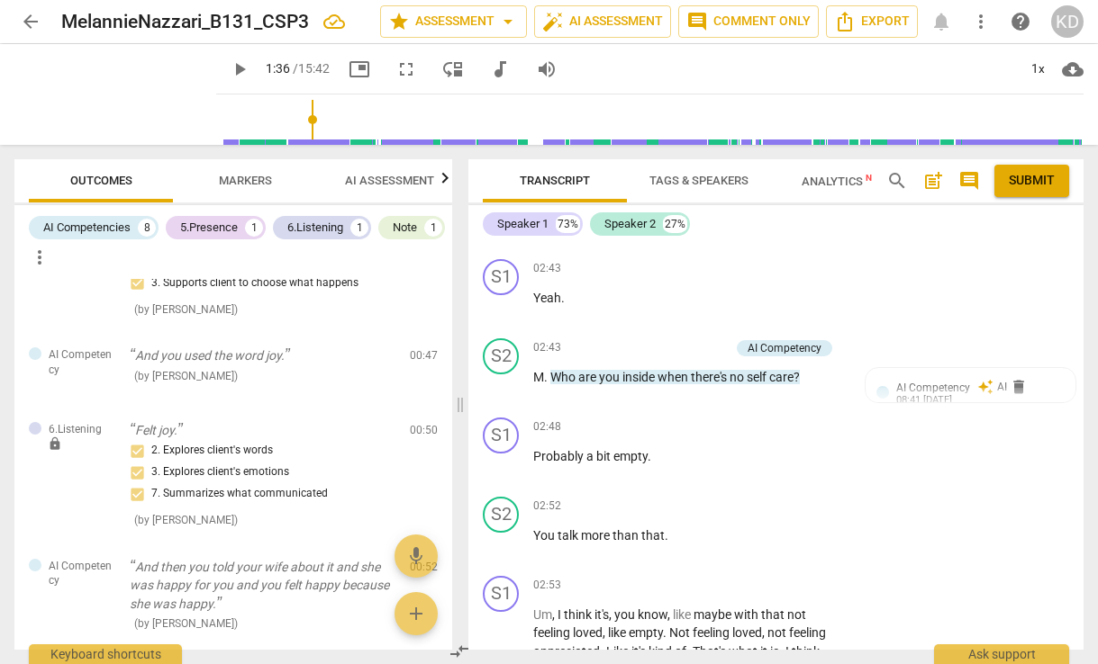
scroll to position [947, 0]
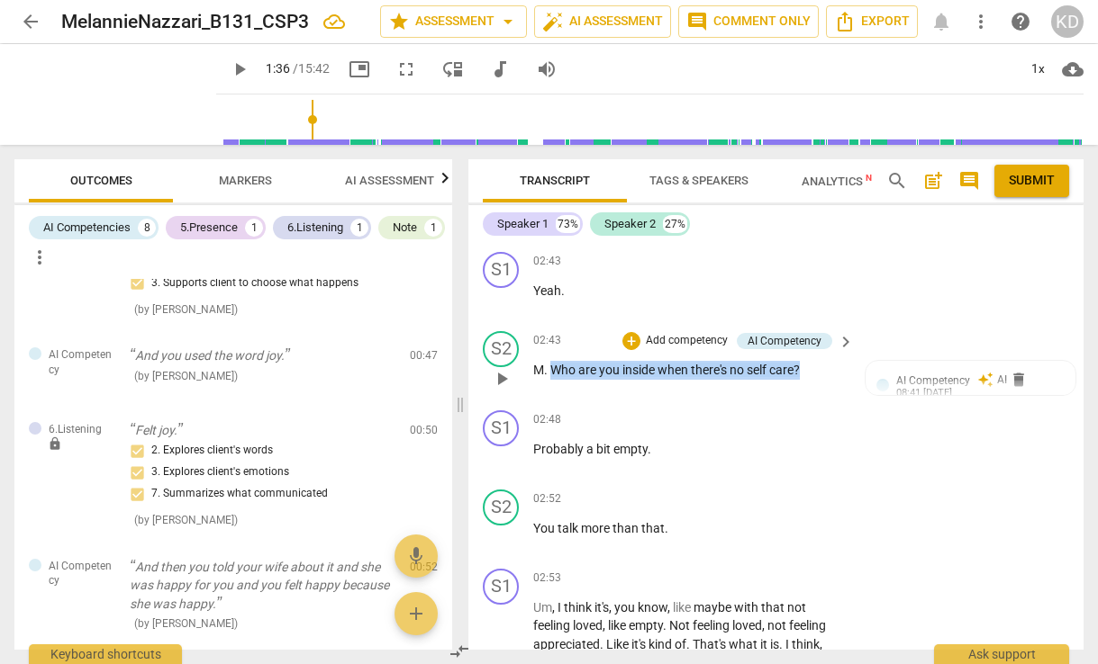
drag, startPoint x: 550, startPoint y: 385, endPoint x: 802, endPoint y: 385, distance: 252.1
click at [802, 380] on p "M . Who are you inside when there's no self care ?" at bounding box center [689, 370] width 312 height 19
click at [688, 349] on p "Add competency" at bounding box center [687, 341] width 86 height 16
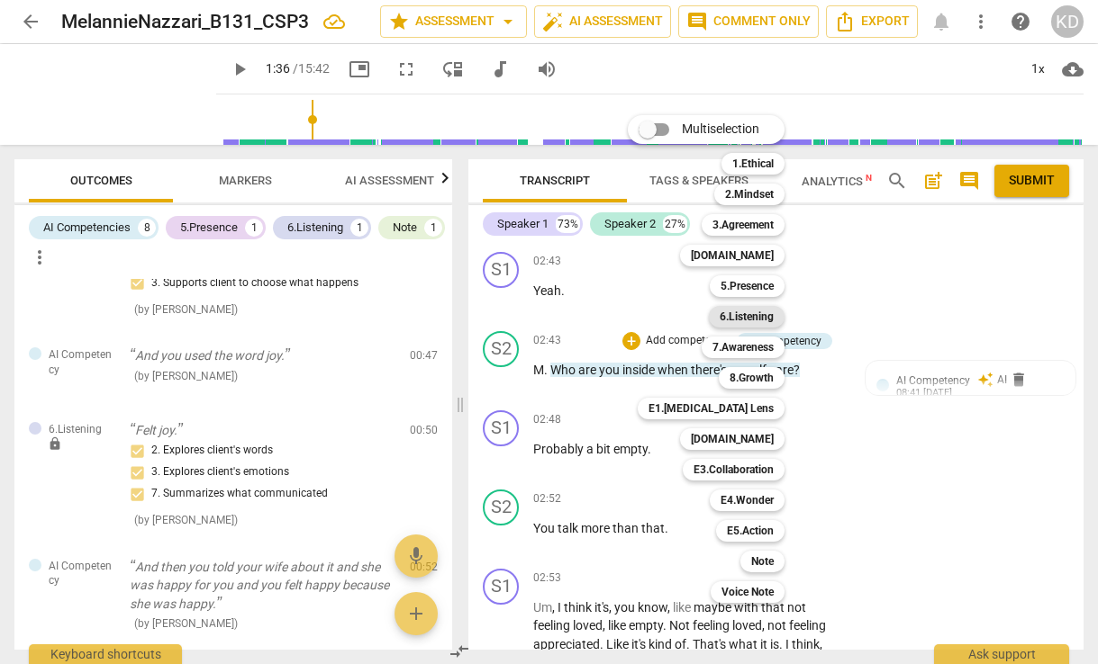
click at [752, 314] on b "6.Listening" at bounding box center [746, 317] width 54 height 22
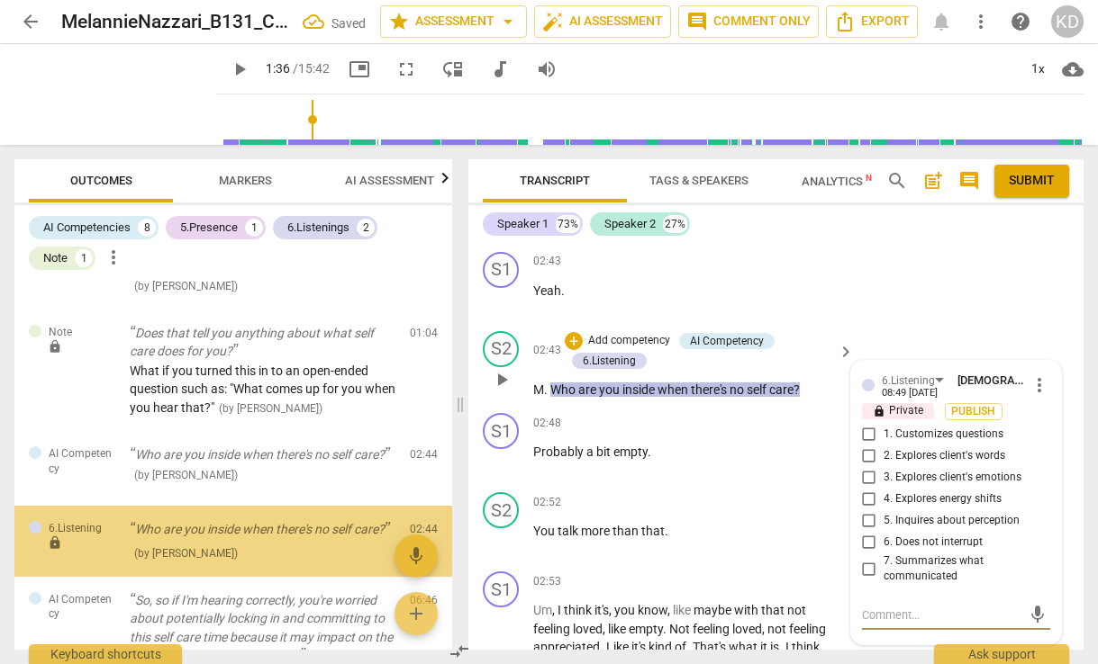
scroll to position [622, 0]
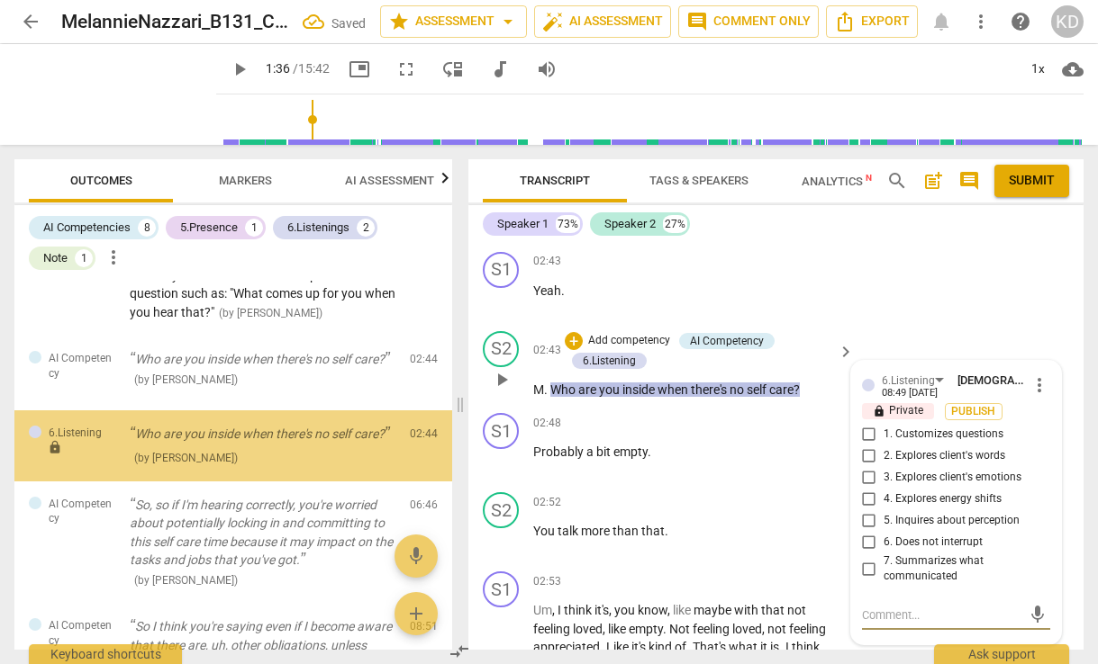
click at [864, 446] on input "1. Customizes questions" at bounding box center [868, 435] width 29 height 22
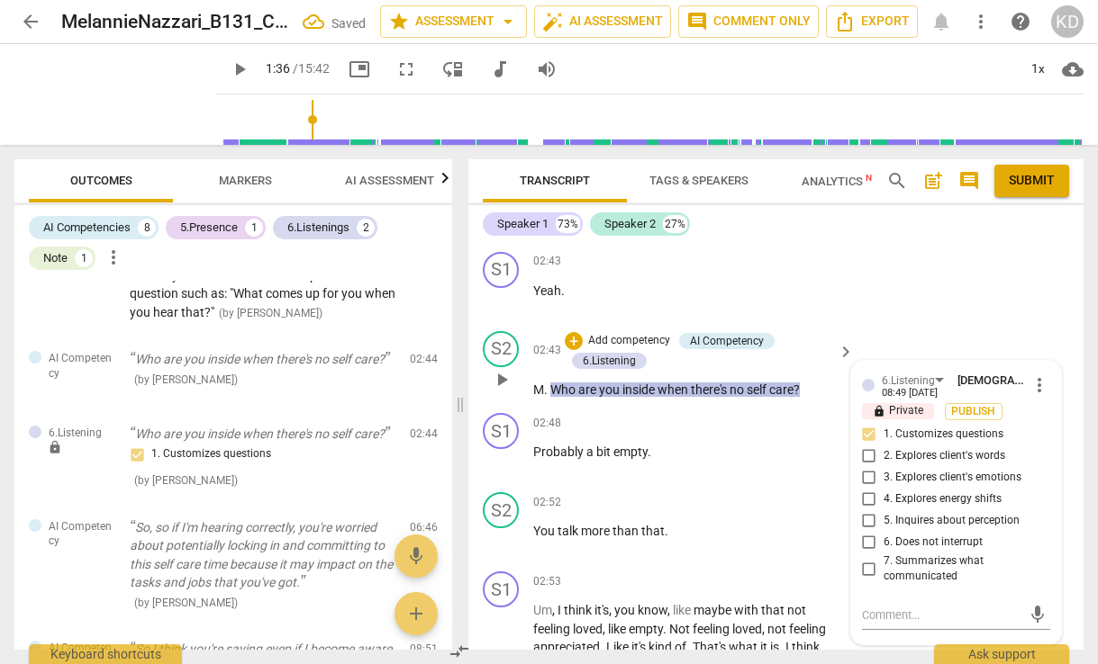
click at [866, 532] on input "5. Inquires about perception" at bounding box center [868, 522] width 29 height 22
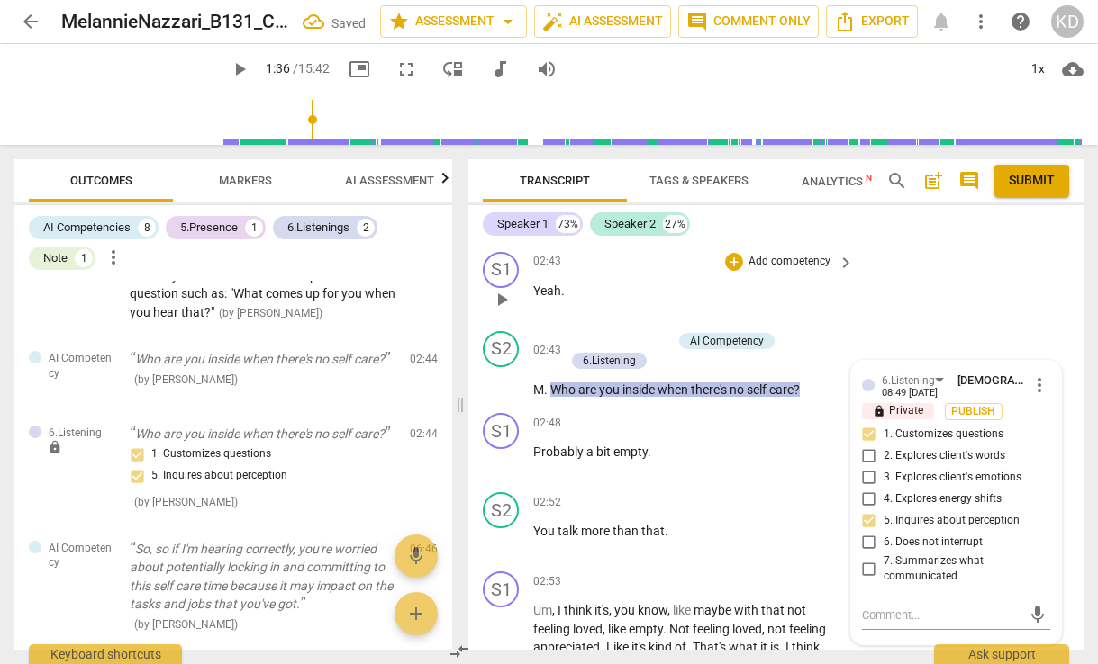
click at [831, 317] on div "02:43 + Add competency keyboard_arrow_right Yeah ." at bounding box center [694, 284] width 322 height 65
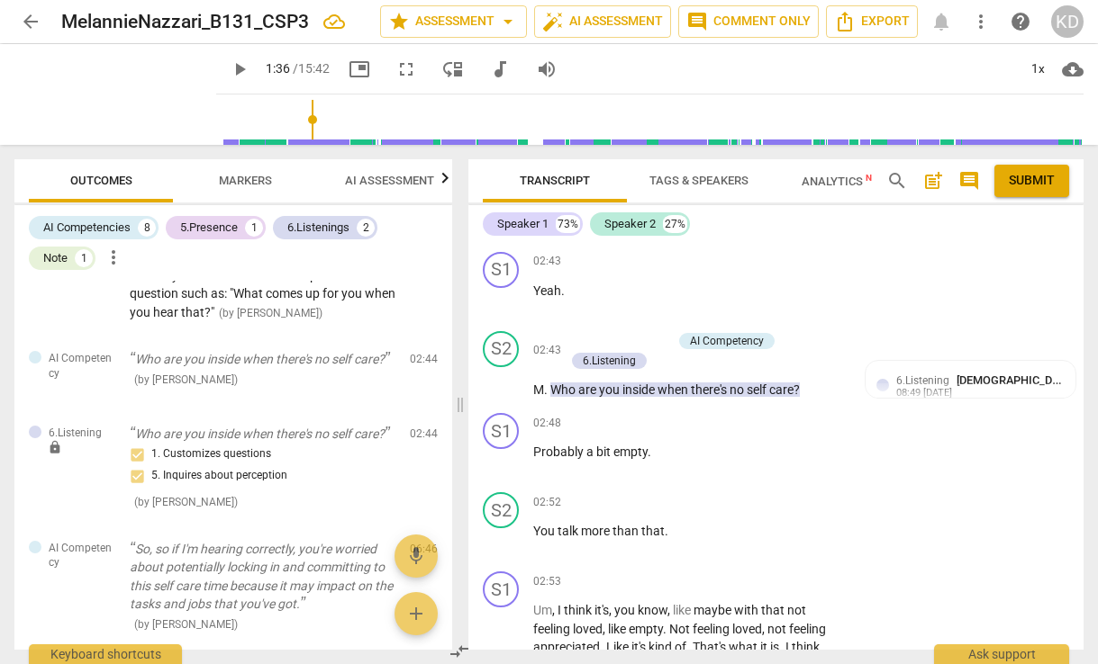
click at [229, 68] on span "play_arrow" at bounding box center [240, 70] width 22 height 22
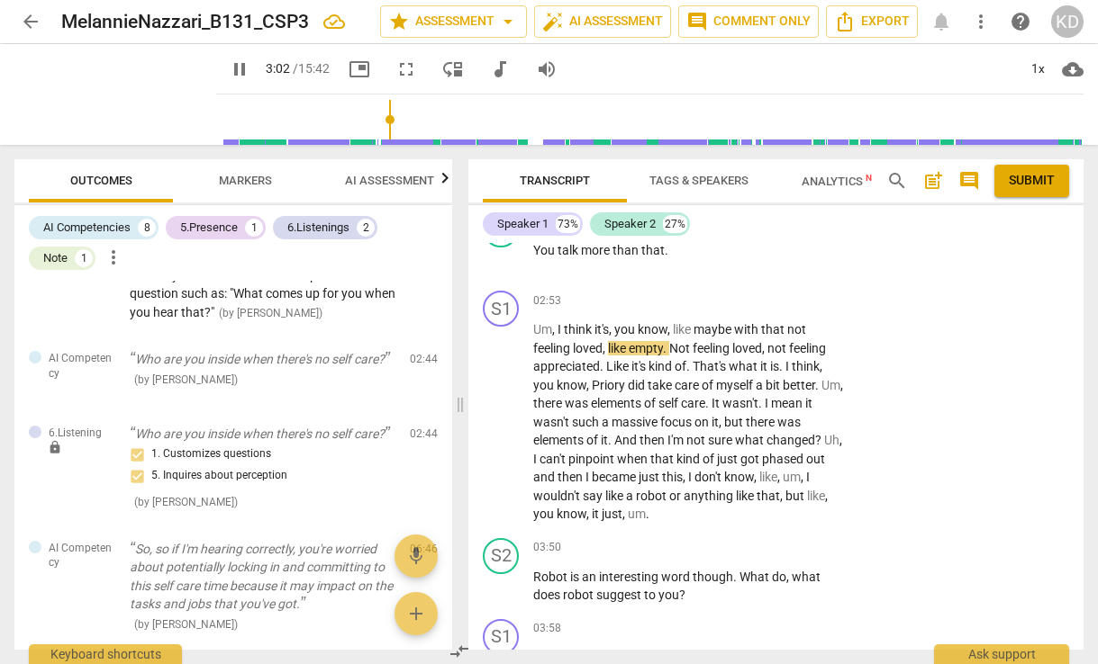
scroll to position [1192, 0]
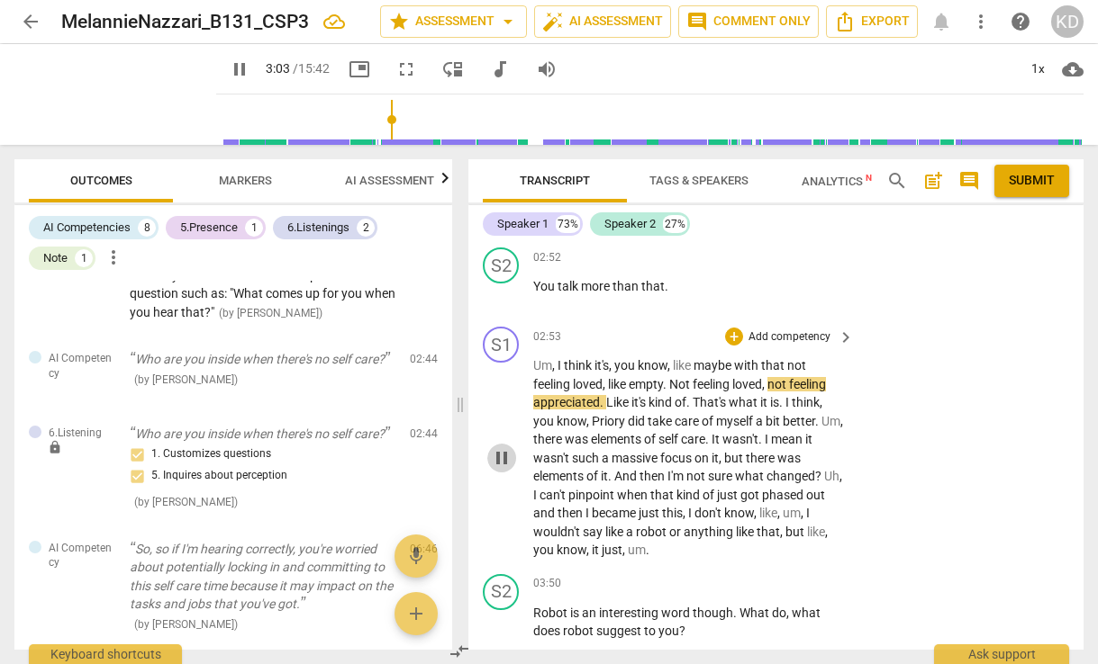
click at [502, 469] on span "pause" at bounding box center [502, 458] width 22 height 22
drag, startPoint x: 534, startPoint y: 302, endPoint x: 668, endPoint y: 305, distance: 134.2
click at [668, 296] on p "You talk more than that ." at bounding box center [689, 286] width 312 height 19
click at [773, 267] on p "Add competency" at bounding box center [789, 258] width 86 height 16
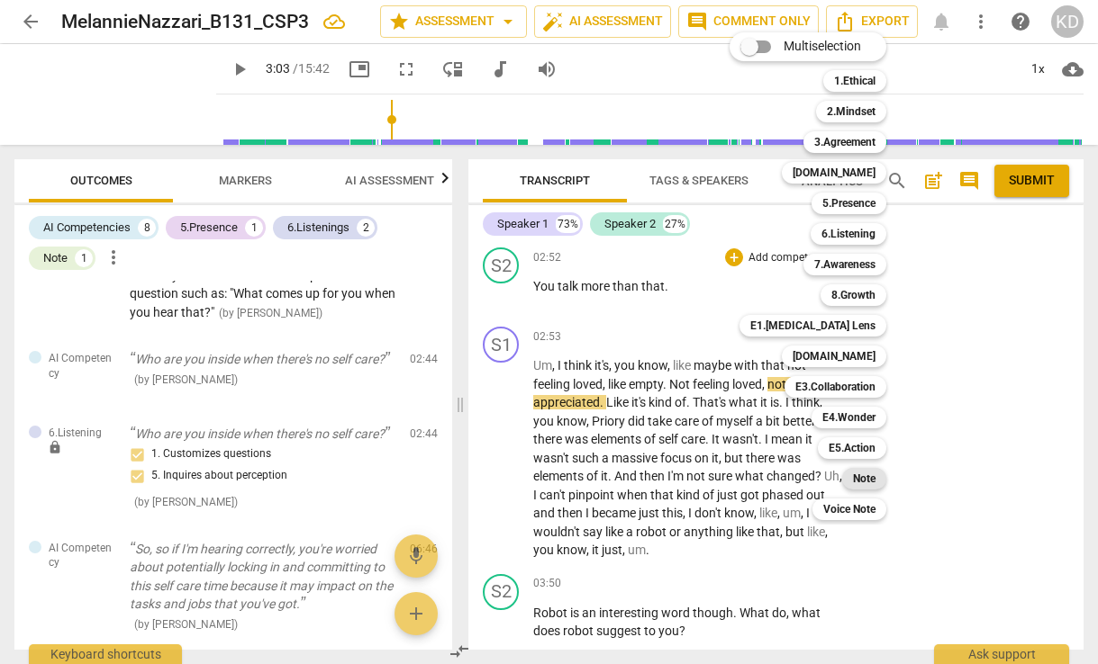
click at [866, 477] on b "Note" at bounding box center [864, 479] width 23 height 22
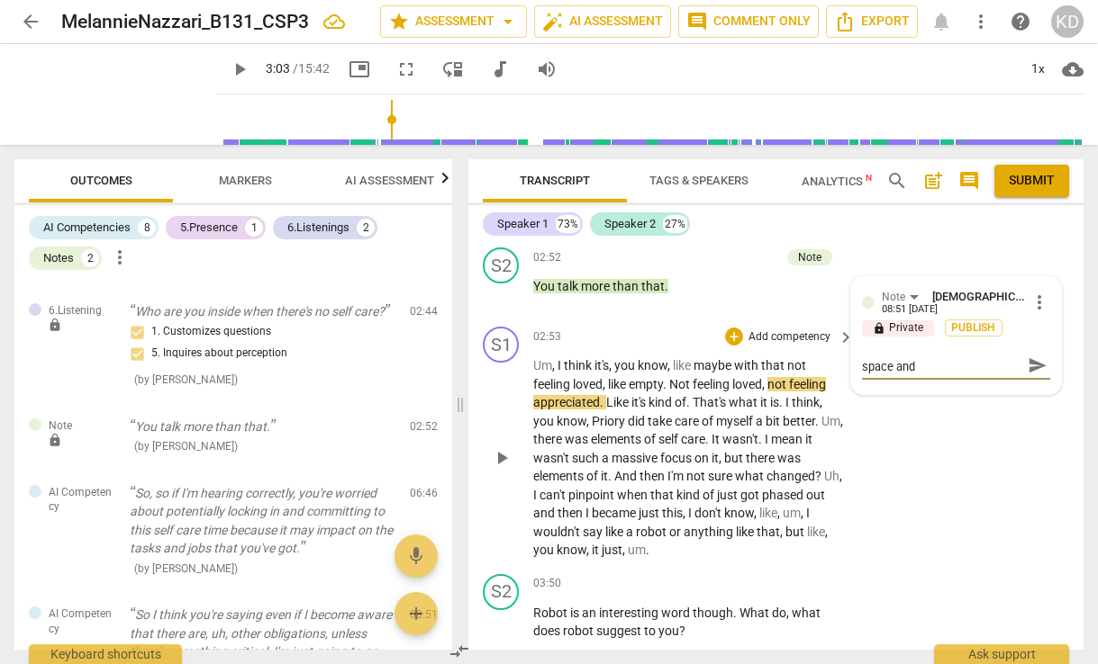
scroll to position [0, 0]
click at [662, 340] on div "S1 play_arrow pause 02:53 + Add competency keyboard_arrow_right Um , I think it…" at bounding box center [775, 444] width 615 height 248
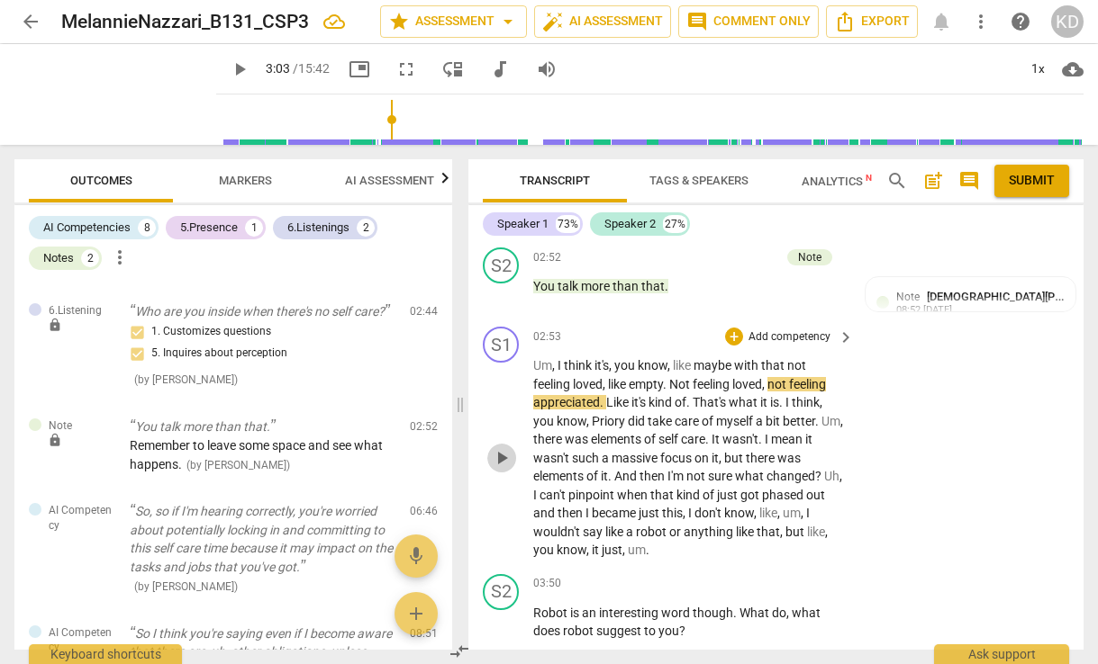
click at [502, 469] on span "play_arrow" at bounding box center [502, 458] width 22 height 22
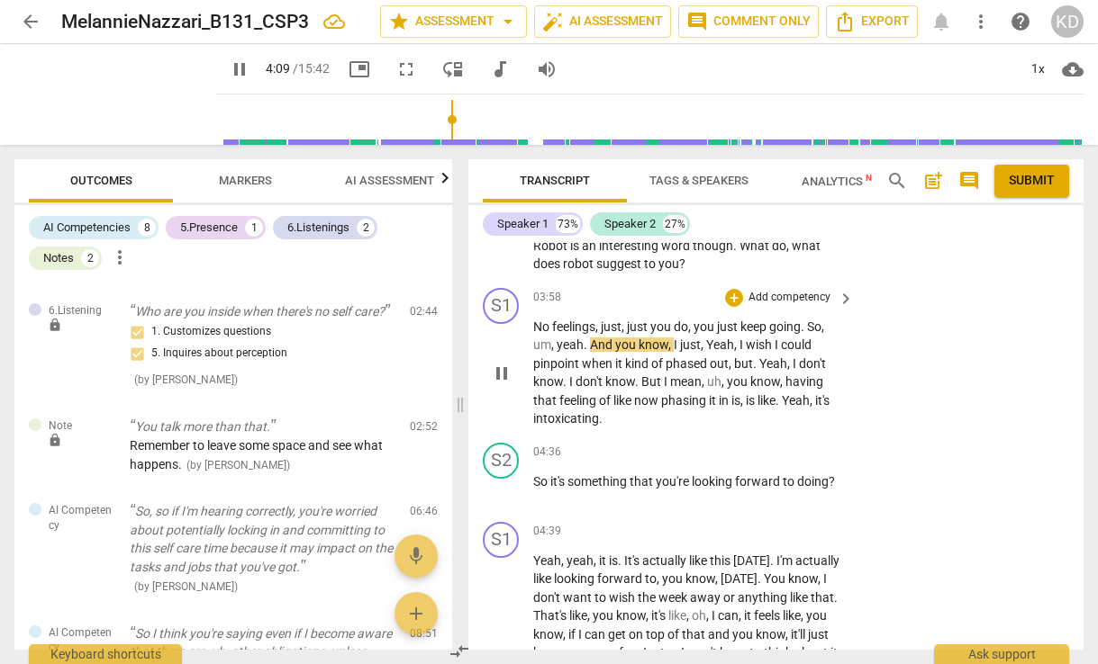
scroll to position [1550, 0]
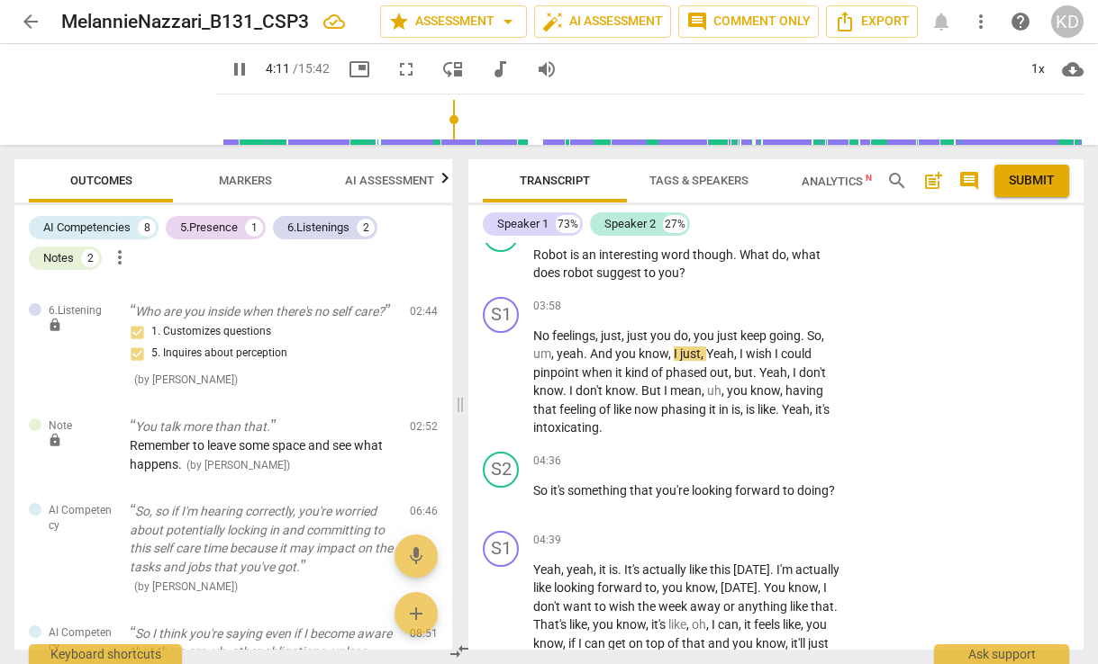
click at [715, 176] on span "Tags & Speakers" at bounding box center [698, 181] width 99 height 14
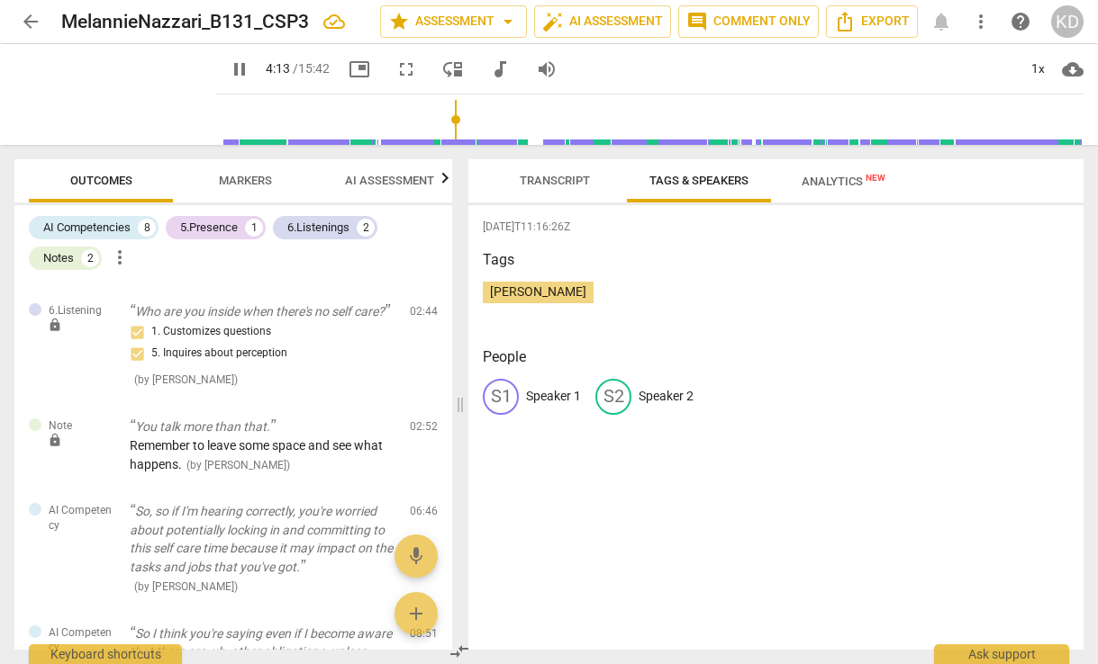
click at [619, 397] on div "S2" at bounding box center [613, 397] width 36 height 36
click at [511, 393] on div "S1" at bounding box center [501, 397] width 36 height 36
click at [538, 294] on span "[PERSON_NAME]" at bounding box center [538, 292] width 111 height 14
click at [552, 179] on span "Transcript" at bounding box center [555, 181] width 70 height 14
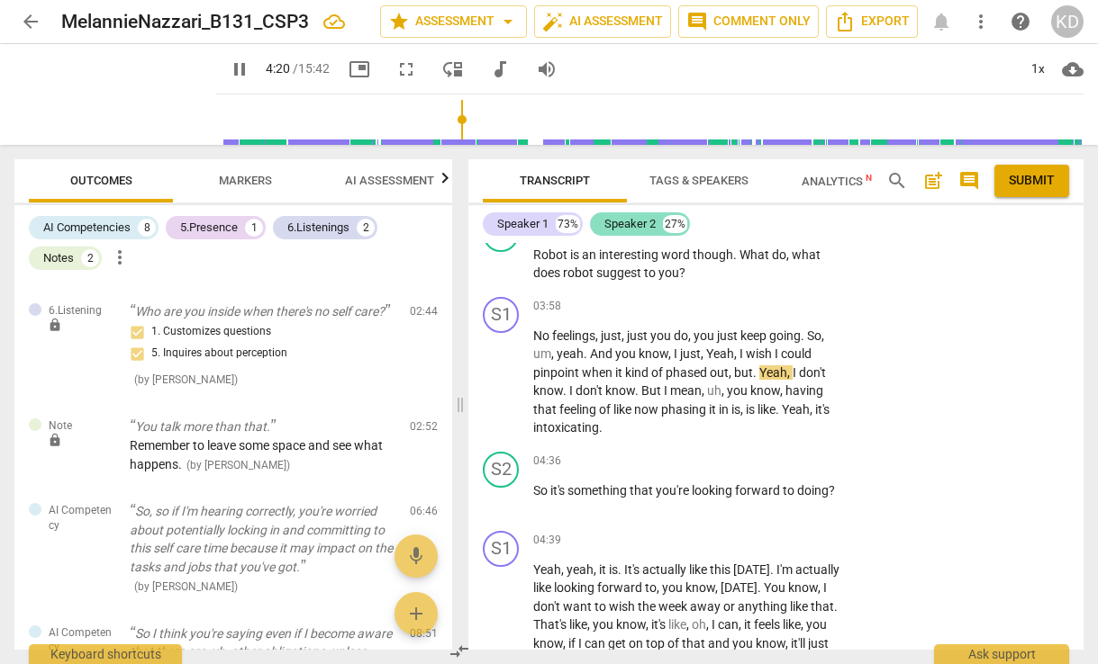
click at [637, 222] on div "Speaker 2" at bounding box center [629, 224] width 51 height 18
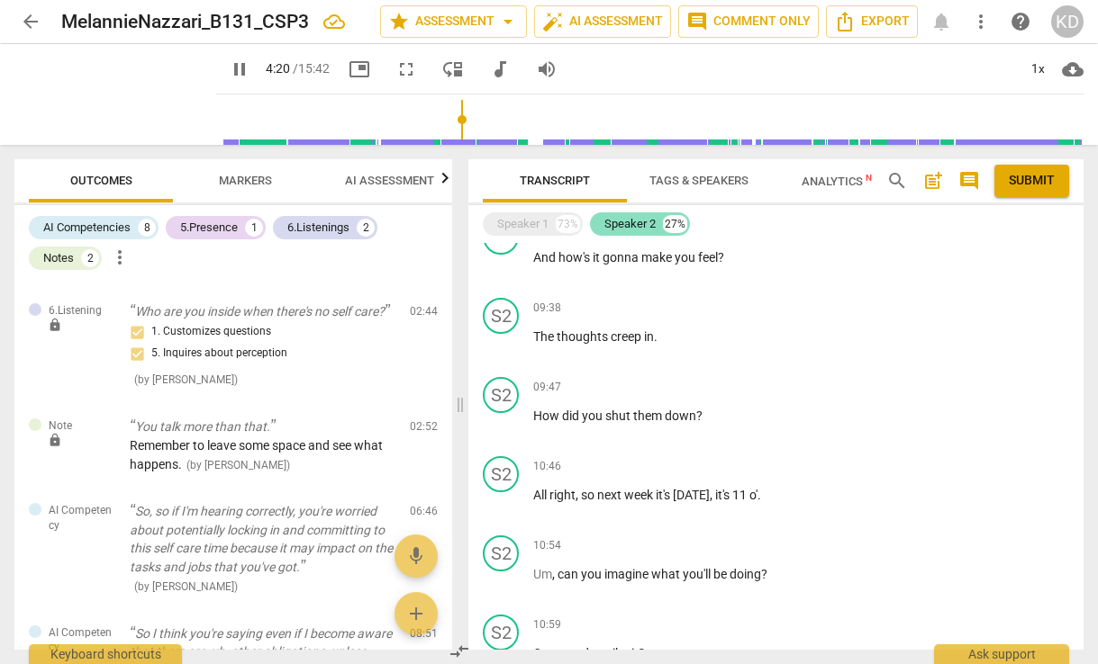
scroll to position [682, 0]
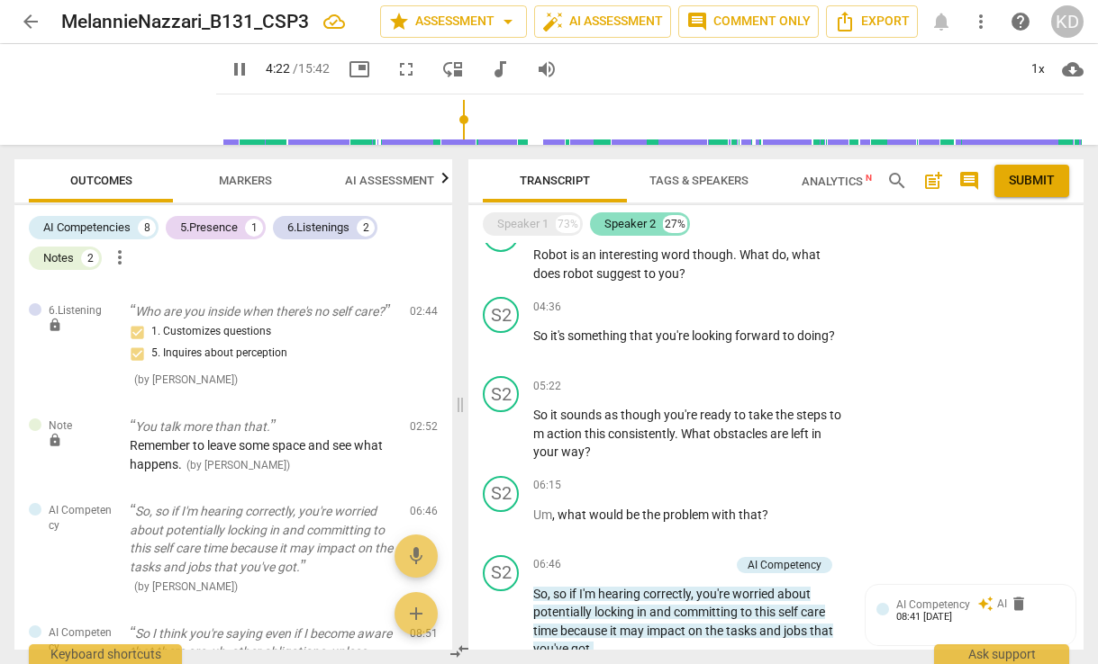
click at [637, 222] on div "Speaker 2" at bounding box center [629, 224] width 51 height 18
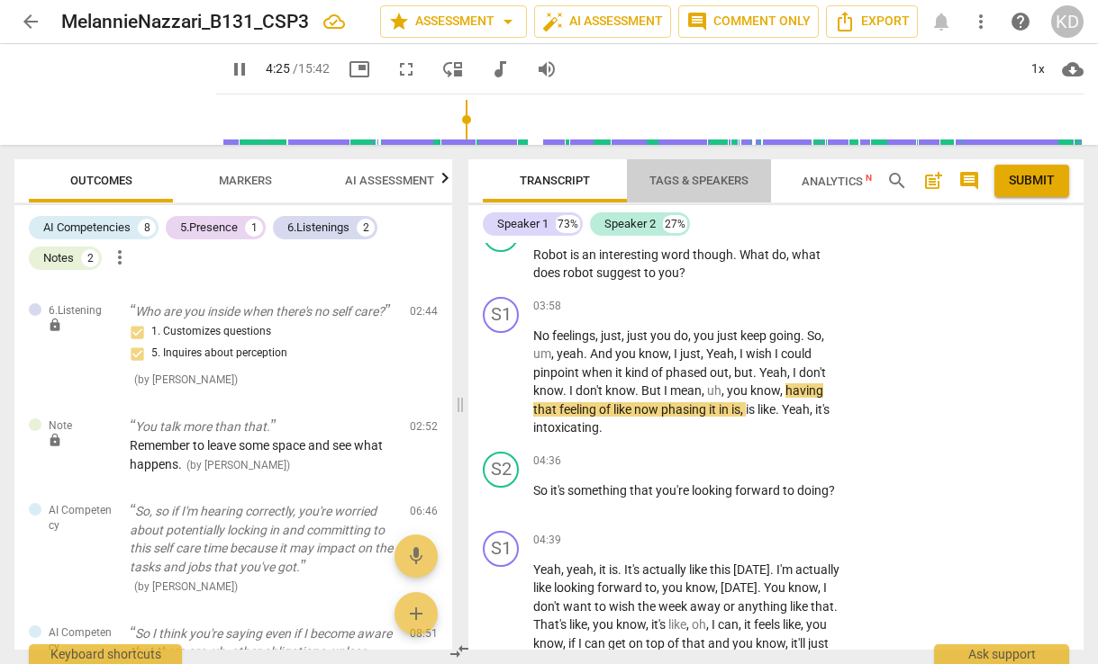
click at [710, 176] on span "Tags & Speakers" at bounding box center [698, 181] width 99 height 14
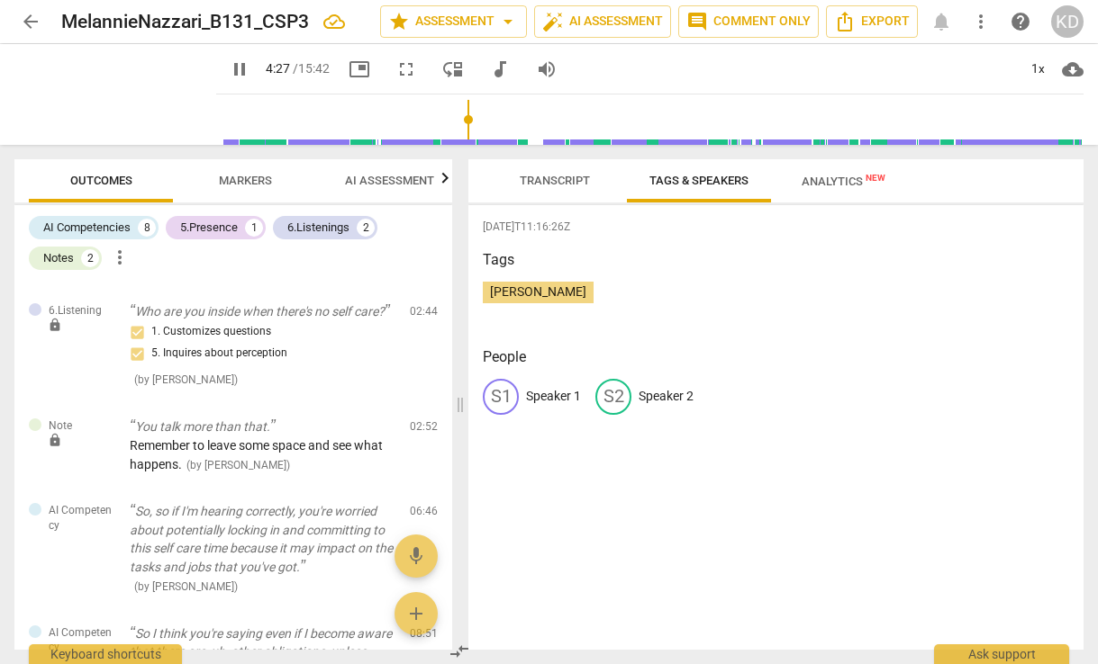
click at [508, 397] on div "S1" at bounding box center [501, 397] width 36 height 36
click at [542, 181] on span "Transcript" at bounding box center [555, 181] width 70 height 14
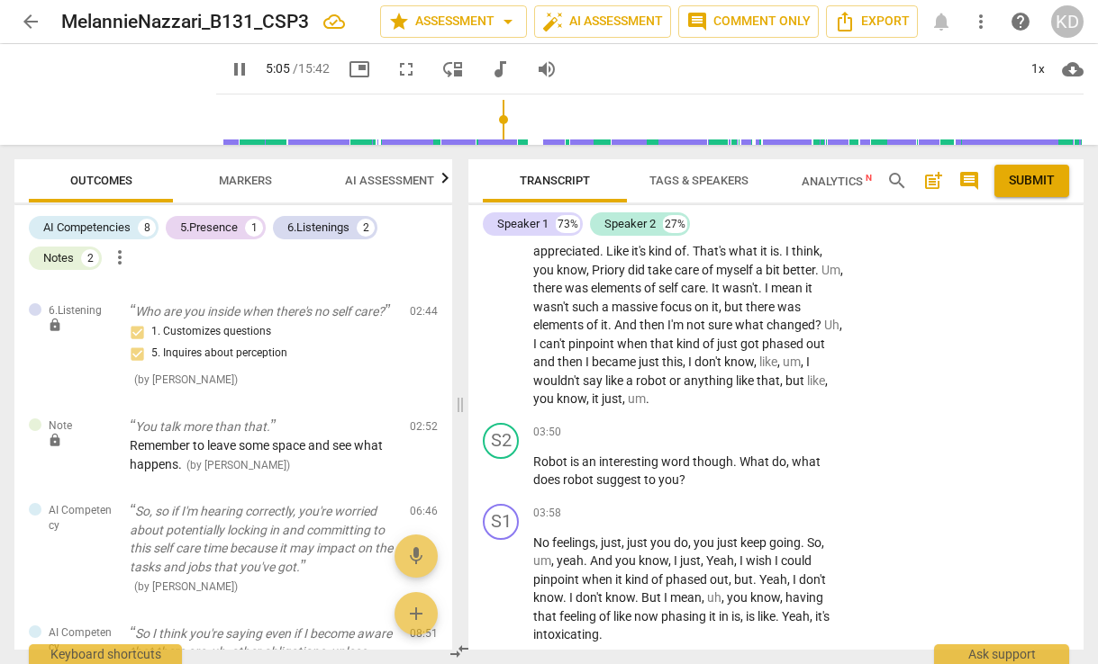
scroll to position [1338, 0]
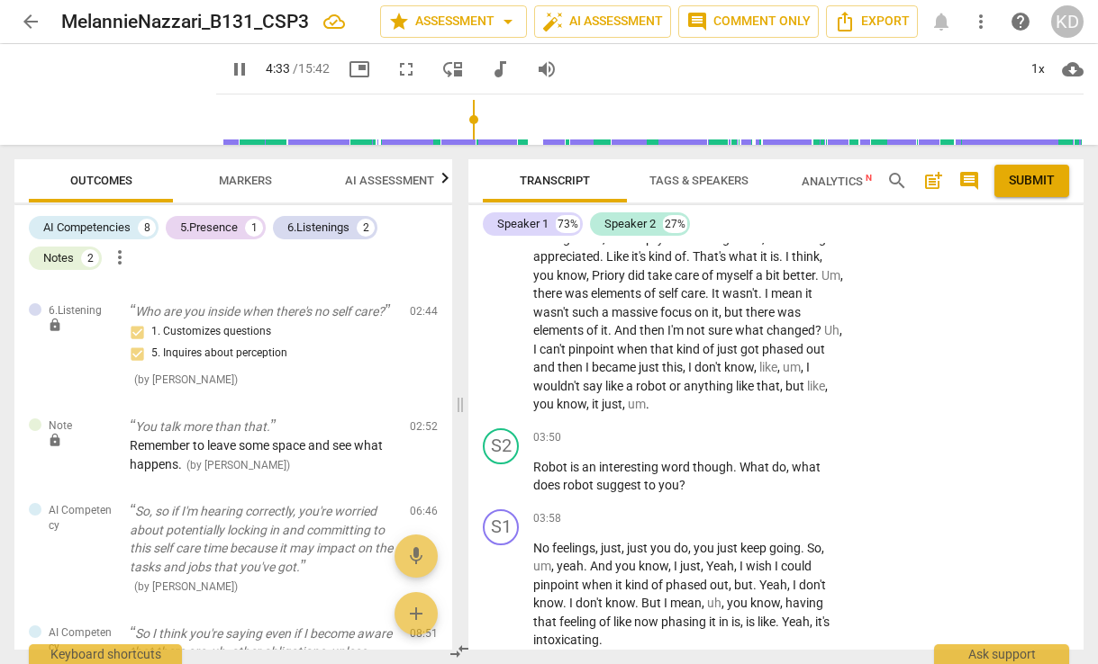
click at [456, 129] on input "range" at bounding box center [653, 120] width 860 height 58
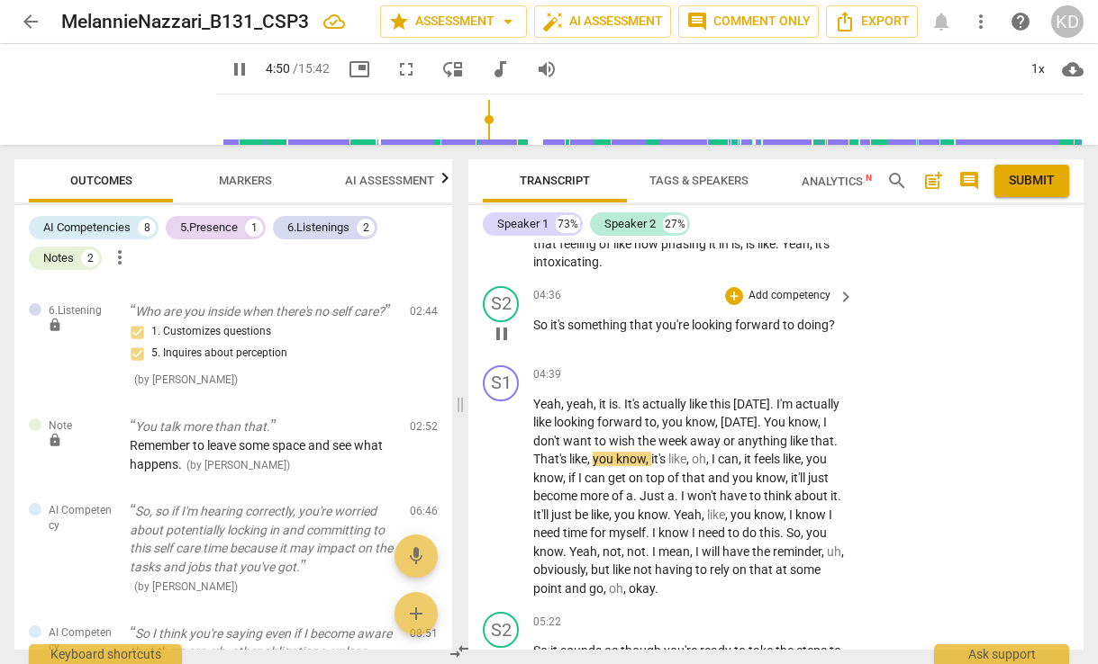
scroll to position [1713, 0]
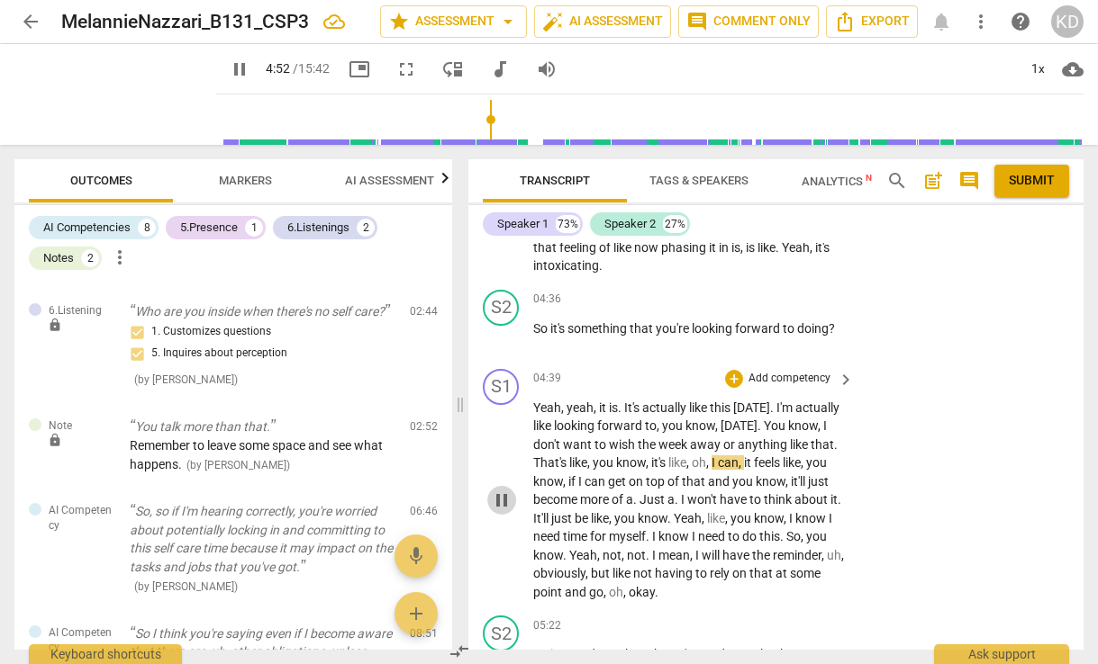
click at [500, 511] on span "pause" at bounding box center [502, 501] width 22 height 22
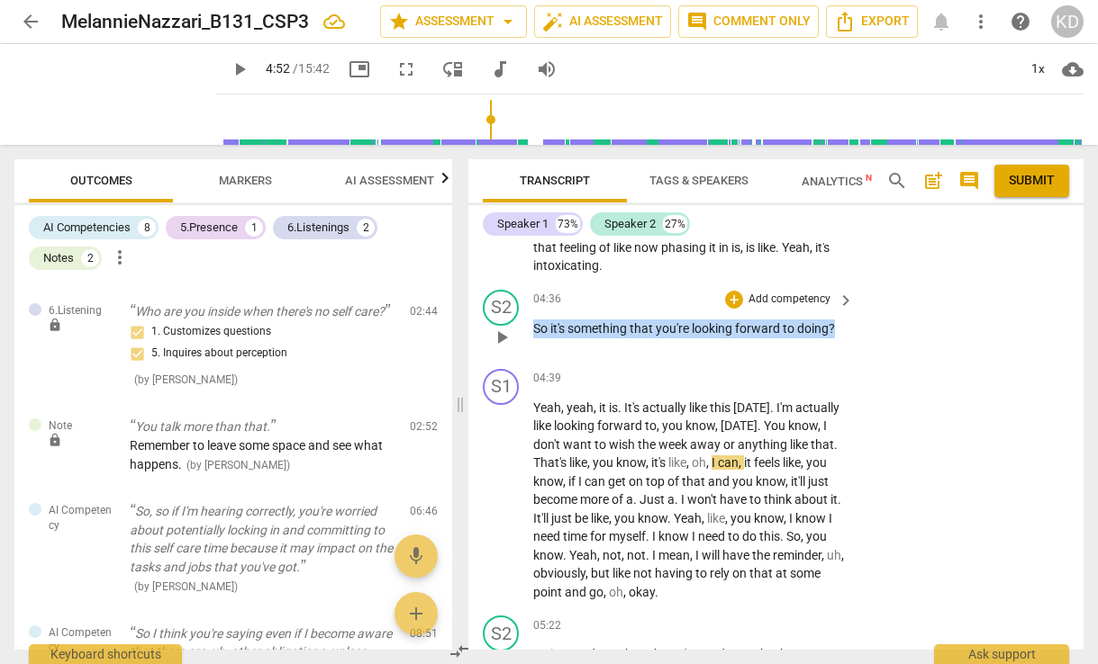
drag, startPoint x: 535, startPoint y: 347, endPoint x: 837, endPoint y: 348, distance: 302.5
click at [837, 339] on p "So it's something that you're looking forward to doing ?" at bounding box center [689, 329] width 312 height 19
click at [796, 308] on p "Add competency" at bounding box center [789, 300] width 86 height 16
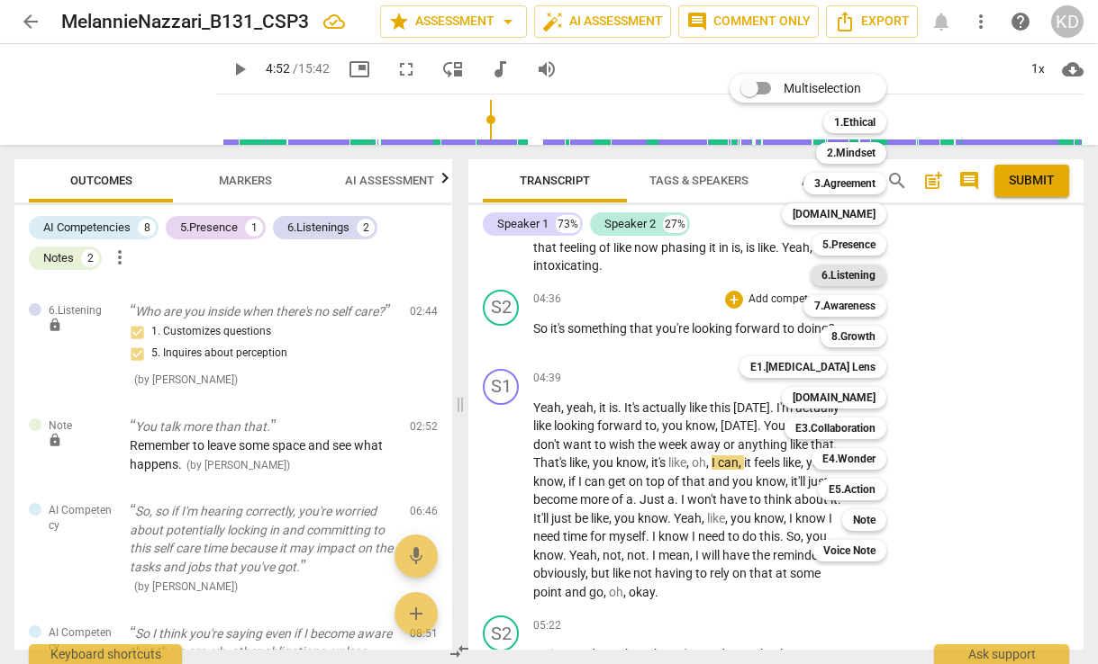
click at [865, 275] on b "6.Listening" at bounding box center [848, 276] width 54 height 22
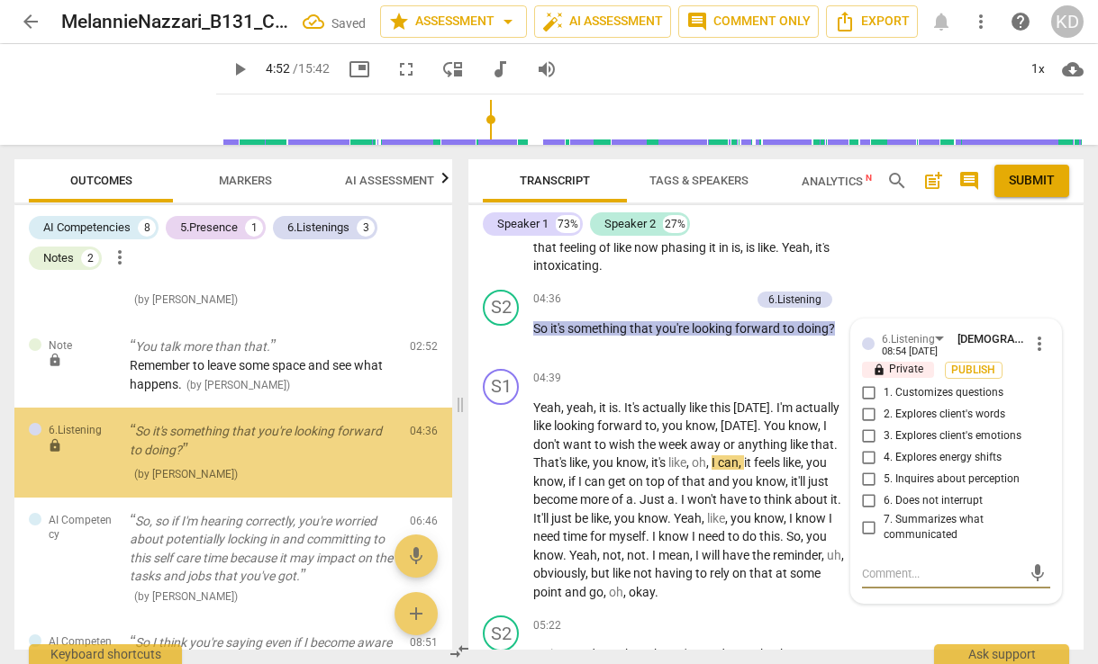
scroll to position [841, 0]
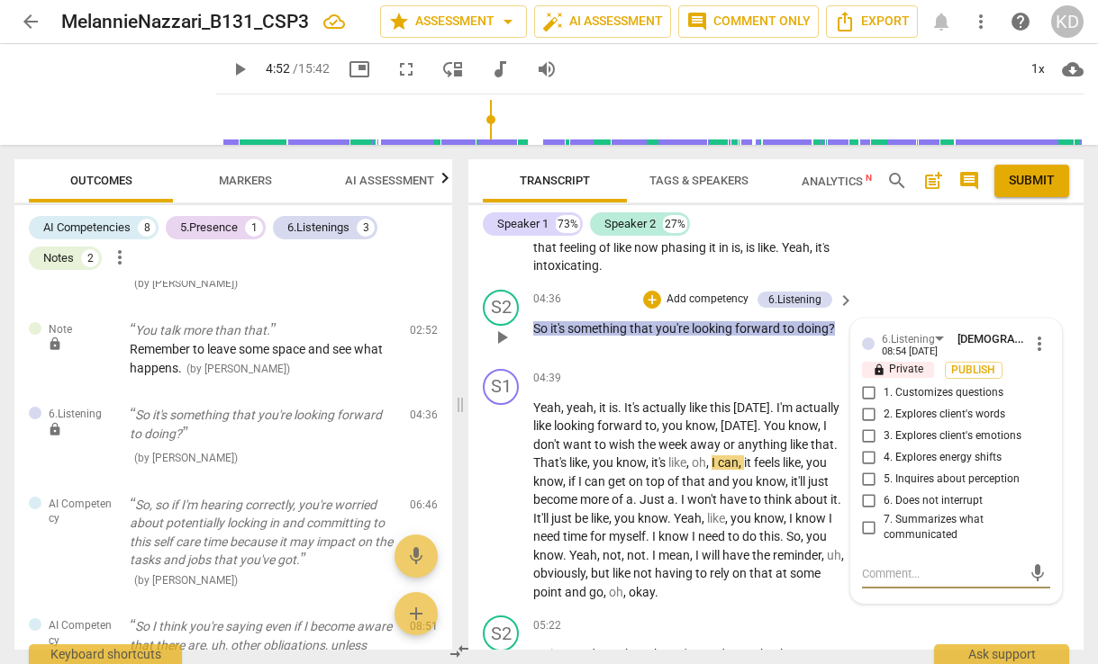
click at [868, 404] on input "1. Customizes questions" at bounding box center [868, 394] width 29 height 22
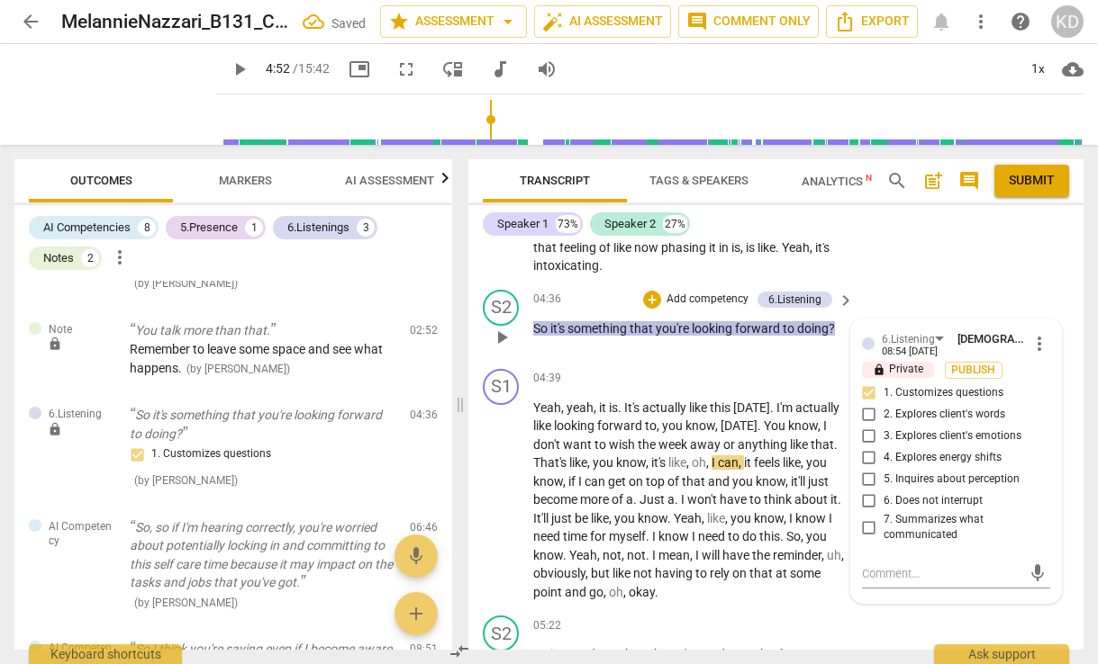
click at [703, 308] on p "Add competency" at bounding box center [707, 300] width 86 height 16
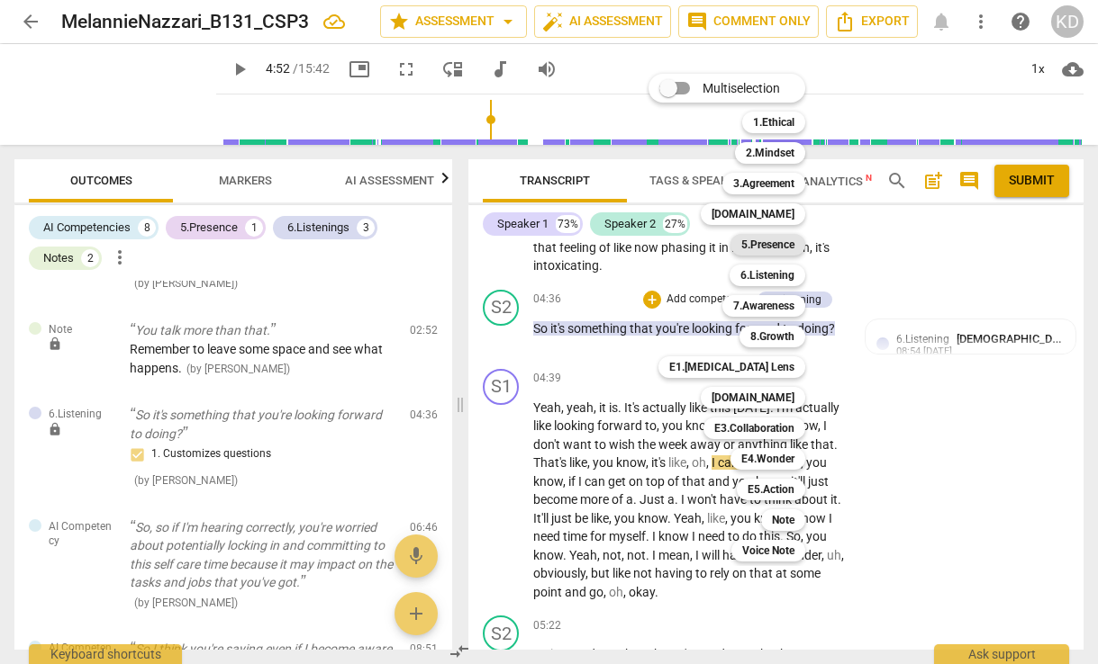
click at [779, 245] on b "5.Presence" at bounding box center [767, 245] width 53 height 22
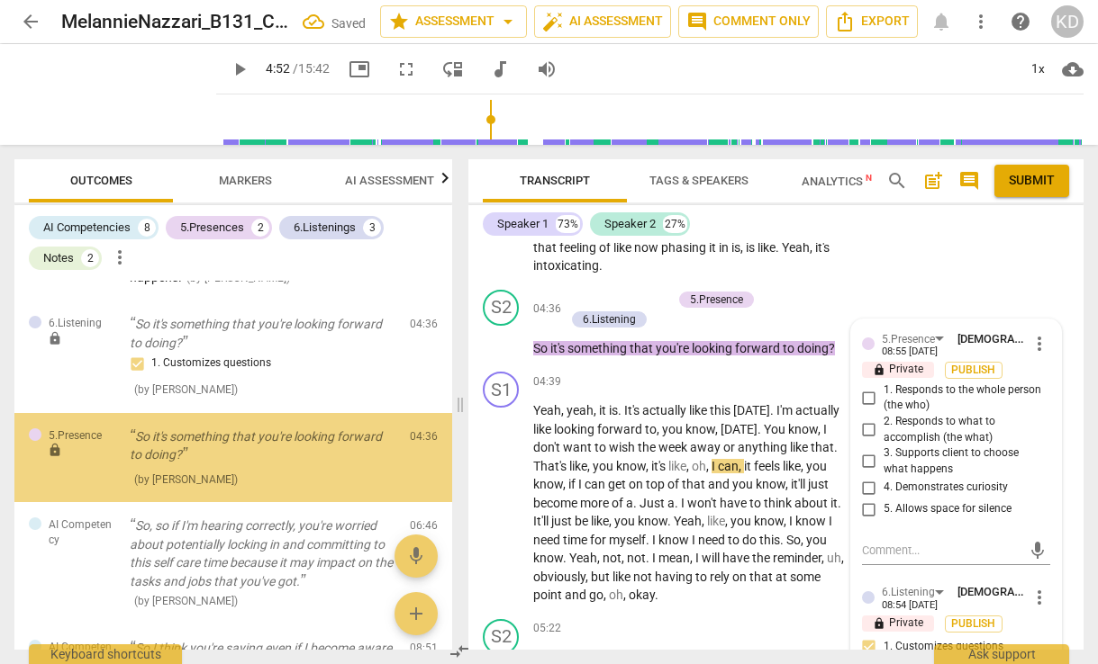
scroll to position [954, 0]
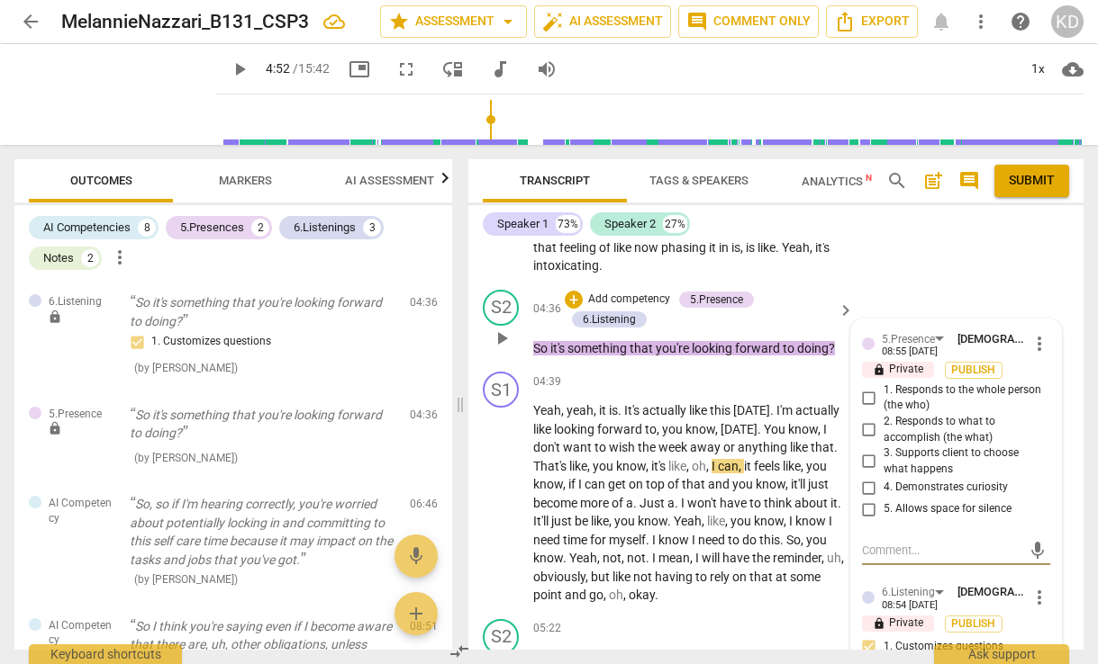
click at [1033, 355] on span "more_vert" at bounding box center [1039, 344] width 22 height 22
click at [1047, 394] on li "Delete" at bounding box center [1051, 396] width 62 height 34
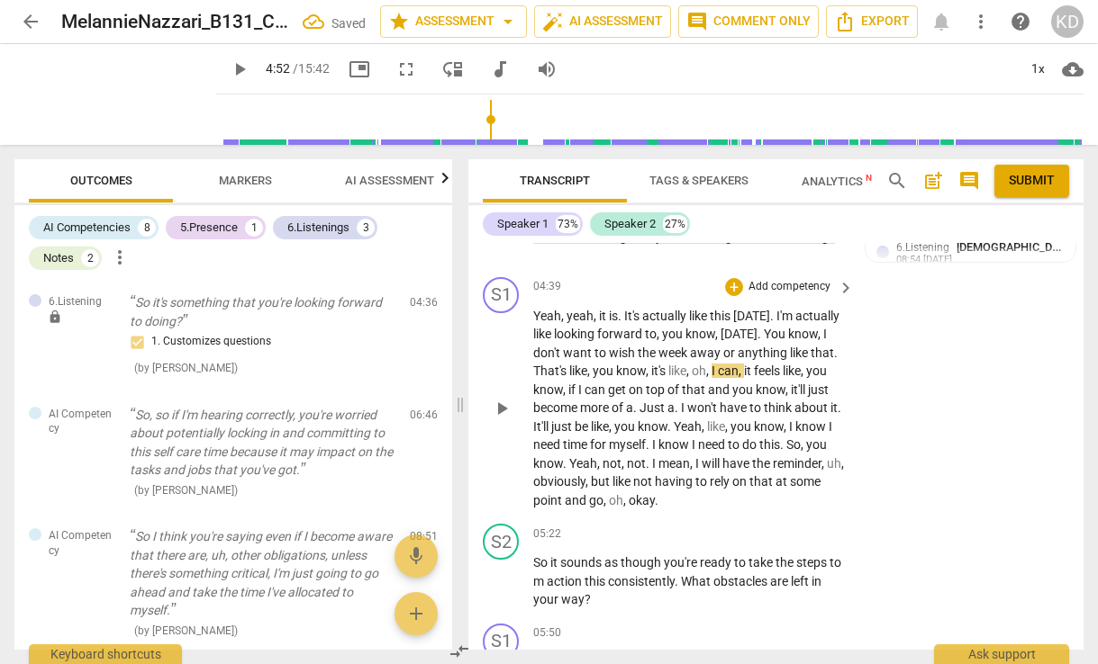
scroll to position [1813, 0]
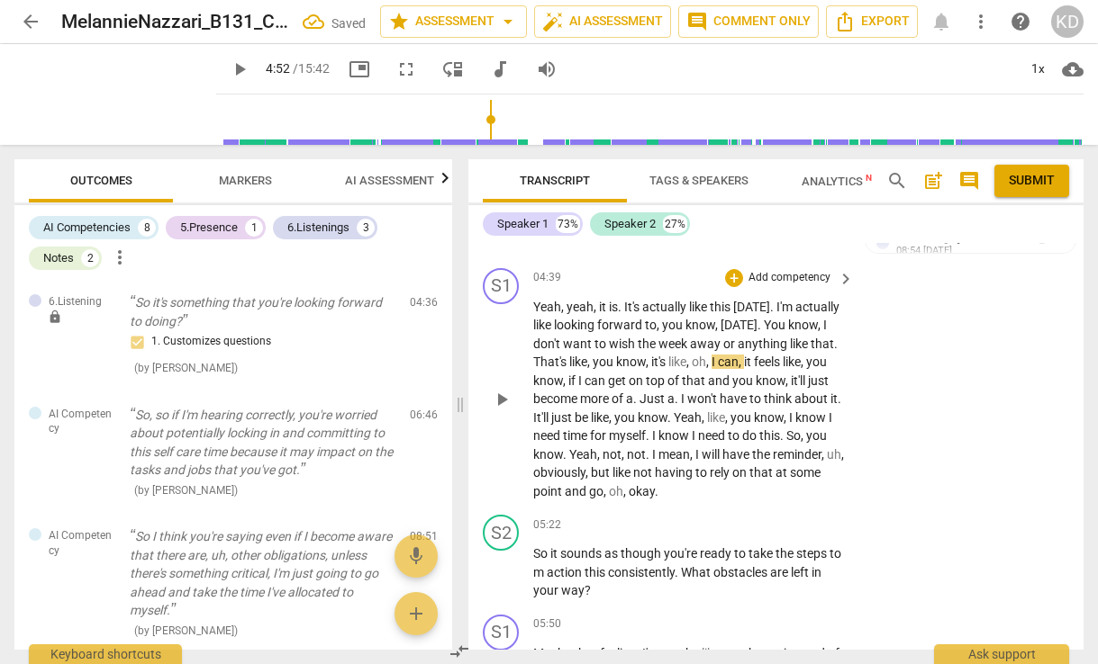
click at [497, 411] on span "play_arrow" at bounding box center [502, 400] width 22 height 22
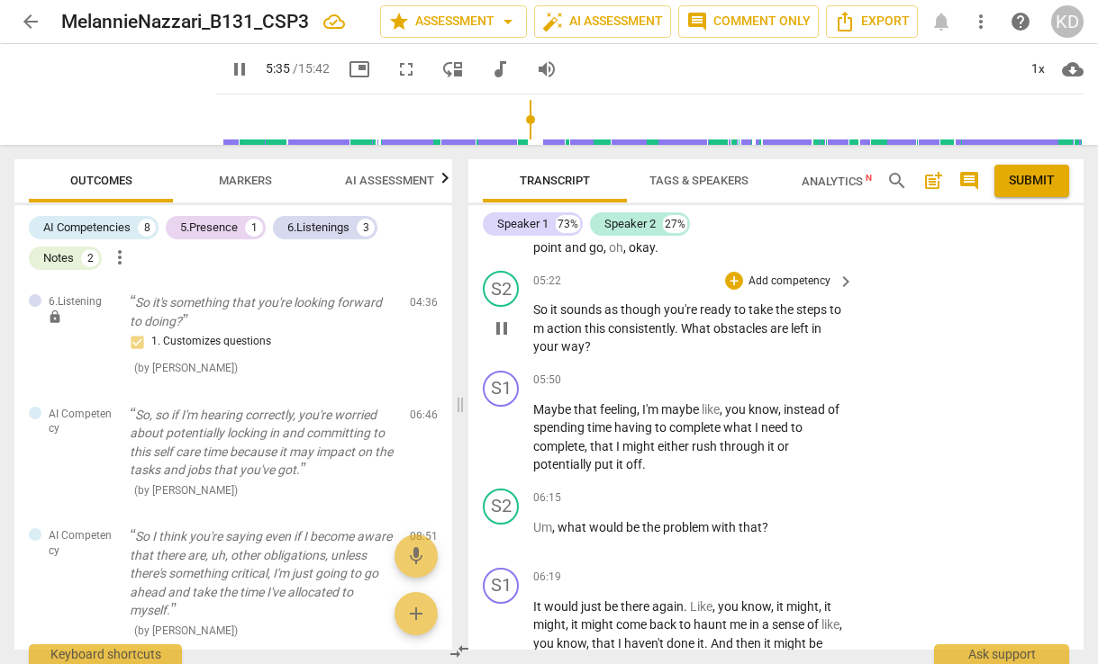
scroll to position [2058, 0]
click at [611, 356] on p "So it sounds as though you're ready to take the steps to m action this consiste…" at bounding box center [689, 328] width 312 height 56
drag, startPoint x: 696, startPoint y: 363, endPoint x: 714, endPoint y: 383, distance: 26.8
click at [714, 356] on p "So it sounds as though you're ready to take the steps to m action this consiste…" at bounding box center [689, 328] width 312 height 56
click at [761, 289] on p "Add competency" at bounding box center [789, 281] width 86 height 16
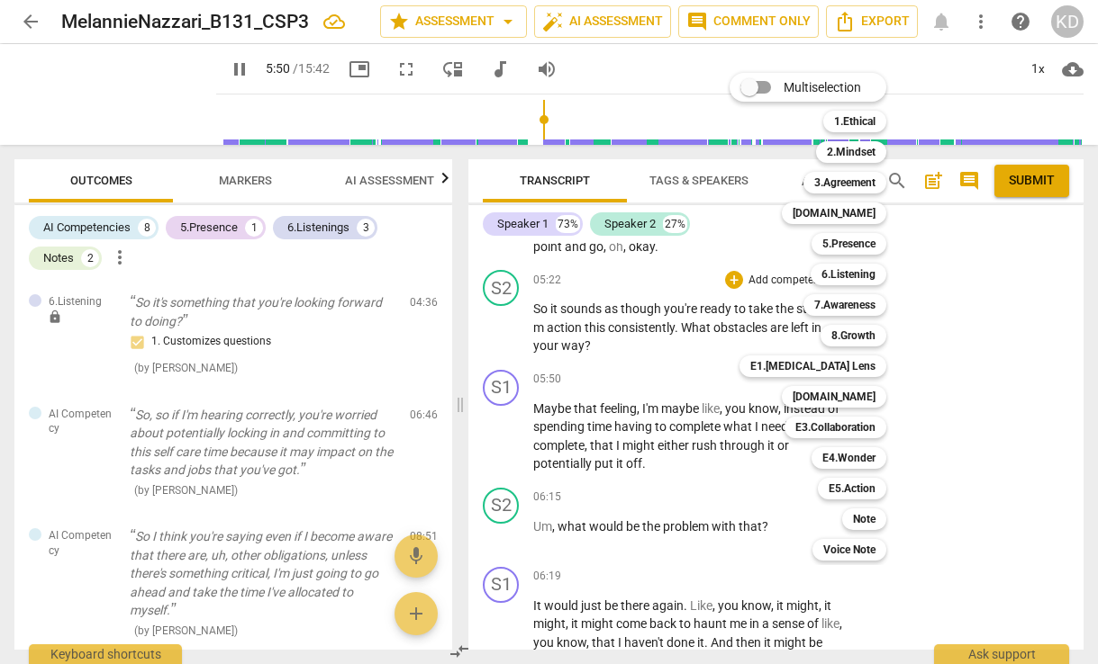
click at [778, 314] on div "Multiselection m 1.Ethical 1 2.Mindset 2 3.Agreement 3 [DOMAIN_NAME] 4 5.Presen…" at bounding box center [821, 316] width 198 height 497
click at [851, 240] on b "5.Presence" at bounding box center [848, 244] width 53 height 22
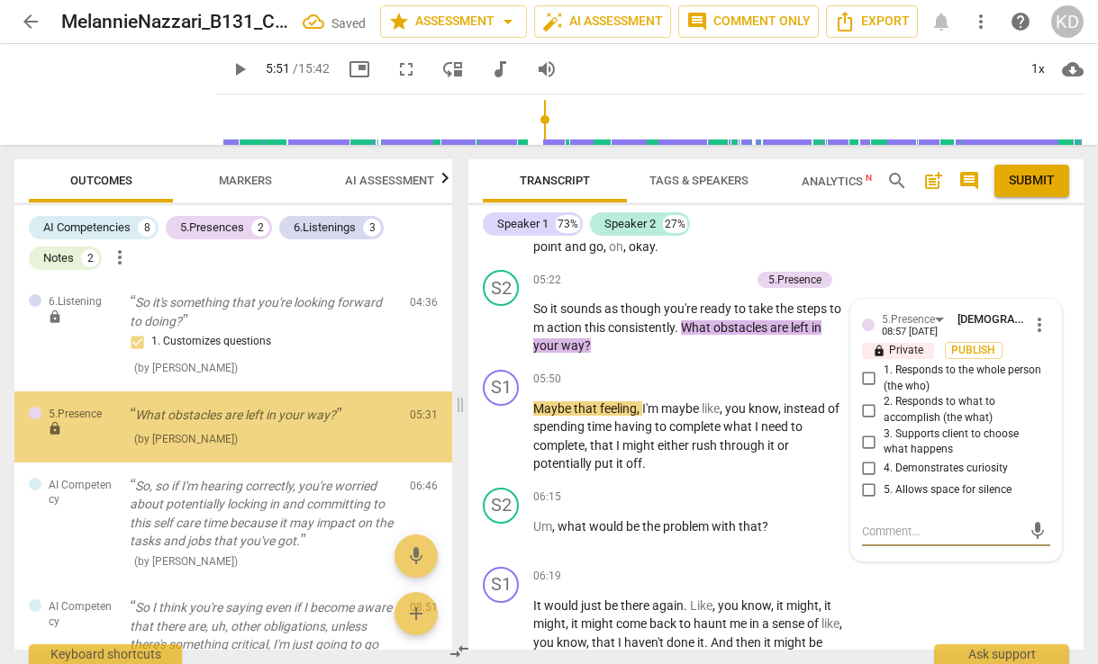
scroll to position [944, 0]
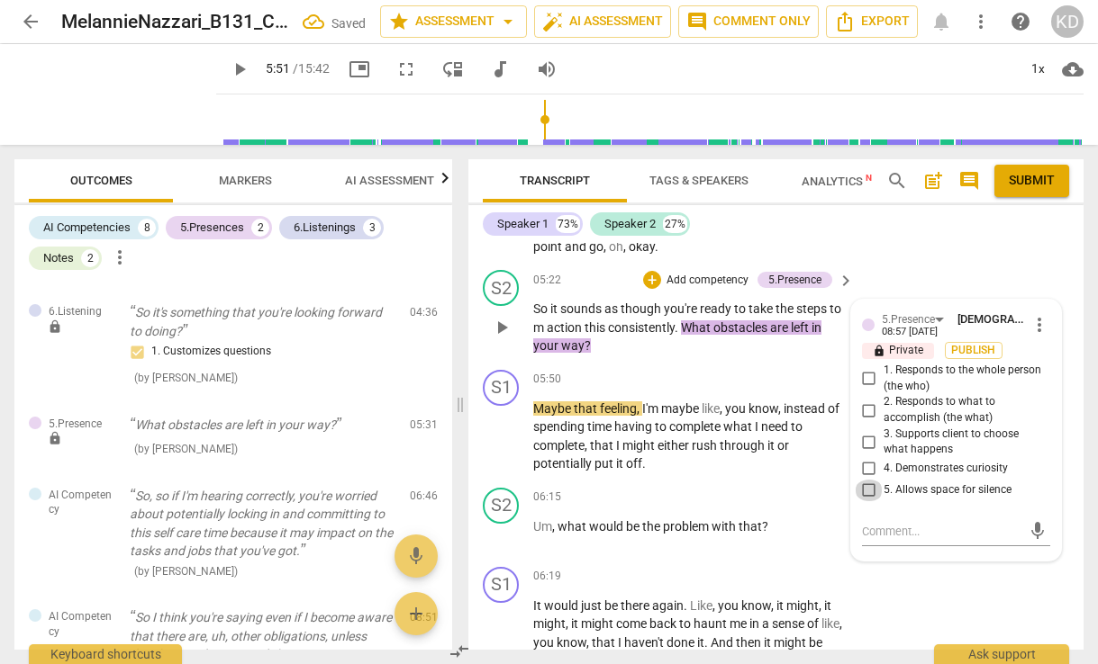
click at [865, 502] on input "5. Allows space for silence" at bounding box center [868, 491] width 29 height 22
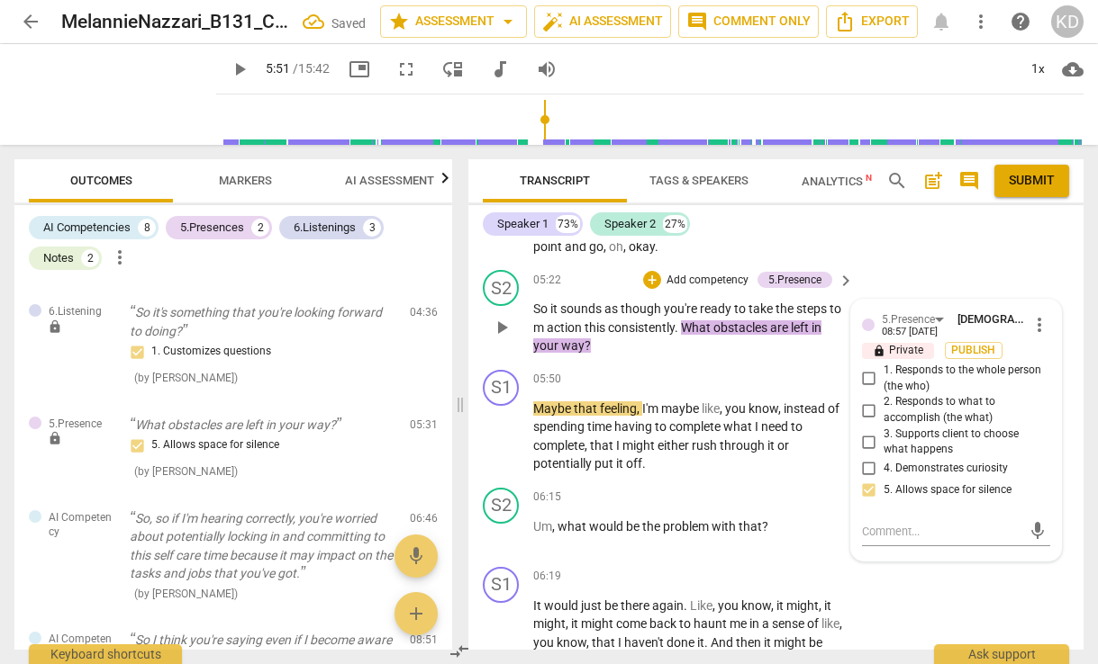
click at [655, 356] on p "So it sounds as though you're ready to take the steps to m action this consiste…" at bounding box center [689, 328] width 312 height 56
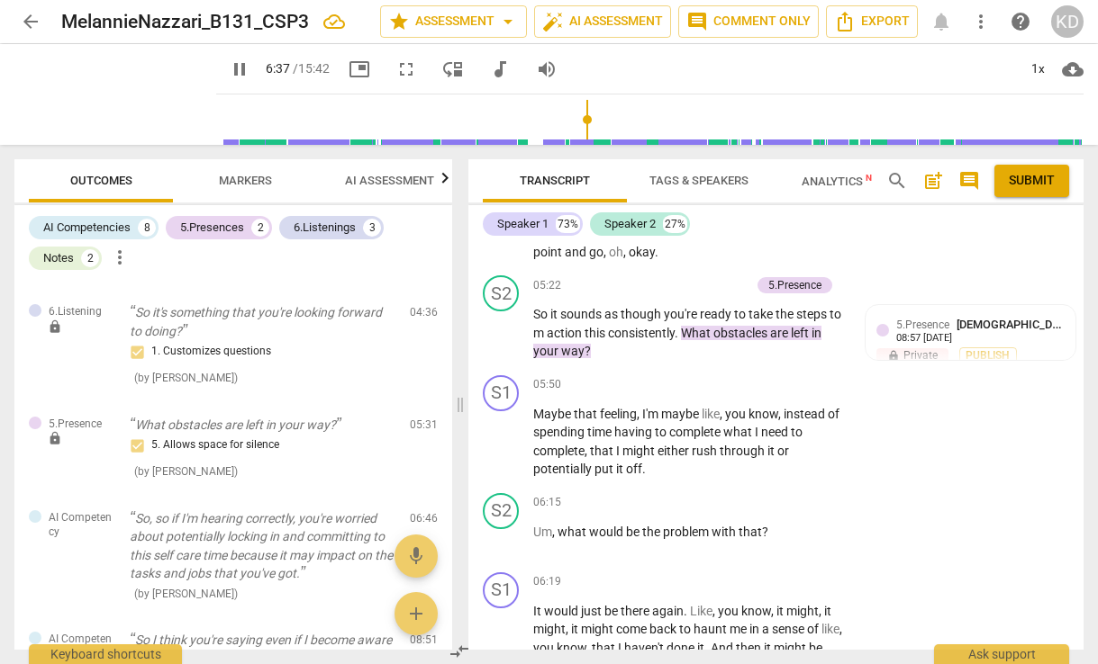
scroll to position [2048, 0]
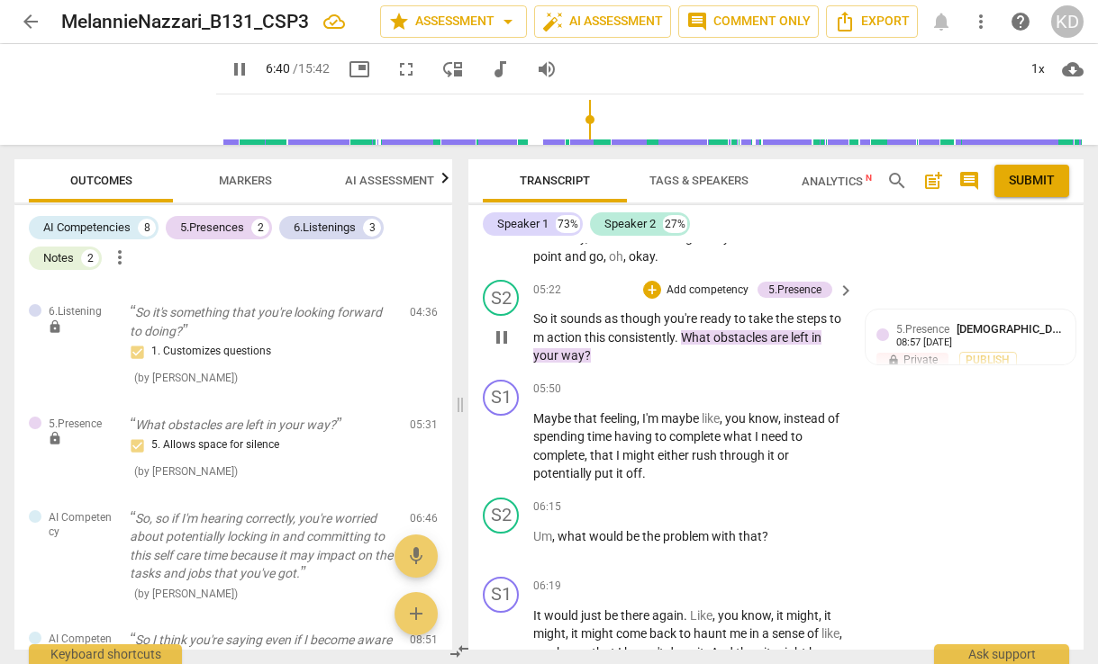
click at [695, 366] on p "So it sounds as though you're ready to take the steps to m action this consiste…" at bounding box center [689, 338] width 312 height 56
click at [504, 348] on span "pause" at bounding box center [502, 338] width 22 height 22
drag, startPoint x: 698, startPoint y: 371, endPoint x: 709, endPoint y: 384, distance: 17.3
click at [709, 366] on p "So it sounds as though you're ready to take the steps to m action this consiste…" at bounding box center [689, 338] width 312 height 56
click at [696, 299] on p "Add competency" at bounding box center [707, 291] width 86 height 16
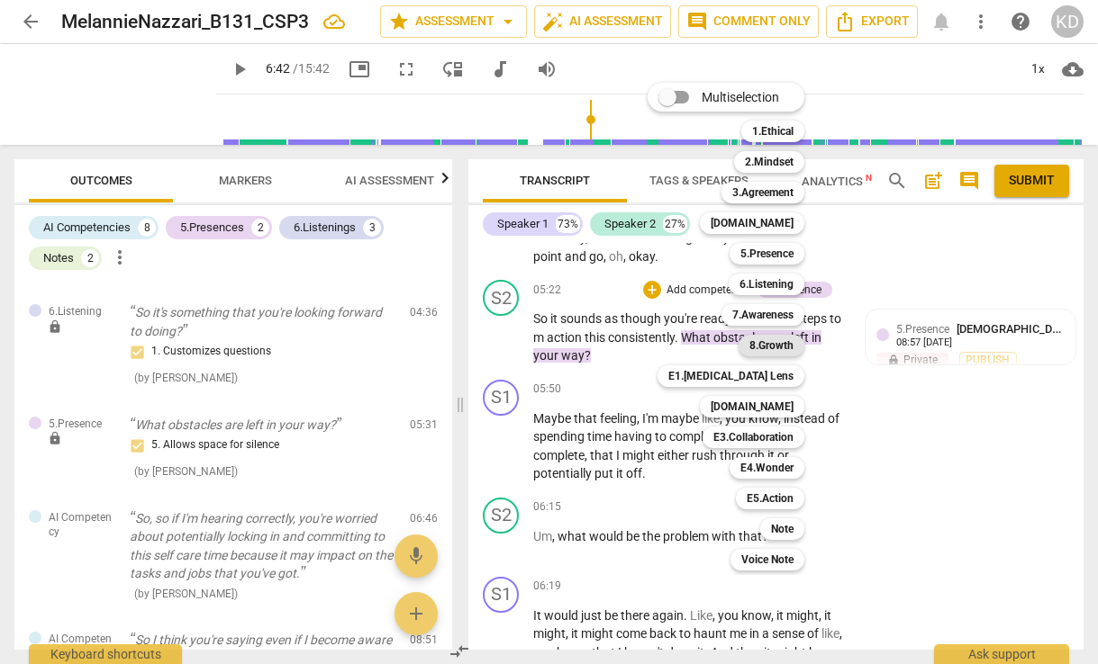
click at [776, 345] on b "8.Growth" at bounding box center [771, 346] width 44 height 22
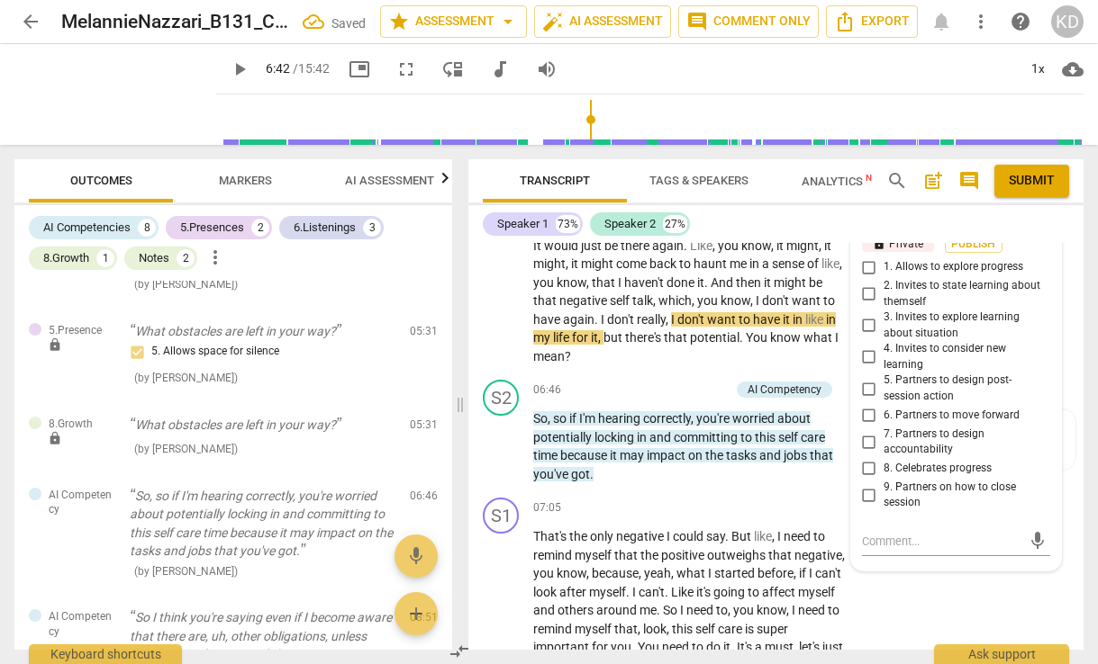
scroll to position [2444, 0]
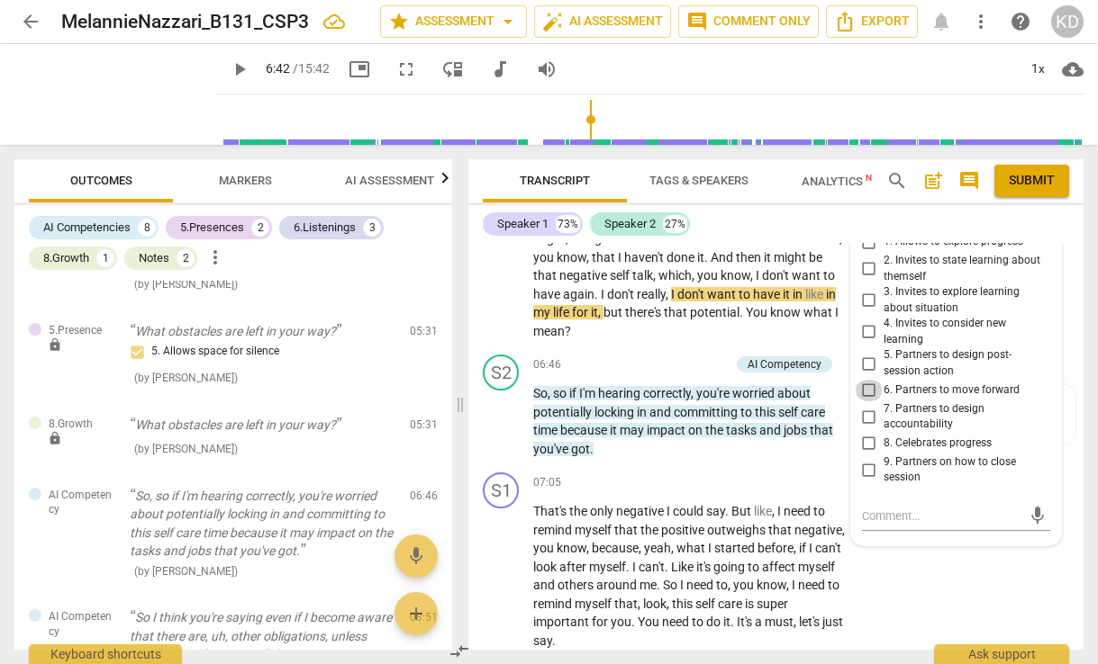
click at [863, 402] on input "6. Partners to move forward" at bounding box center [868, 391] width 29 height 22
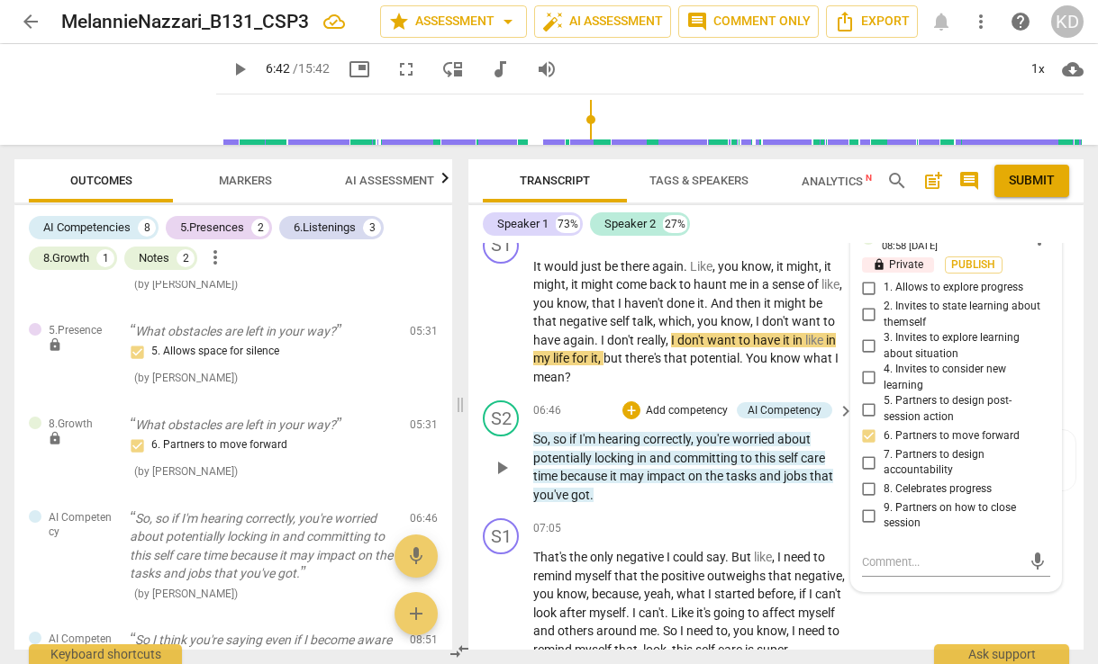
scroll to position [2403, 0]
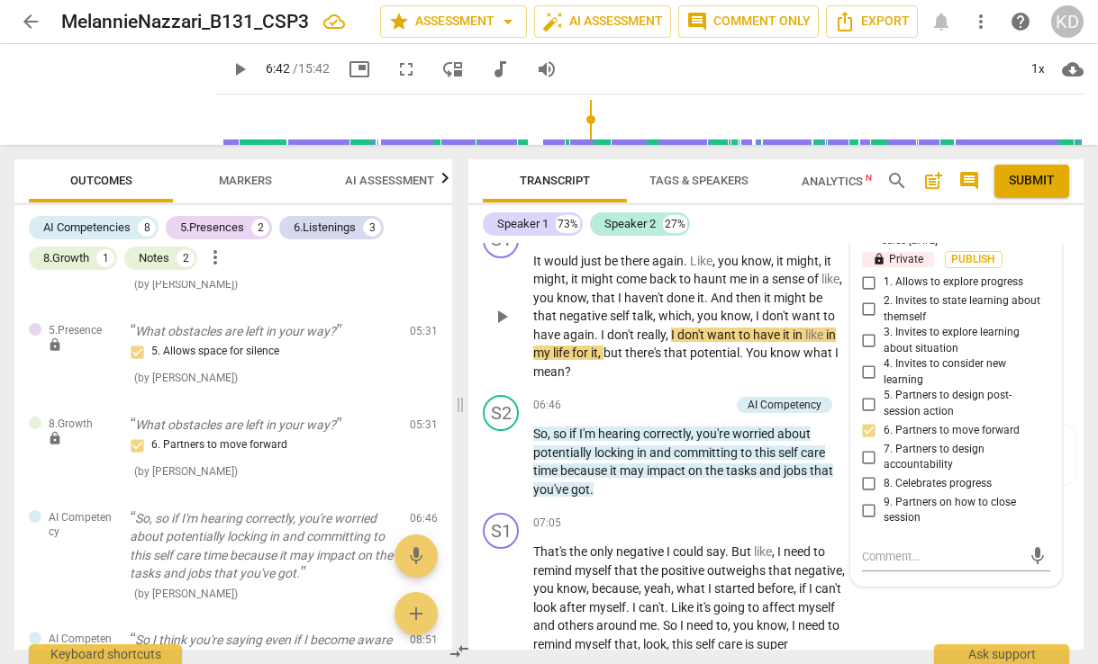
click at [800, 251] on div "S1 play_arrow pause 06:19 + Add competency keyboard_arrow_right It would just b…" at bounding box center [775, 302] width 615 height 174
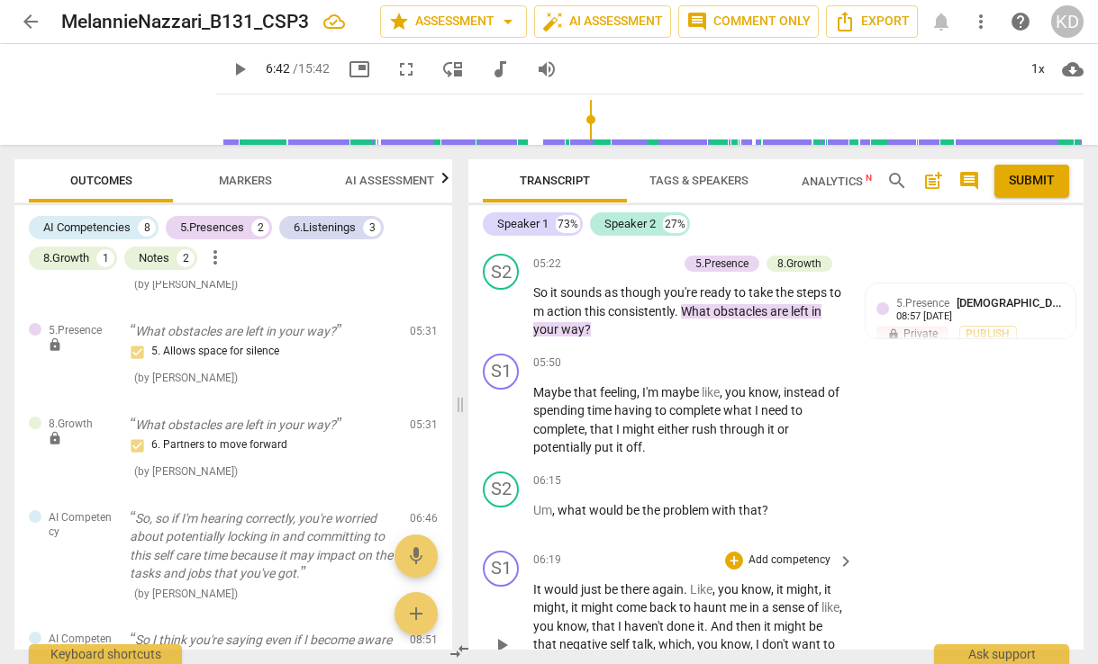
scroll to position [2056, 0]
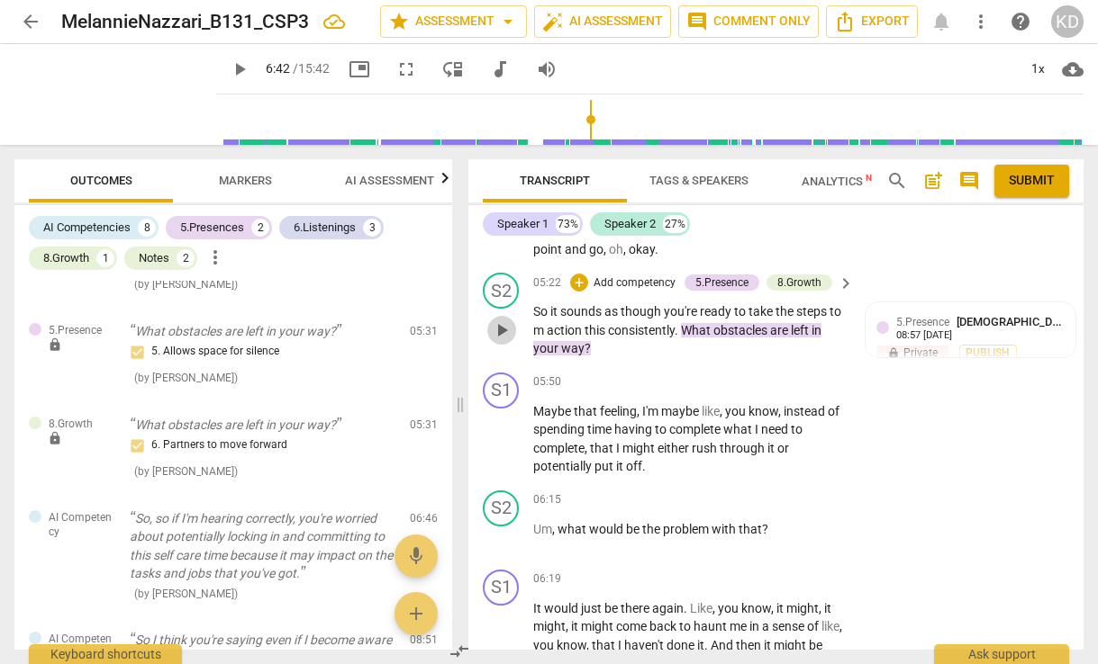
click at [500, 341] on span "play_arrow" at bounding box center [502, 331] width 22 height 22
click at [481, 366] on div "S2 play_arrow pause 05:22 + Add competency 5.Presence 8.Growth keyboard_arrow_r…" at bounding box center [775, 316] width 615 height 100
click at [500, 341] on span "pause" at bounding box center [502, 331] width 22 height 22
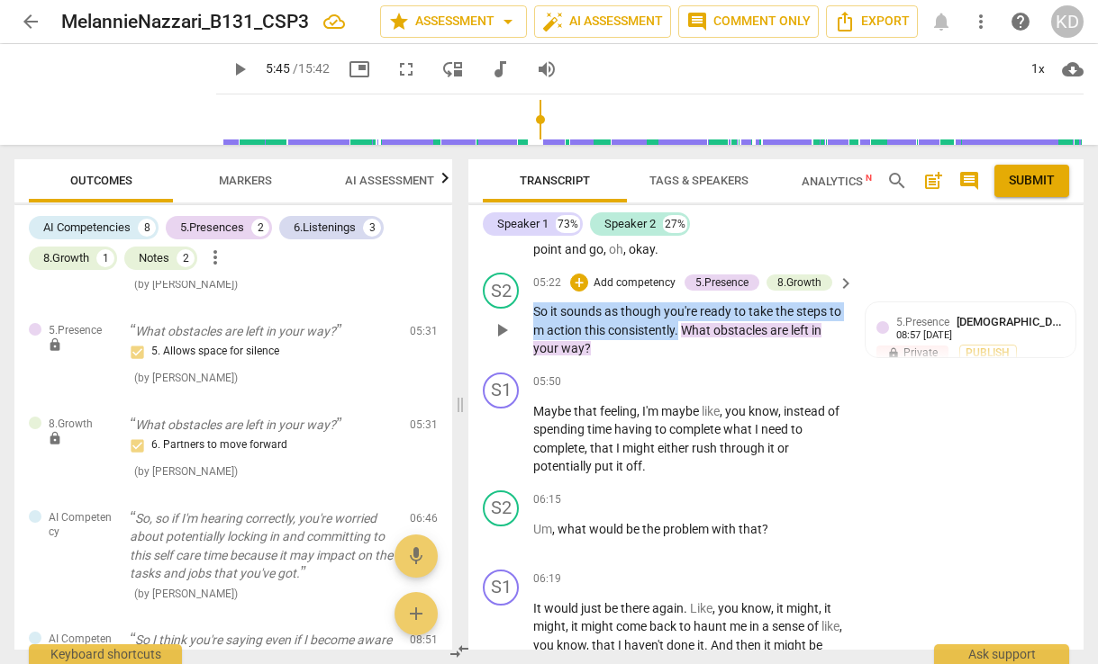
drag, startPoint x: 533, startPoint y: 348, endPoint x: 695, endPoint y: 370, distance: 163.5
click at [695, 358] on p "So it sounds as though you're ready to take the steps to m action this consiste…" at bounding box center [689, 331] width 312 height 56
click at [644, 292] on p "Add competency" at bounding box center [635, 284] width 86 height 16
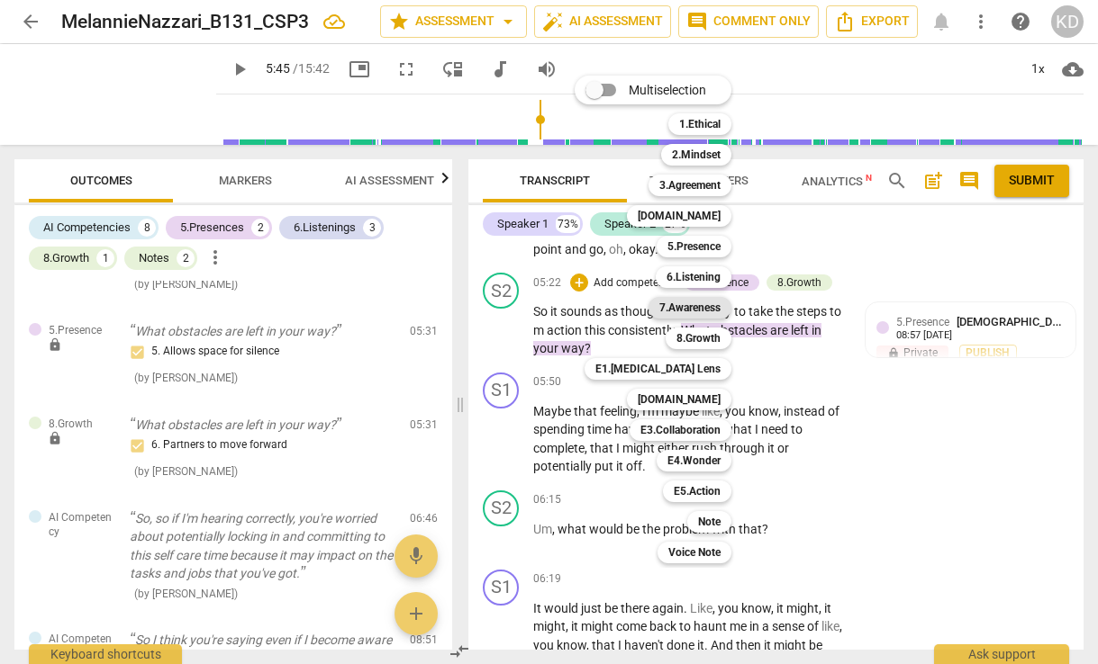
click at [701, 311] on b "7.Awareness" at bounding box center [689, 308] width 61 height 22
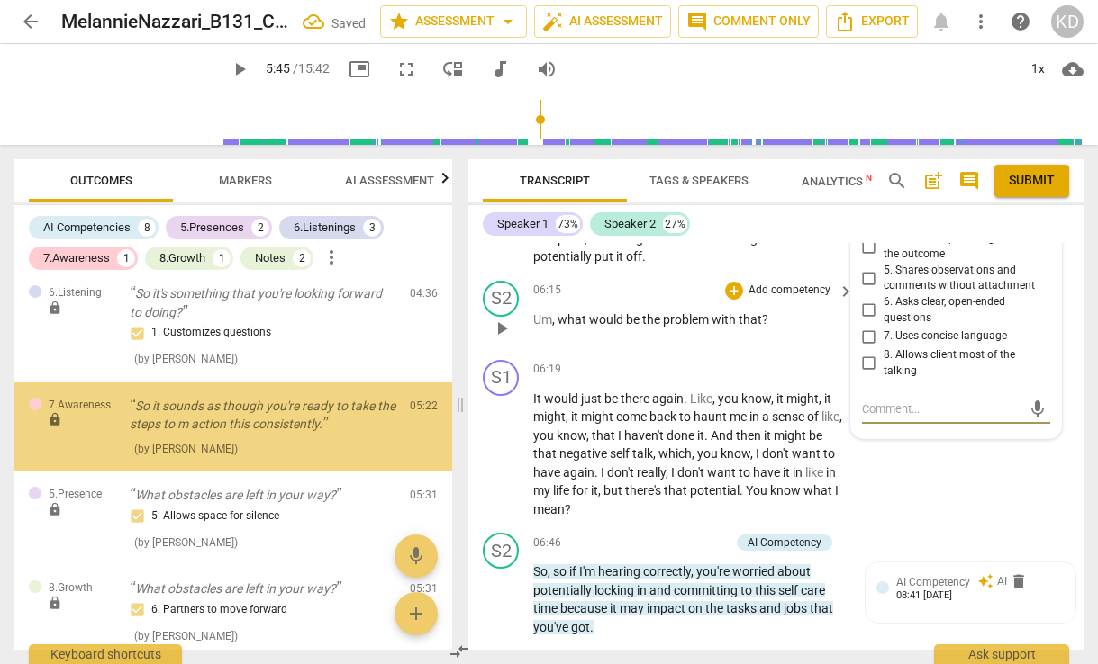
scroll to position [954, 0]
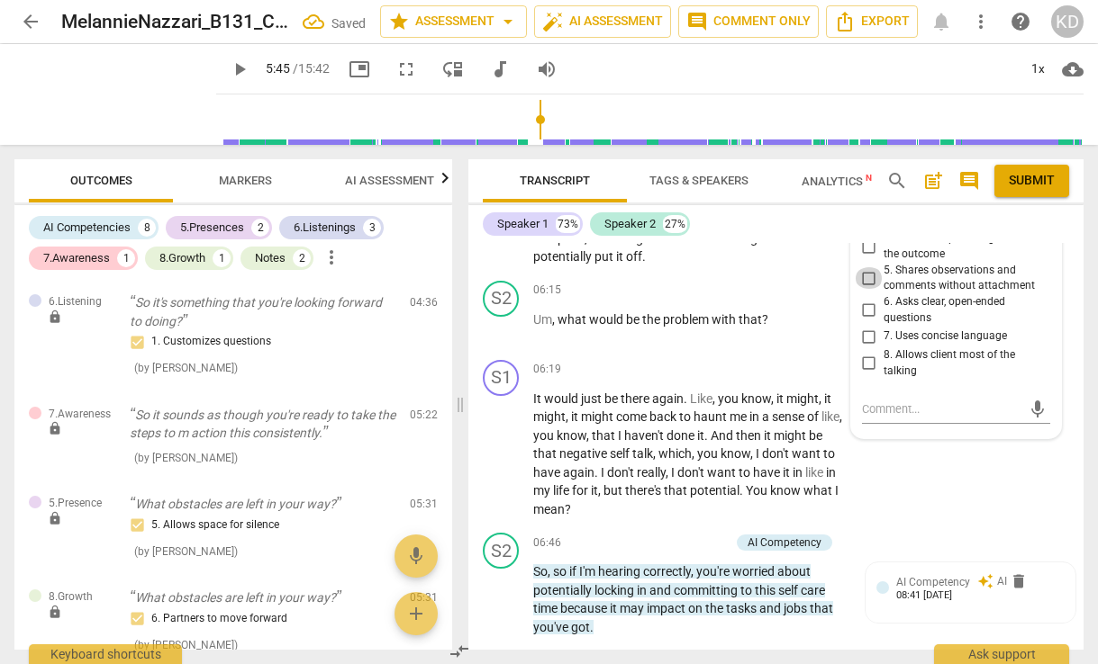
click at [867, 289] on input "5. Shares observations and comments without attachment" at bounding box center [868, 278] width 29 height 22
click at [906, 418] on textarea at bounding box center [941, 409] width 159 height 17
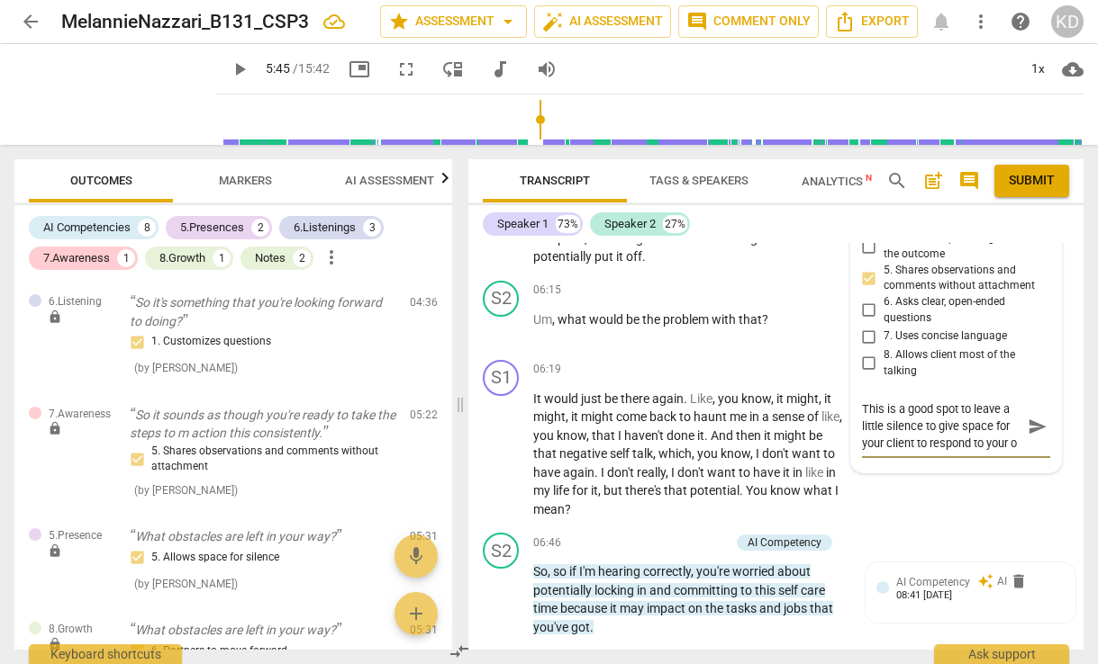
scroll to position [15, 0]
click at [476, 274] on div "S1 play_arrow pause 05:50 + Add competency keyboard_arrow_right Maybe that feel…" at bounding box center [775, 215] width 615 height 118
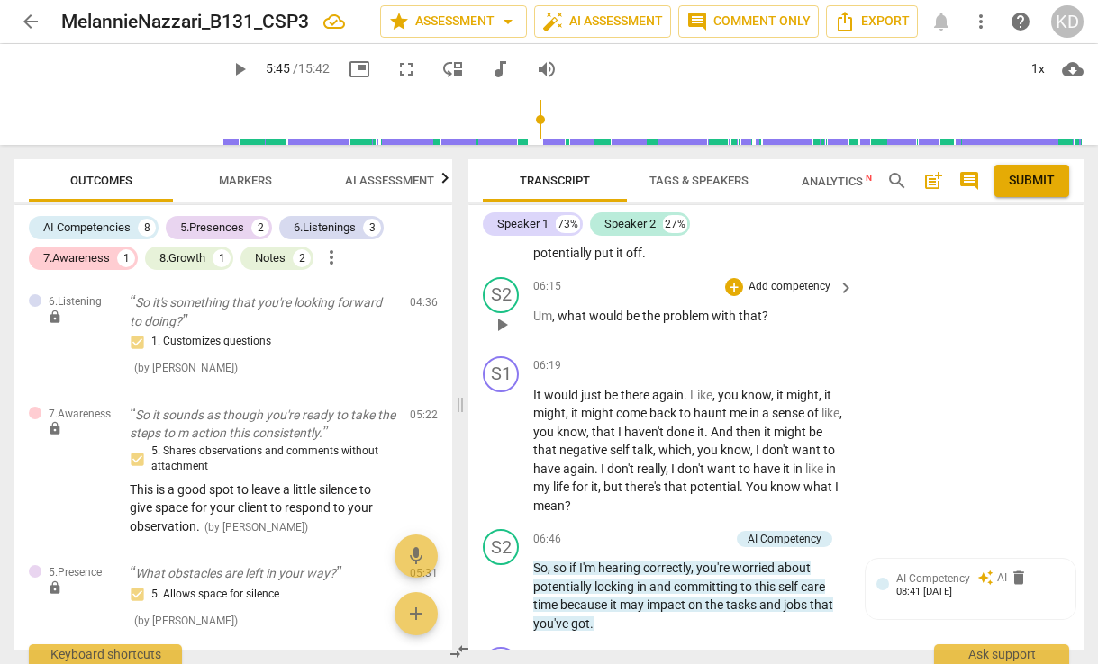
scroll to position [2300, 0]
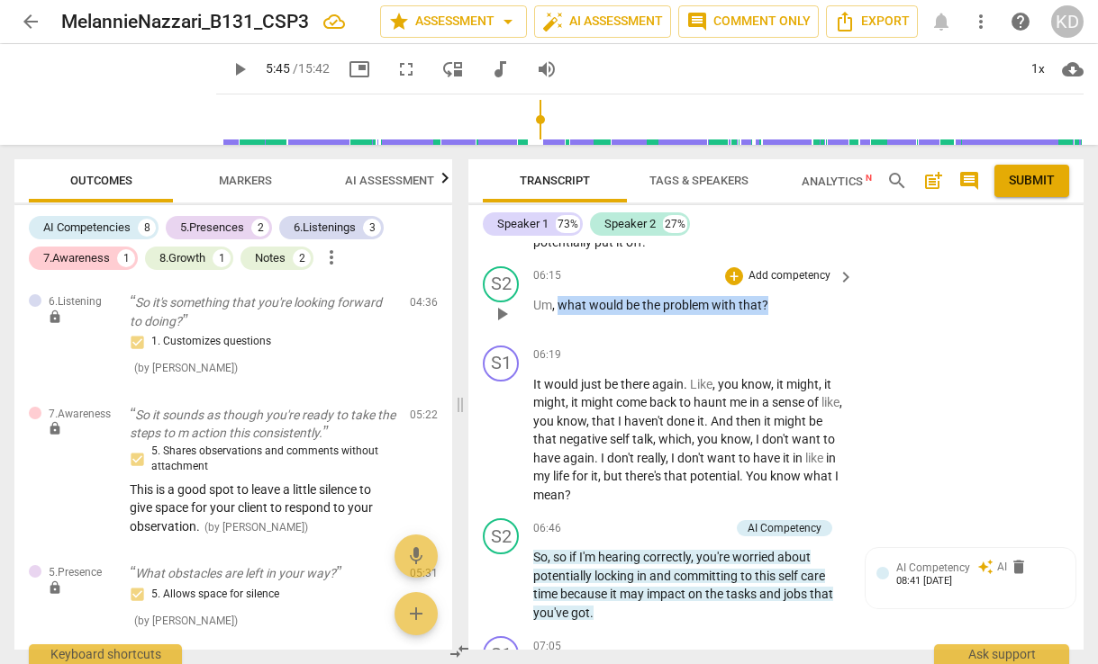
drag, startPoint x: 559, startPoint y: 343, endPoint x: 770, endPoint y: 342, distance: 210.7
click at [770, 315] on p "Um , what would be the problem with that ?" at bounding box center [689, 305] width 312 height 19
click at [731, 285] on div "+" at bounding box center [734, 276] width 18 height 18
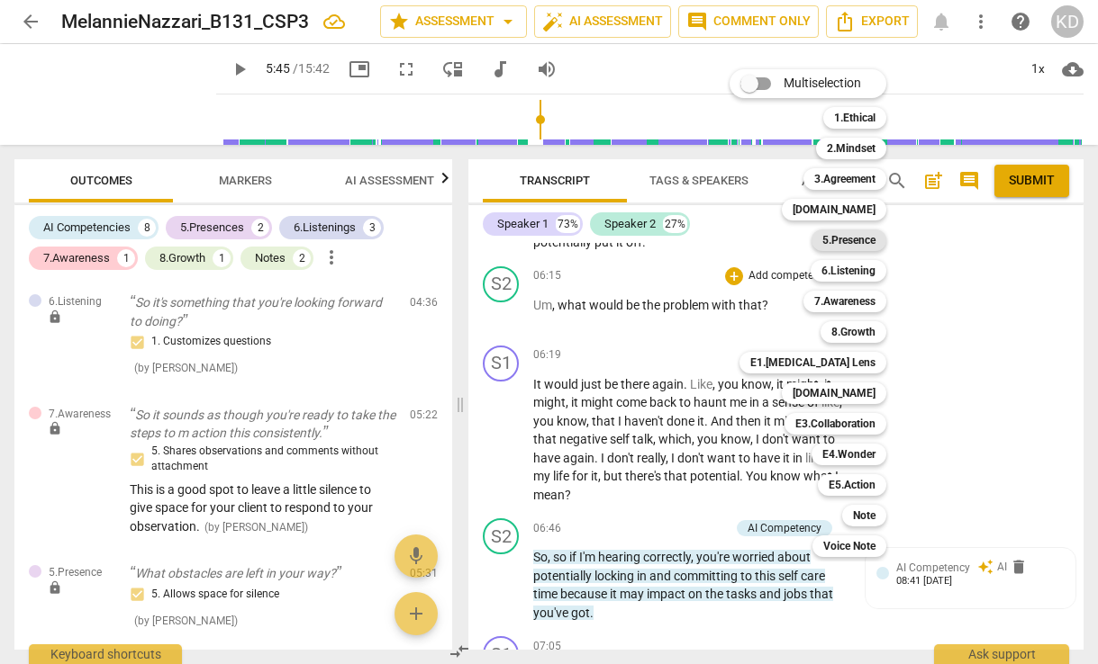
click at [845, 242] on b "5.Presence" at bounding box center [848, 241] width 53 height 22
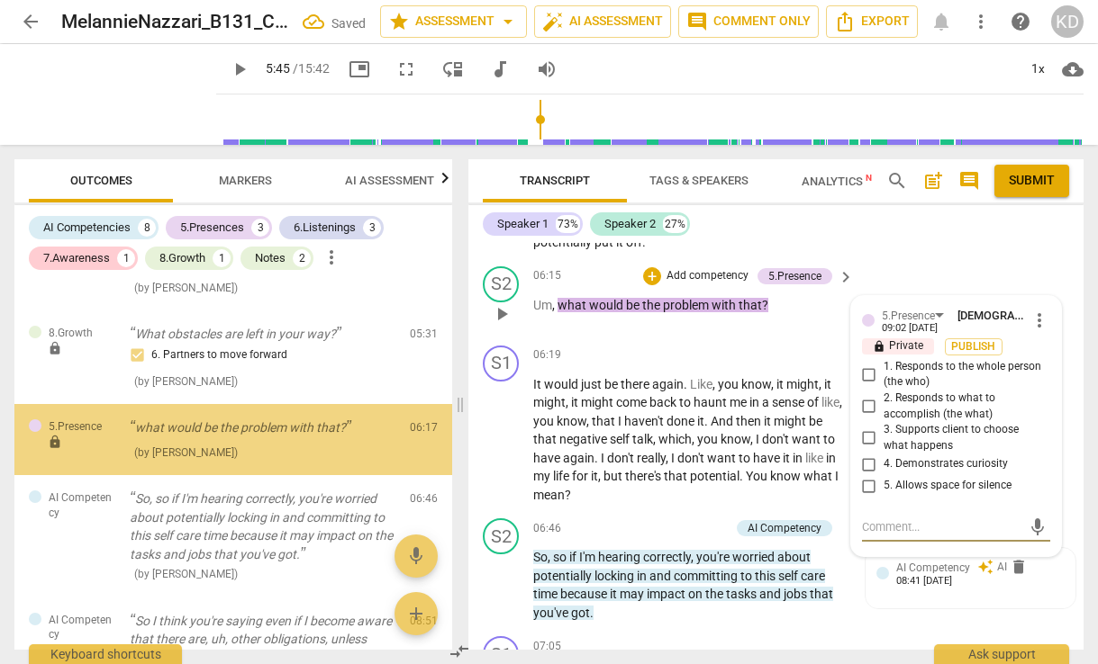
scroll to position [1290, 0]
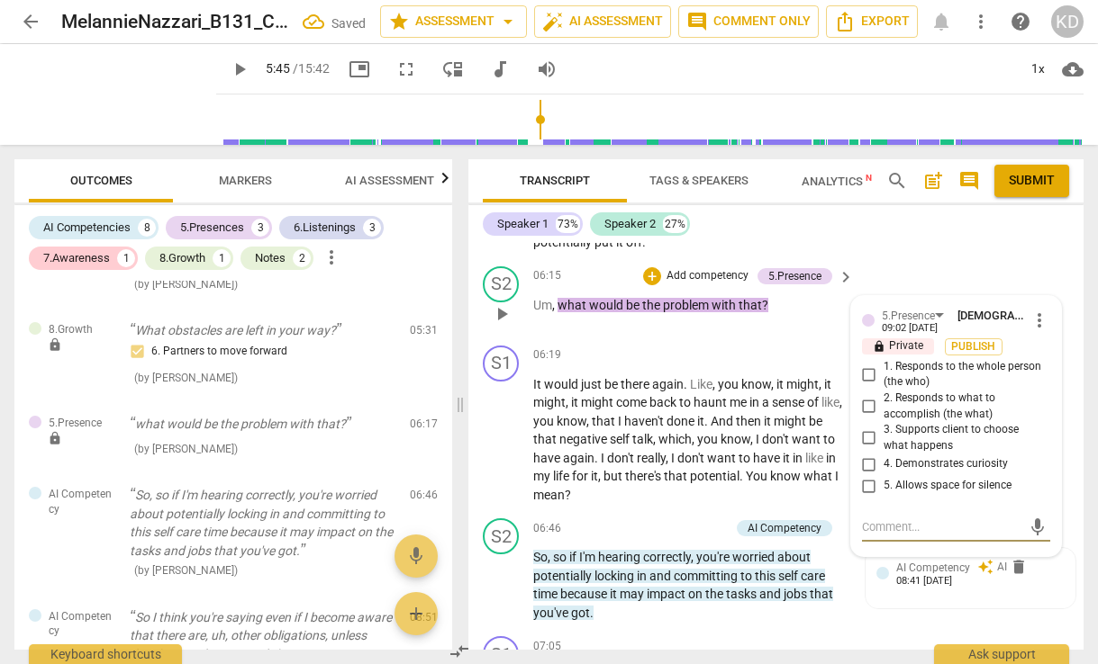
click at [867, 475] on input "4. Demonstrates curiosity" at bounding box center [868, 465] width 29 height 22
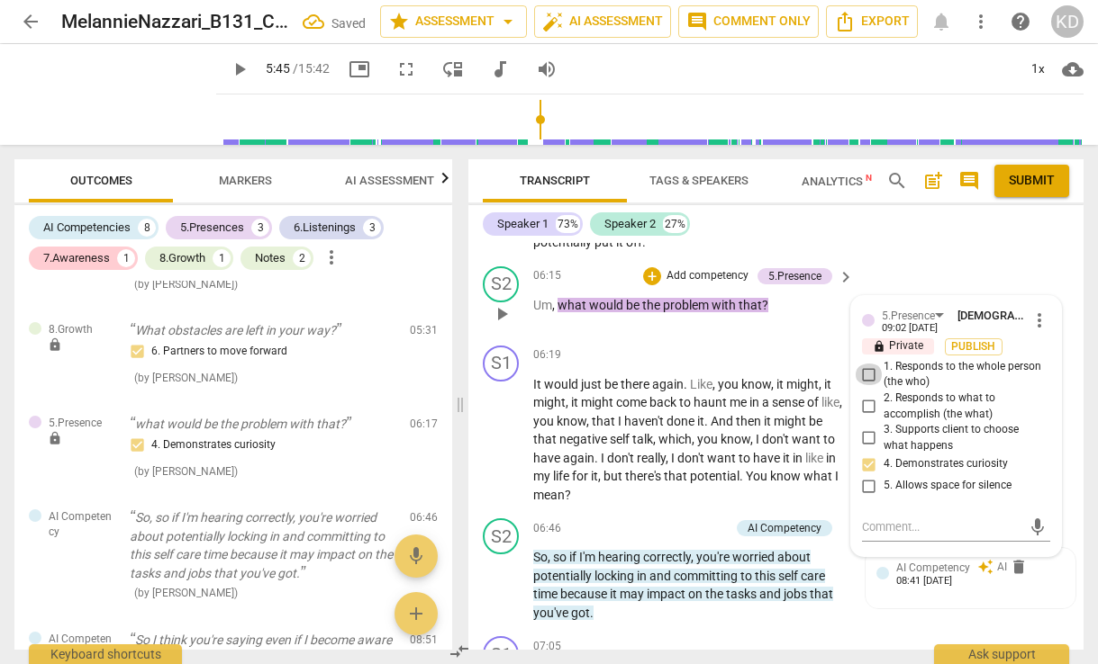
click at [864, 385] on input "1. Responds to the whole person (the who)" at bounding box center [868, 375] width 29 height 22
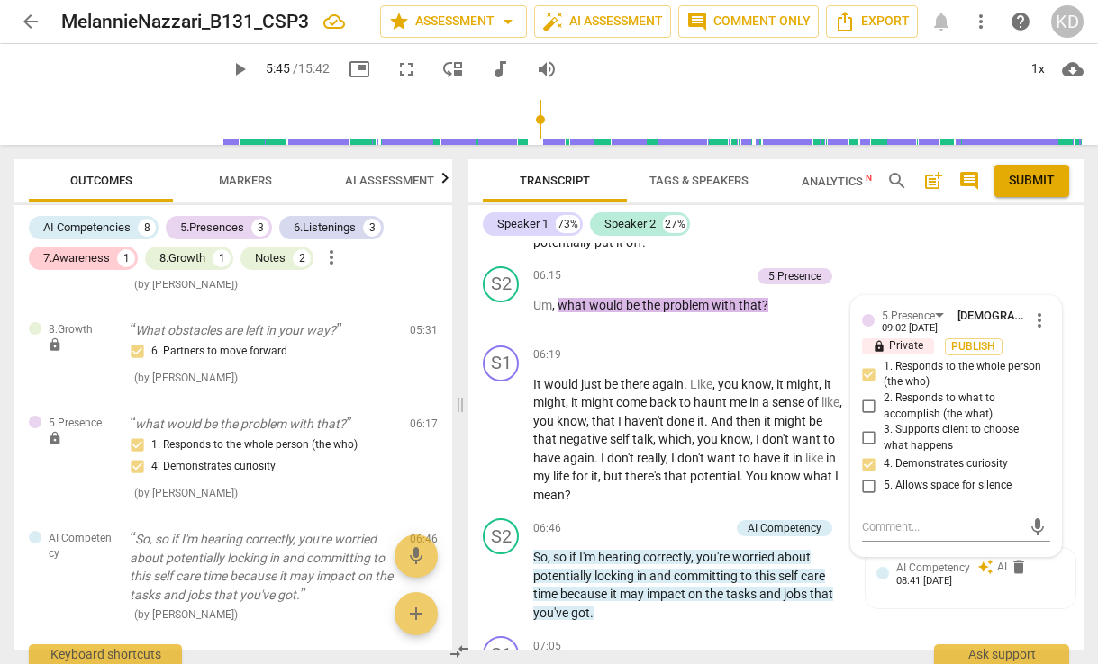
click at [477, 259] on div "S1 play_arrow pause 05:50 + Add competency keyboard_arrow_right Maybe that feel…" at bounding box center [775, 200] width 615 height 118
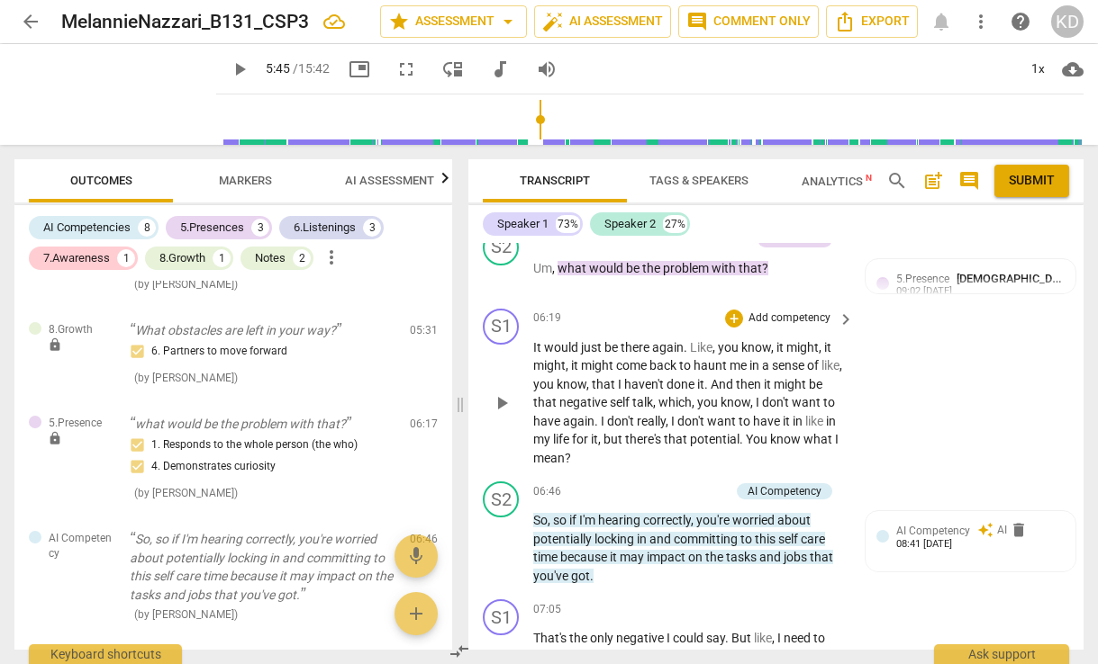
scroll to position [2338, 0]
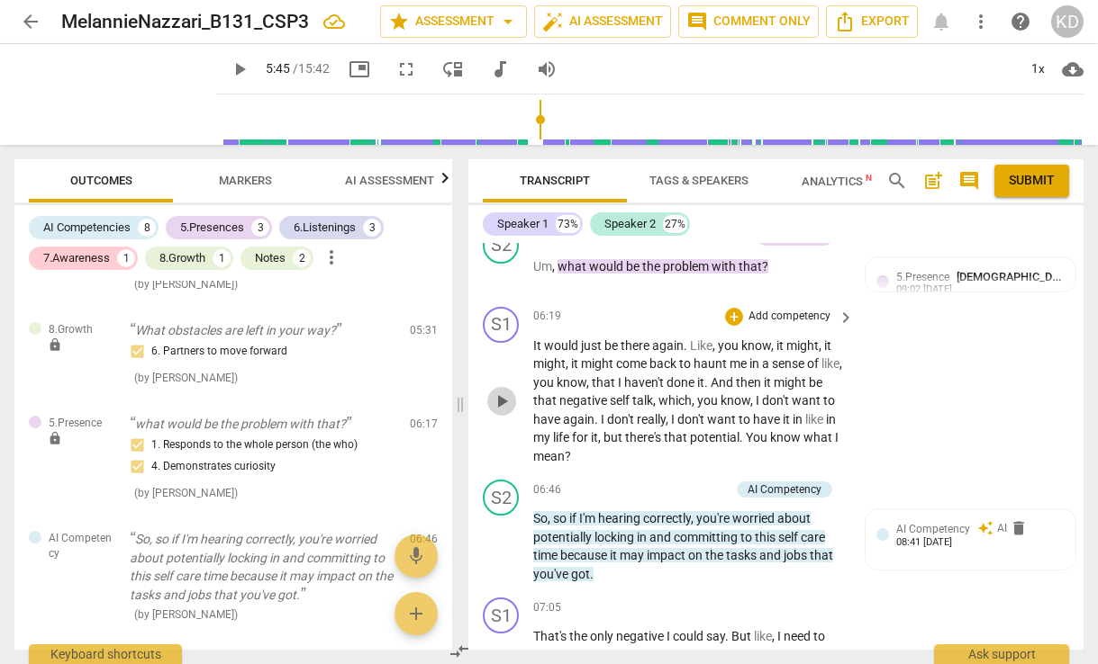
click at [501, 412] on span "play_arrow" at bounding box center [502, 402] width 22 height 22
click at [501, 412] on span "pause" at bounding box center [502, 402] width 22 height 22
